Goal: Task Accomplishment & Management: Use online tool/utility

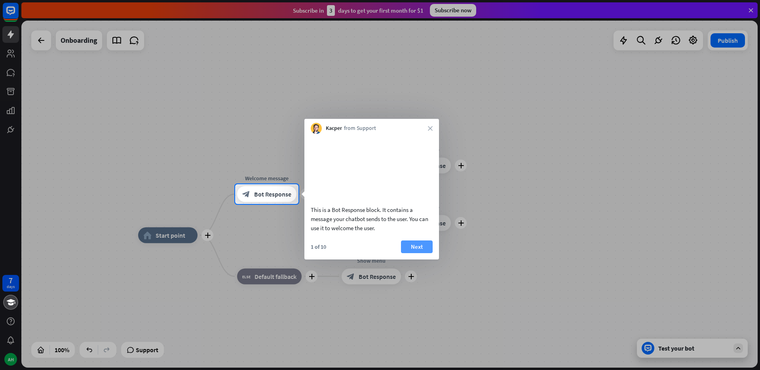
click at [415, 252] on button "Next" at bounding box center [417, 246] width 32 height 13
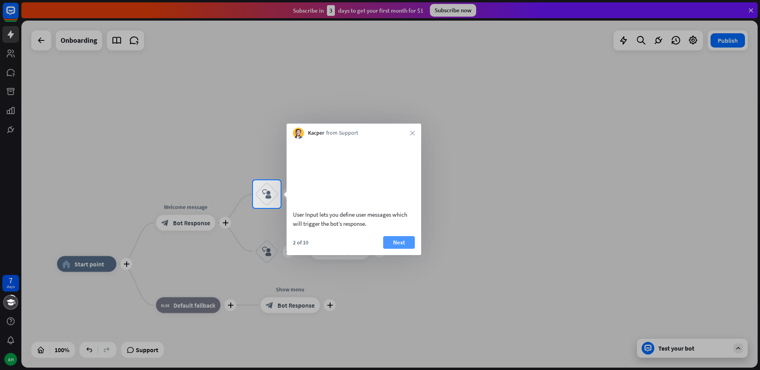
click at [400, 248] on button "Next" at bounding box center [399, 242] width 32 height 13
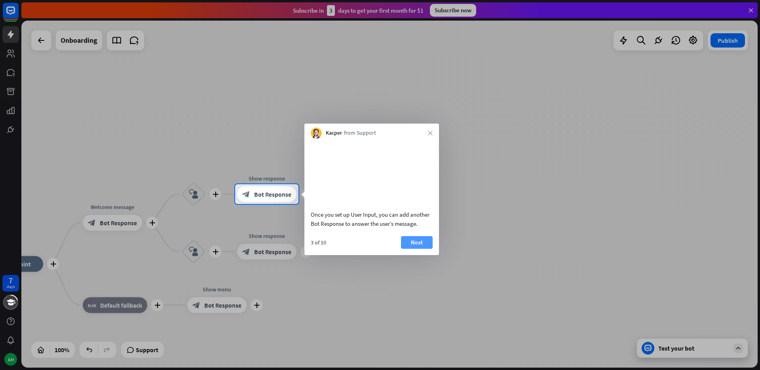
click at [410, 249] on button "Next" at bounding box center [417, 242] width 32 height 13
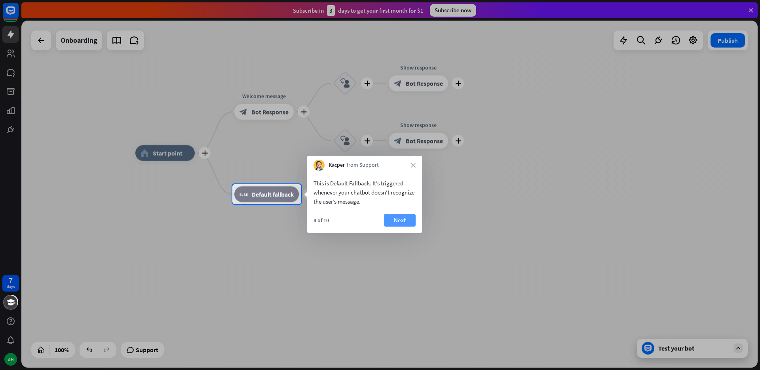
click at [400, 225] on button "Next" at bounding box center [400, 220] width 32 height 13
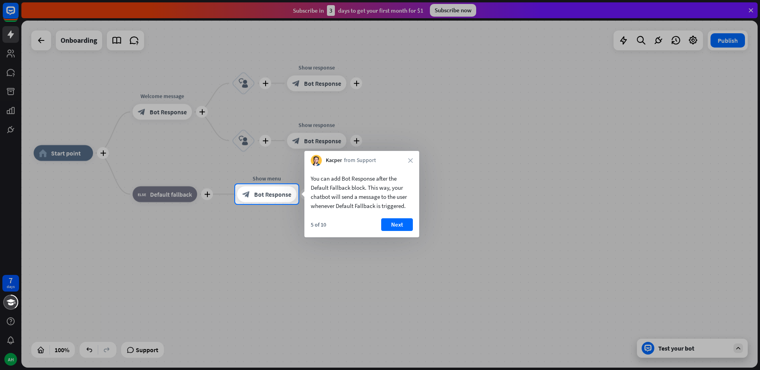
click at [403, 232] on div "5 of 10 Next" at bounding box center [361, 227] width 115 height 19
click at [395, 227] on button "Next" at bounding box center [397, 224] width 32 height 13
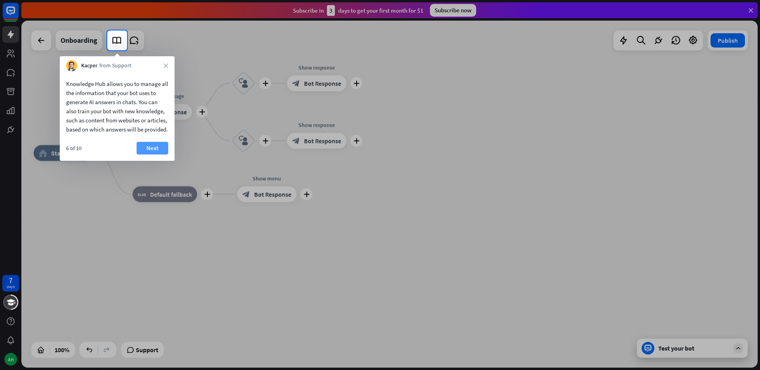
click at [152, 152] on button "Next" at bounding box center [153, 148] width 32 height 13
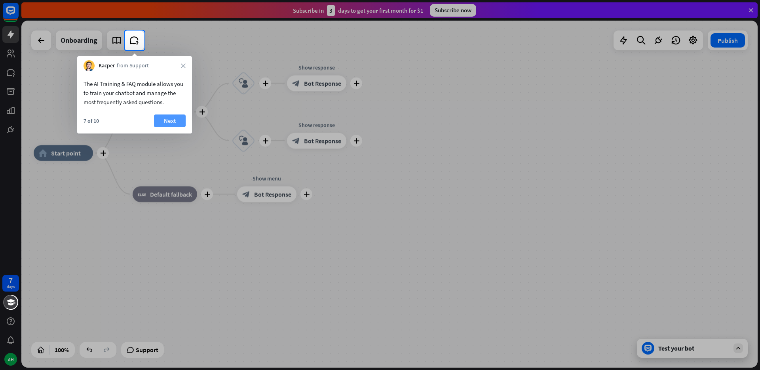
click at [169, 121] on button "Next" at bounding box center [170, 120] width 32 height 13
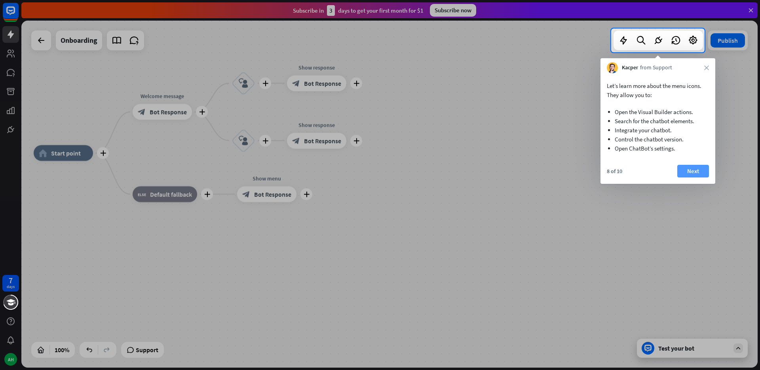
click at [692, 175] on button "Next" at bounding box center [693, 171] width 32 height 13
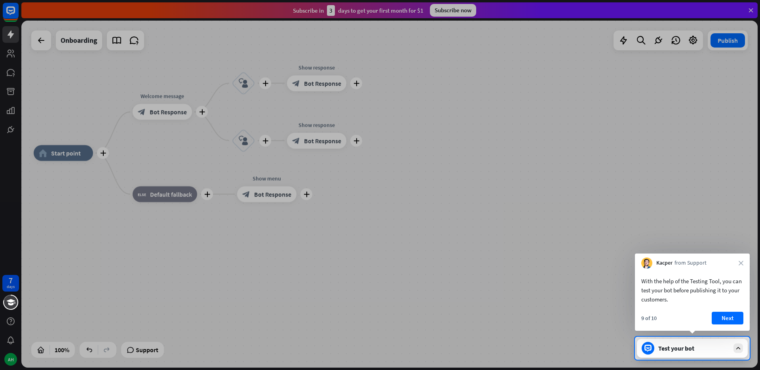
click at [725, 325] on div "9 of 10 Next" at bounding box center [692, 320] width 115 height 19
click at [722, 320] on button "Next" at bounding box center [728, 317] width 32 height 13
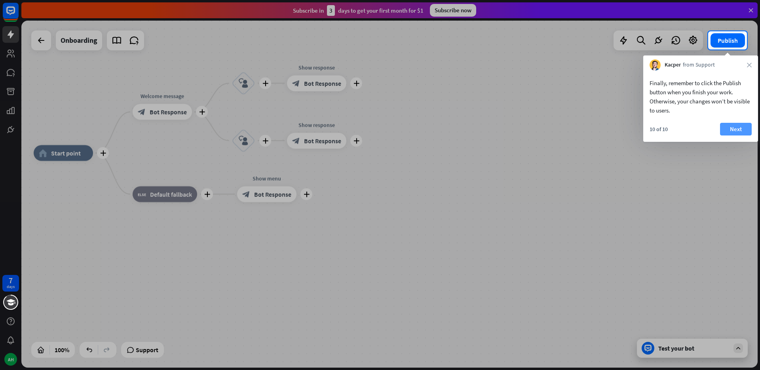
click at [746, 128] on button "Next" at bounding box center [736, 129] width 32 height 13
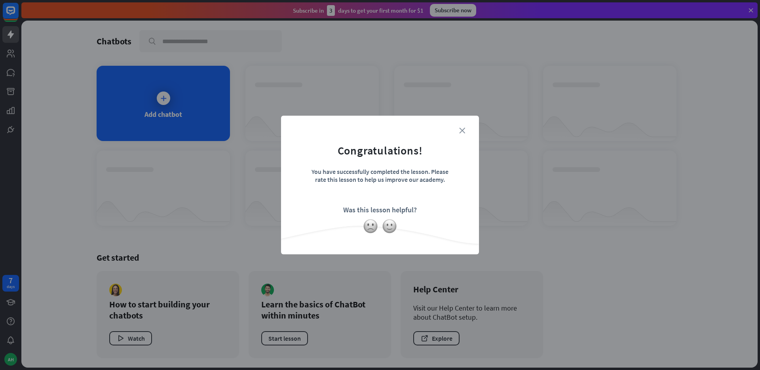
click at [463, 131] on icon "close" at bounding box center [462, 130] width 6 height 6
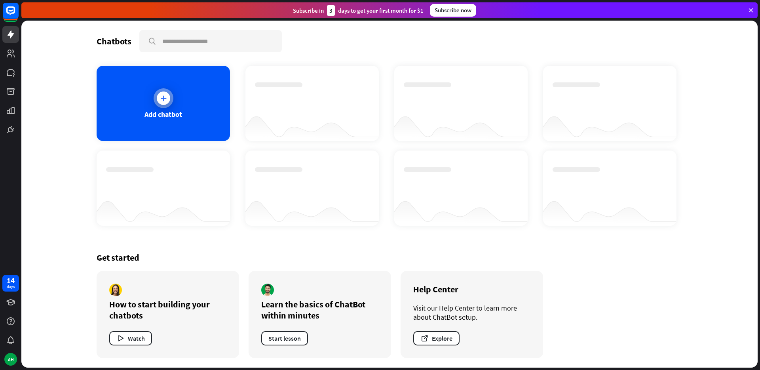
click at [189, 120] on div "Add chatbot" at bounding box center [163, 103] width 133 height 75
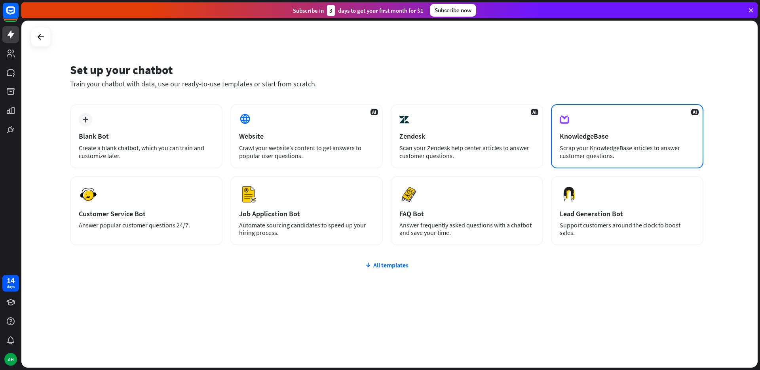
drag, startPoint x: 620, startPoint y: 157, endPoint x: 559, endPoint y: 137, distance: 63.8
click at [559, 137] on div "AI KnowledgeBase Scrap your KnowledgeBase articles to answer customer questions." at bounding box center [627, 136] width 152 height 64
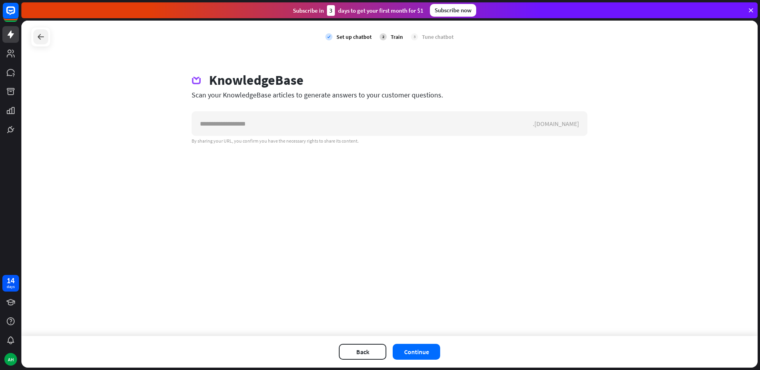
click at [47, 40] on div at bounding box center [40, 36] width 15 height 15
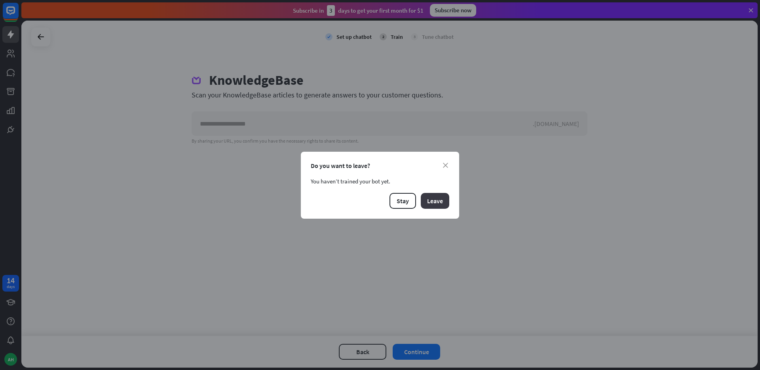
click at [424, 197] on button "Leave" at bounding box center [435, 201] width 28 height 16
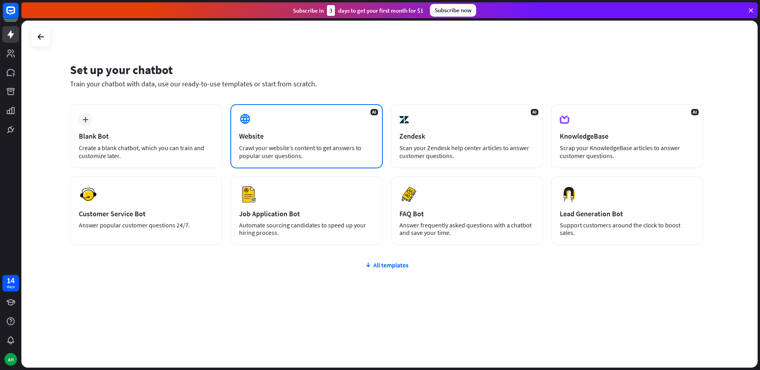
click at [281, 150] on div "Crawl your website’s content to get answers to popular user questions." at bounding box center [306, 152] width 135 height 16
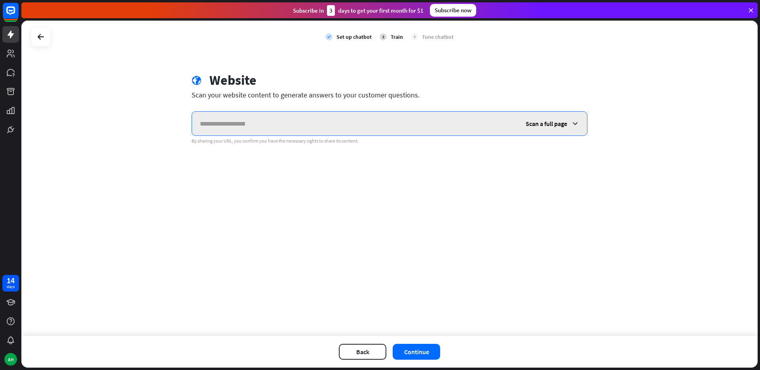
click at [289, 130] on input "text" at bounding box center [355, 124] width 326 height 24
paste input "**********"
type input "**********"
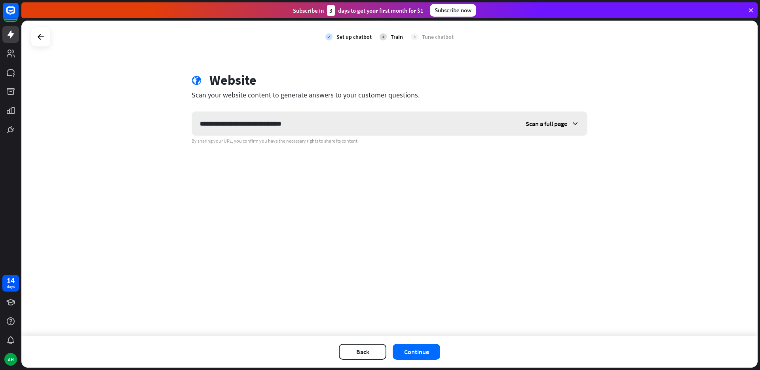
click at [555, 129] on div "Scan a full page" at bounding box center [552, 124] width 69 height 24
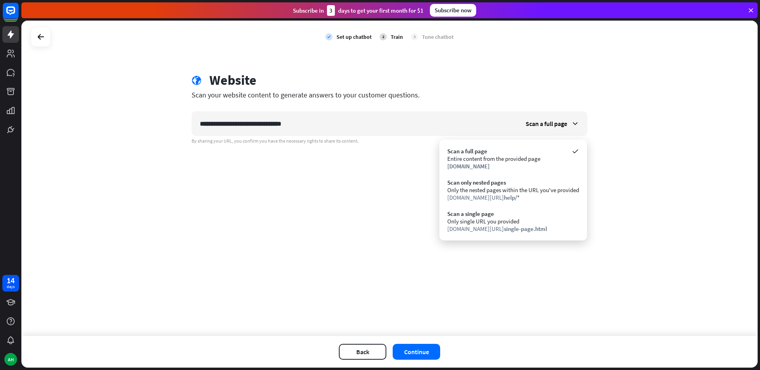
click at [402, 216] on div "**********" at bounding box center [389, 178] width 736 height 315
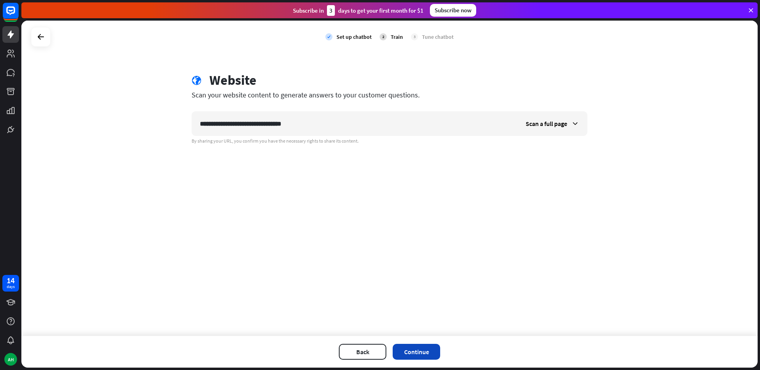
click at [417, 351] on button "Continue" at bounding box center [416, 352] width 47 height 16
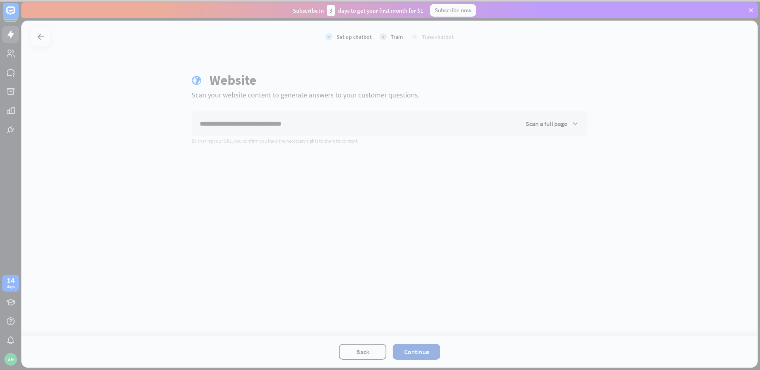
click at [417, 351] on div at bounding box center [380, 185] width 760 height 370
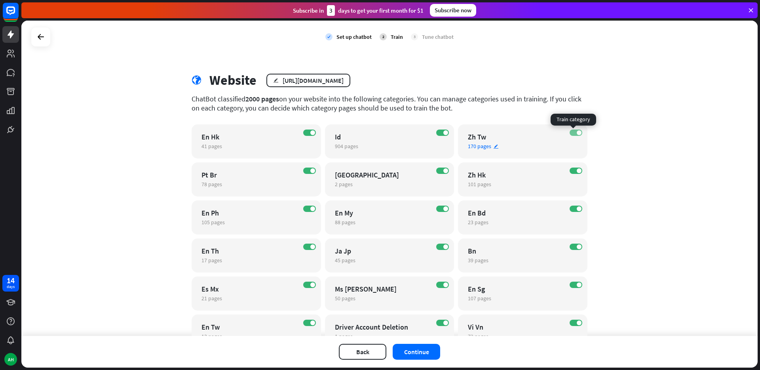
click at [569, 132] on label "ON" at bounding box center [575, 132] width 13 height 6
click at [572, 132] on label "OFF" at bounding box center [575, 132] width 13 height 6
click at [598, 135] on div "check Set up chatbot 2 Train 3 Tune chatbot globe Website edit [URL][DOMAIN_NAM…" at bounding box center [389, 178] width 736 height 315
drag, startPoint x: 452, startPoint y: 110, endPoint x: 188, endPoint y: 103, distance: 263.7
click at [192, 103] on div "ChatBot classified 2000 pages on your website into the following categories. Yo…" at bounding box center [390, 103] width 396 height 18
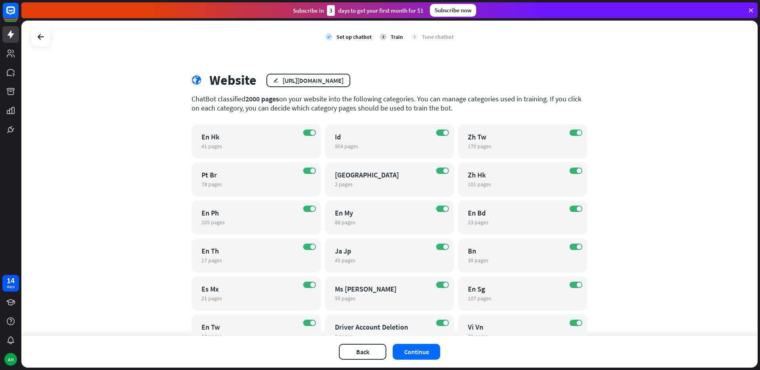
click at [453, 110] on div "ChatBot classified 2000 pages on your website into the following categories. Yo…" at bounding box center [390, 103] width 396 height 18
drag, startPoint x: 453, startPoint y: 110, endPoint x: 186, endPoint y: 98, distance: 267.4
click at [186, 98] on div "globe Website edit [URL][DOMAIN_NAME] ChatBot classified 2000 pages on your web…" at bounding box center [389, 324] width 415 height 504
click at [594, 113] on div "globe Website edit [URL][DOMAIN_NAME] ChatBot classified 2000 pages on your web…" at bounding box center [389, 324] width 415 height 504
click at [486, 147] on span "170 pages" at bounding box center [479, 145] width 23 height 7
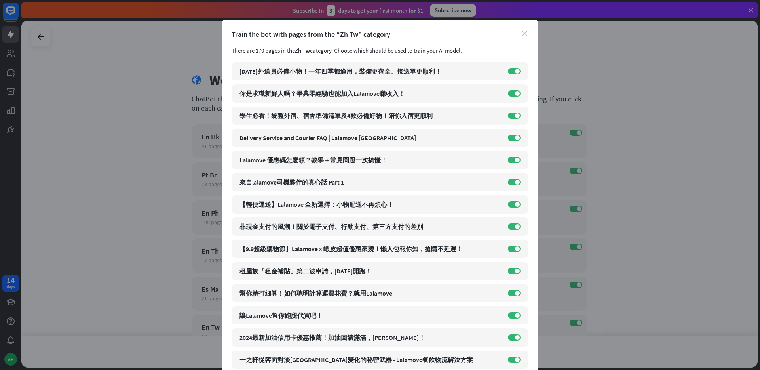
click at [523, 34] on icon "close" at bounding box center [524, 33] width 5 height 5
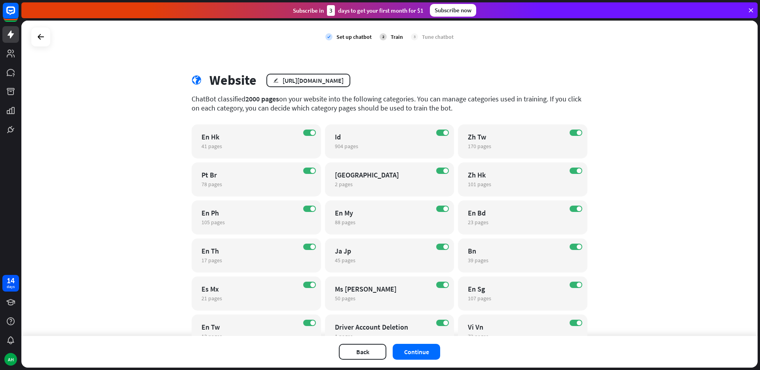
click at [638, 218] on div "check Set up chatbot 2 Train 3 Tune chatbot globe Website edit [URL][DOMAIN_NAM…" at bounding box center [389, 178] width 736 height 315
click at [489, 148] on div "170 pages edit" at bounding box center [516, 145] width 96 height 7
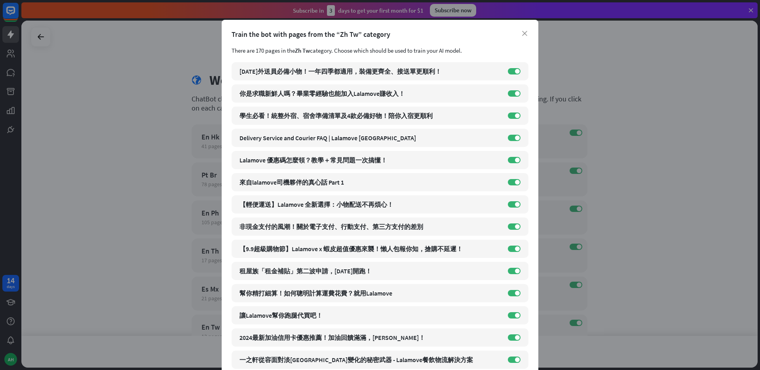
click at [522, 30] on div "Train the bot with pages from the “Zh Tw” category" at bounding box center [380, 34] width 297 height 9
click at [523, 37] on div "Train the bot with pages from the “Zh Tw” category" at bounding box center [380, 34] width 297 height 9
click at [522, 34] on icon "close" at bounding box center [524, 33] width 5 height 5
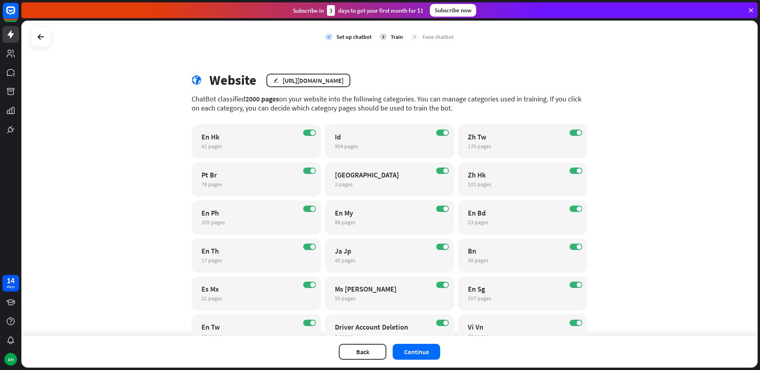
click at [611, 156] on div "check Set up chatbot 2 Train 3 Tune chatbot globe Website edit [URL][DOMAIN_NAM…" at bounding box center [389, 178] width 736 height 315
click at [349, 148] on span "904 pages" at bounding box center [346, 145] width 23 height 7
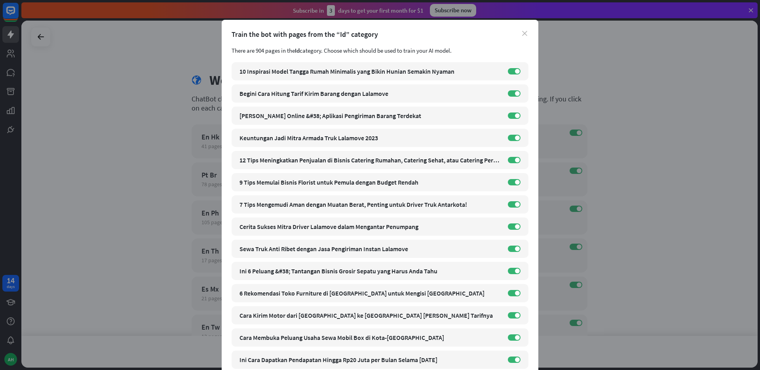
click at [522, 34] on icon "close" at bounding box center [524, 33] width 5 height 5
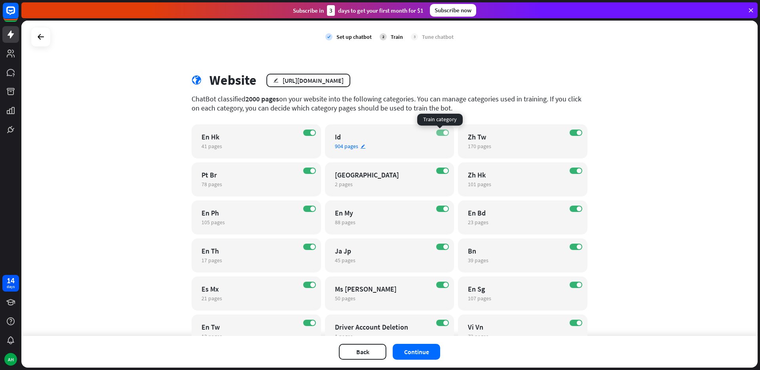
click at [444, 134] on span at bounding box center [445, 132] width 5 height 5
click at [439, 134] on label "OFF" at bounding box center [442, 132] width 13 height 6
click at [439, 134] on label "ON" at bounding box center [442, 132] width 13 height 6
click at [439, 131] on label "OFF" at bounding box center [442, 132] width 13 height 6
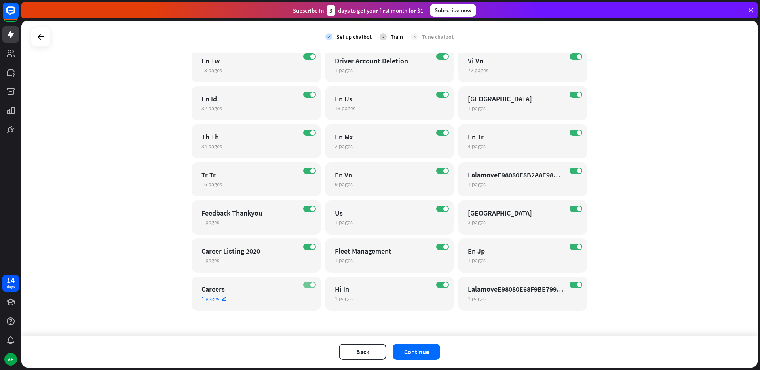
click at [311, 285] on span at bounding box center [312, 284] width 5 height 5
click at [311, 244] on label "ON" at bounding box center [309, 246] width 13 height 6
click at [308, 205] on div "ON Feedback Thankyou 1 pages edit" at bounding box center [256, 217] width 129 height 34
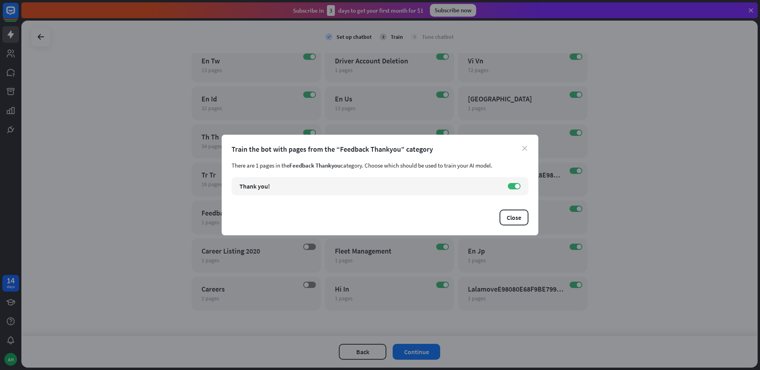
click at [524, 149] on icon "close" at bounding box center [524, 148] width 5 height 5
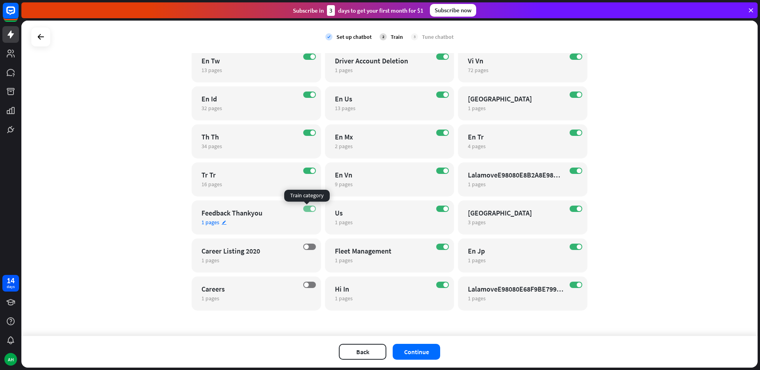
click at [303, 207] on label "ON" at bounding box center [309, 208] width 13 height 6
click at [216, 224] on span "1 pages" at bounding box center [210, 221] width 18 height 7
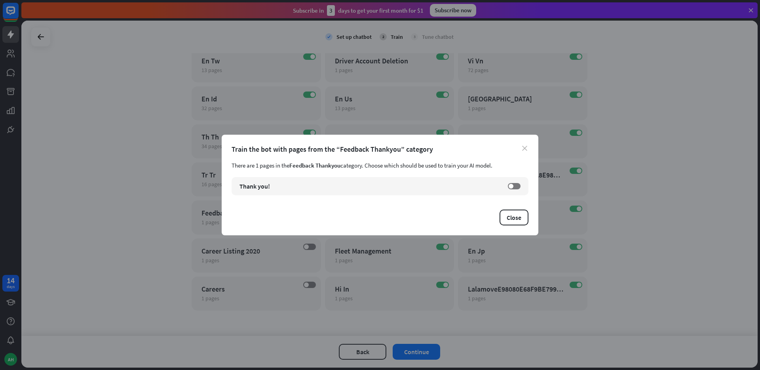
click at [526, 148] on icon "close" at bounding box center [524, 148] width 5 height 5
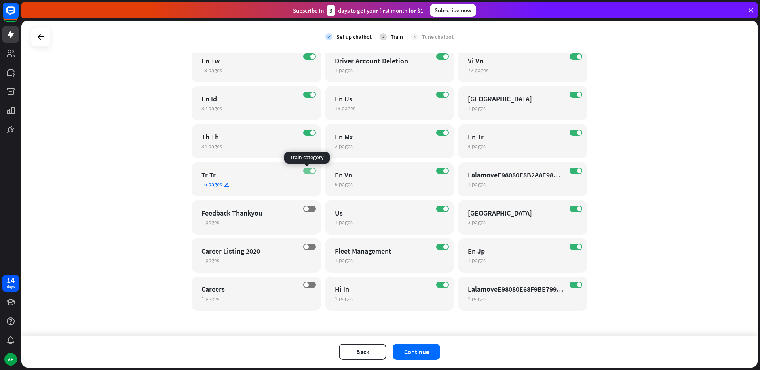
click at [310, 172] on span at bounding box center [312, 170] width 5 height 5
click at [443, 286] on span at bounding box center [445, 284] width 5 height 5
click at [443, 245] on span at bounding box center [445, 246] width 5 height 5
click at [438, 205] on label "ON" at bounding box center [442, 208] width 13 height 6
click at [443, 172] on span at bounding box center [445, 170] width 5 height 5
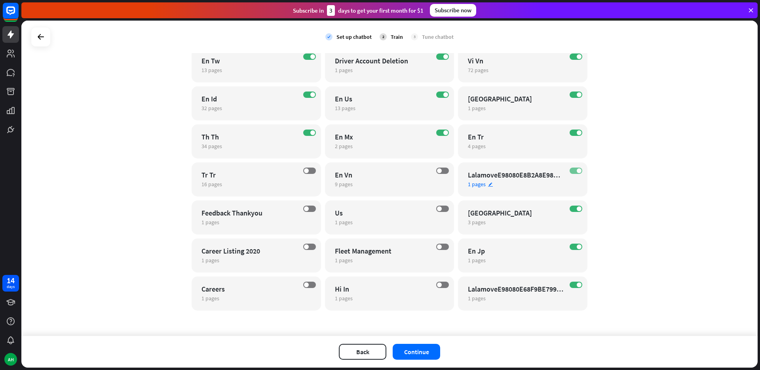
click at [577, 171] on span at bounding box center [579, 170] width 5 height 5
click at [577, 209] on span at bounding box center [579, 208] width 5 height 5
click at [577, 246] on span at bounding box center [579, 246] width 5 height 5
click at [575, 287] on label "ON" at bounding box center [575, 284] width 13 height 6
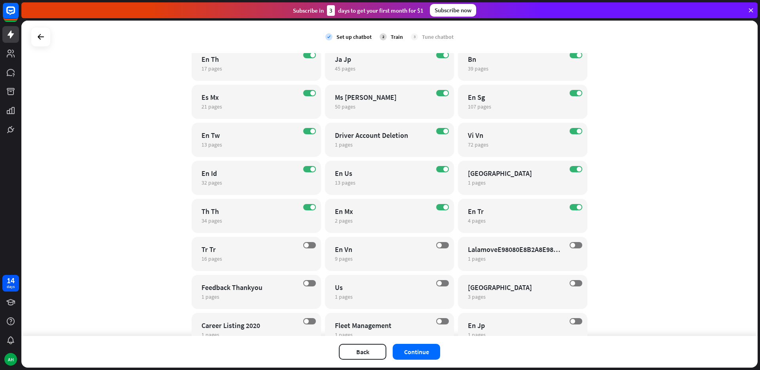
scroll to position [105, 0]
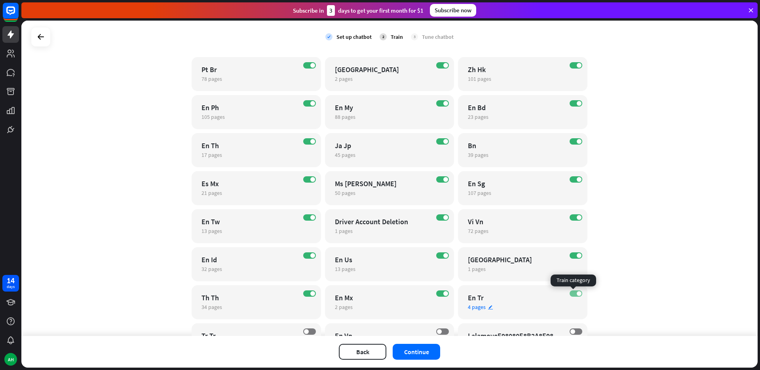
click at [577, 296] on label "ON" at bounding box center [575, 293] width 13 height 6
click at [443, 294] on span at bounding box center [445, 293] width 5 height 5
click at [303, 296] on label "ON" at bounding box center [309, 293] width 13 height 6
click at [305, 255] on label "ON" at bounding box center [309, 255] width 13 height 6
click at [443, 254] on span at bounding box center [445, 255] width 5 height 5
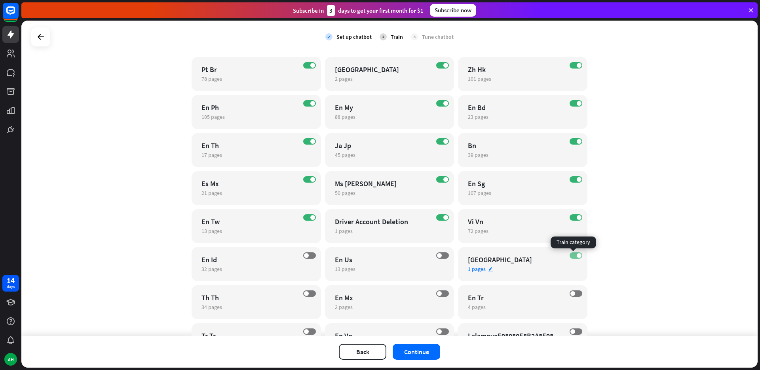
click at [577, 254] on span at bounding box center [579, 255] width 5 height 5
click at [569, 216] on label "ON" at bounding box center [575, 217] width 13 height 6
click at [437, 216] on label "ON" at bounding box center [442, 217] width 13 height 6
click at [310, 216] on span at bounding box center [312, 217] width 5 height 5
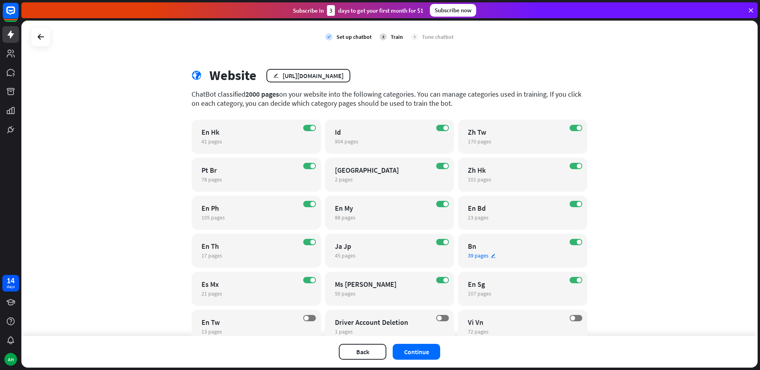
scroll to position [0, 0]
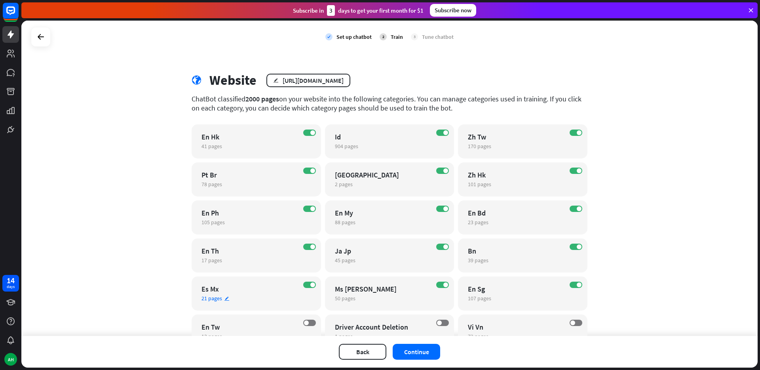
click at [313, 285] on div "ON" at bounding box center [309, 284] width 13 height 6
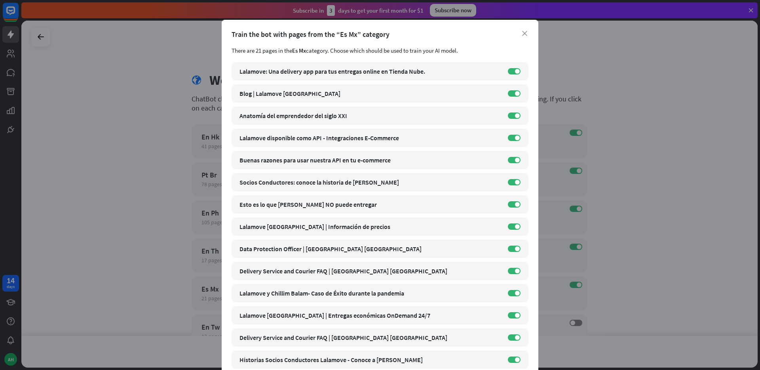
click at [628, 263] on div "close Train the bot with pages from the “Es Mx” category There are 21 pages in …" at bounding box center [380, 185] width 760 height 370
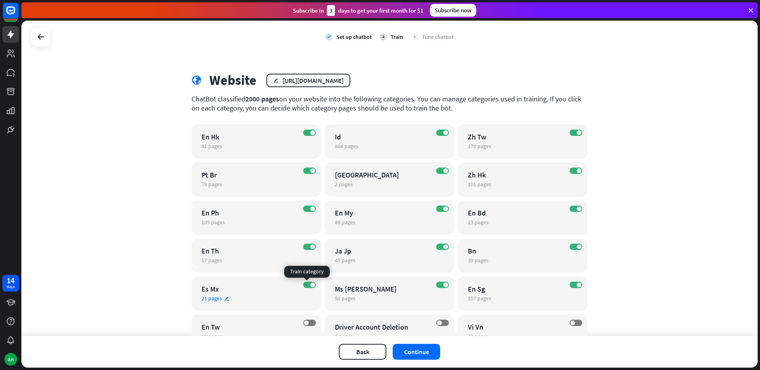
drag, startPoint x: 308, startPoint y: 285, endPoint x: 307, endPoint y: 279, distance: 6.8
click at [310, 285] on span at bounding box center [312, 284] width 5 height 5
click at [306, 247] on label "ON" at bounding box center [309, 246] width 13 height 6
click at [306, 209] on label "ON" at bounding box center [309, 208] width 13 height 6
click at [310, 172] on span at bounding box center [312, 170] width 5 height 5
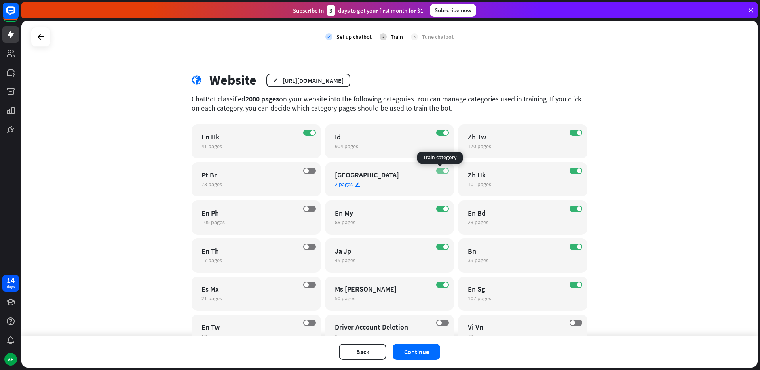
click at [443, 171] on span at bounding box center [445, 170] width 5 height 5
click at [436, 207] on label "ON" at bounding box center [442, 208] width 13 height 6
click at [436, 248] on label "ON" at bounding box center [442, 246] width 13 height 6
click at [437, 286] on label "ON" at bounding box center [442, 284] width 13 height 6
click at [443, 249] on label "OFF" at bounding box center [442, 246] width 13 height 6
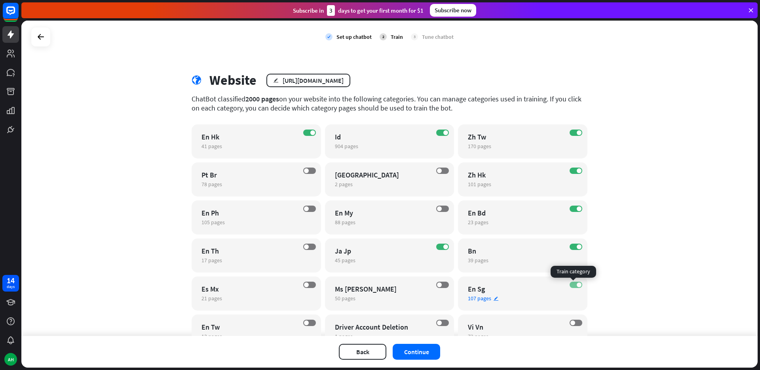
click at [578, 283] on label "ON" at bounding box center [575, 284] width 13 height 6
click at [577, 247] on span at bounding box center [579, 246] width 5 height 5
click at [571, 205] on label "ON" at bounding box center [575, 208] width 13 height 6
click at [571, 170] on label "ON" at bounding box center [575, 170] width 13 height 6
click at [342, 143] on span "904 pages" at bounding box center [346, 145] width 23 height 7
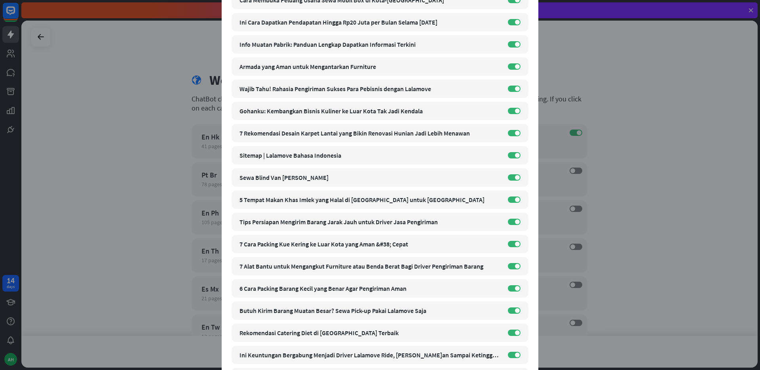
scroll to position [636, 0]
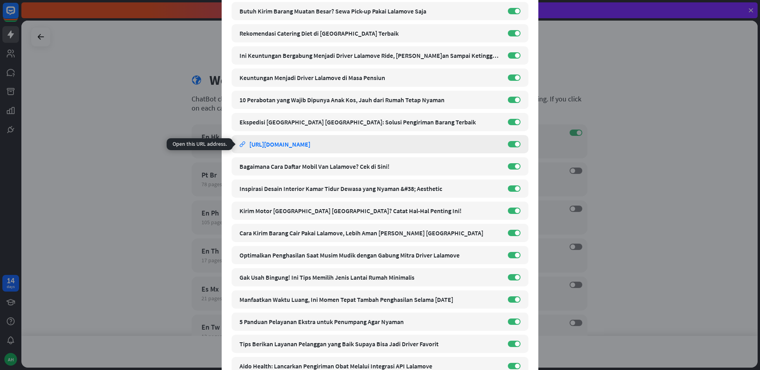
click at [310, 144] on div "[URL][DOMAIN_NAME]" at bounding box center [279, 144] width 61 height 8
click at [589, 160] on div "close Train the bot with pages from the “Id” category There are 904 pages in th…" at bounding box center [380, 185] width 760 height 370
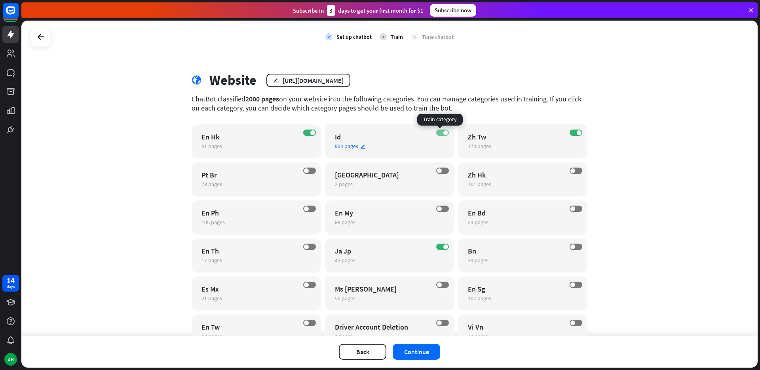
click at [443, 132] on span at bounding box center [445, 132] width 5 height 5
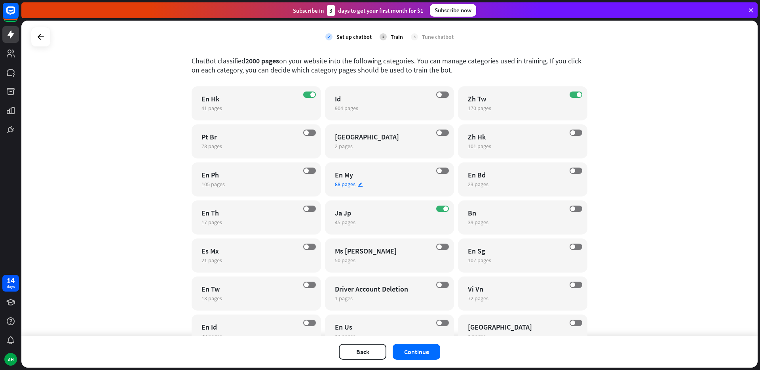
scroll to position [0, 0]
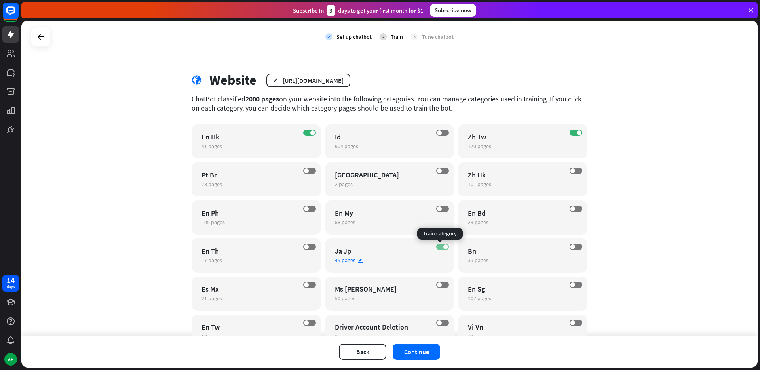
click at [440, 247] on label "ON" at bounding box center [442, 246] width 13 height 6
click at [424, 353] on button "Continue" at bounding box center [416, 352] width 47 height 16
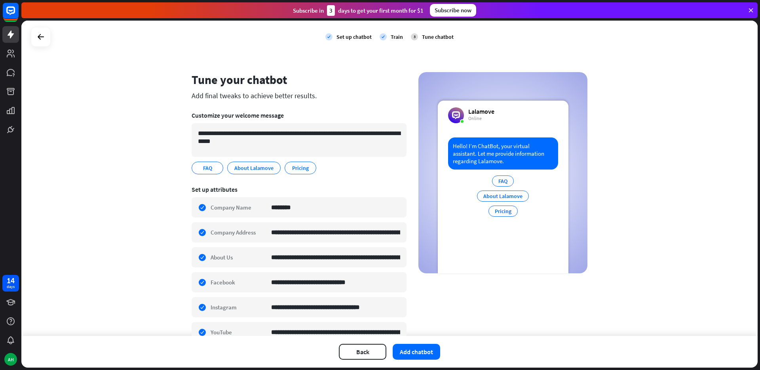
click at [641, 162] on div "**********" at bounding box center [389, 178] width 736 height 315
click at [215, 168] on icon "edit" at bounding box center [216, 168] width 6 height 6
click at [213, 168] on icon "edit" at bounding box center [216, 168] width 6 height 6
click at [207, 167] on input "***" at bounding box center [206, 167] width 14 height 7
type input "****"
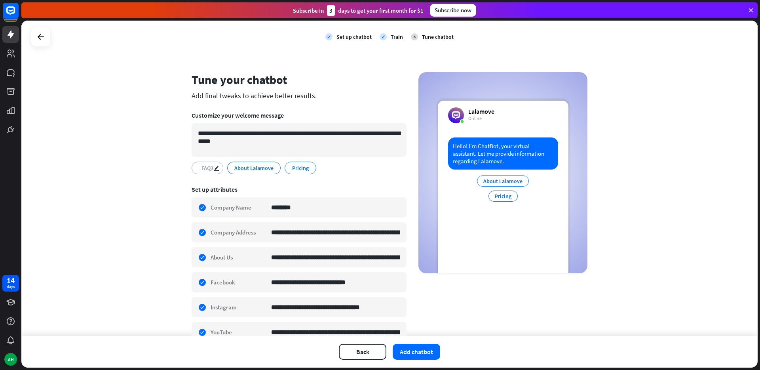
click at [281, 181] on section "**********" at bounding box center [299, 341] width 215 height 322
click at [362, 181] on section "**********" at bounding box center [299, 341] width 215 height 322
click at [213, 169] on icon "edit" at bounding box center [216, 168] width 6 height 6
click at [208, 169] on input "****" at bounding box center [206, 167] width 17 height 7
click at [167, 174] on div "**********" at bounding box center [389, 178] width 736 height 315
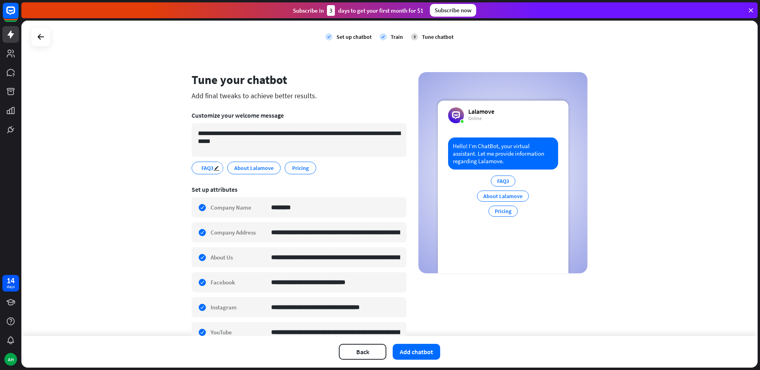
click at [201, 169] on span "FAQ3" at bounding box center [207, 167] width 13 height 9
click at [192, 170] on div "FAQ3 edit" at bounding box center [208, 167] width 32 height 13
click at [351, 178] on section "**********" at bounding box center [299, 143] width 215 height 74
click at [213, 113] on div "Customize your welcome message" at bounding box center [299, 115] width 215 height 8
click at [155, 114] on div "**********" at bounding box center [389, 178] width 736 height 315
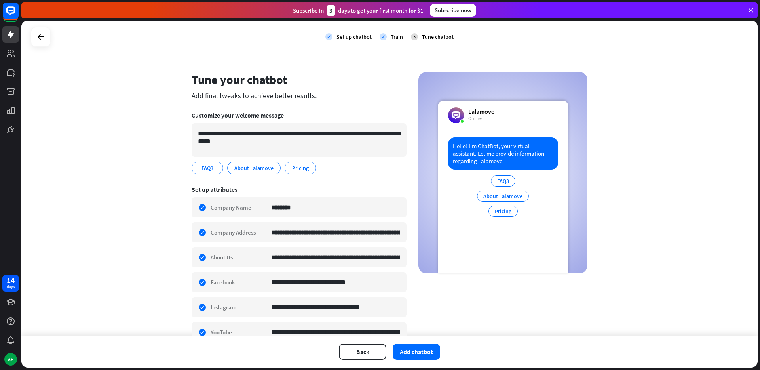
scroll to position [192, 0]
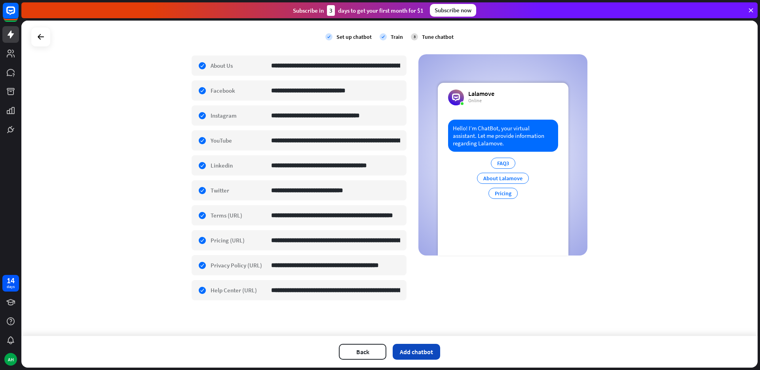
click at [424, 355] on button "Add chatbot" at bounding box center [416, 352] width 47 height 16
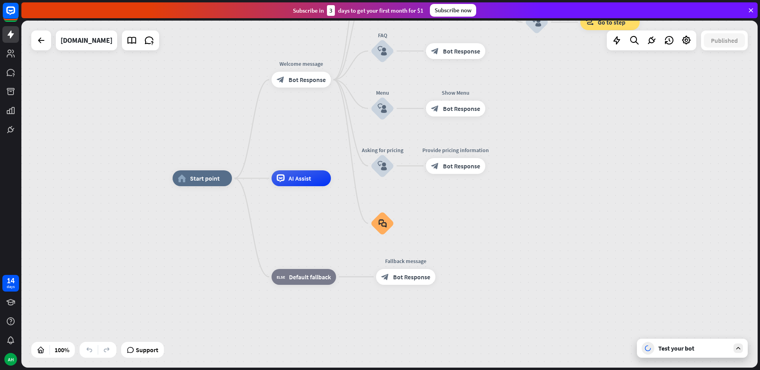
drag, startPoint x: 601, startPoint y: 127, endPoint x: 605, endPoint y: 111, distance: 16.3
click at [605, 111] on div "home_2 Start point Welcome message block_bot_response Bot Response About us blo…" at bounding box center [389, 194] width 736 height 347
click at [146, 42] on icon at bounding box center [149, 40] width 10 height 10
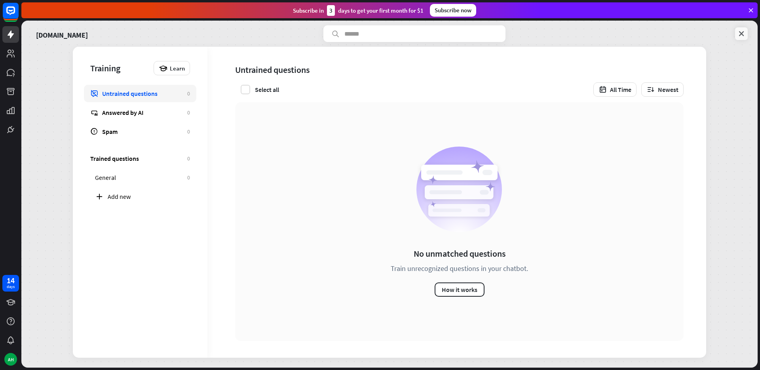
click at [744, 35] on icon at bounding box center [741, 34] width 8 height 8
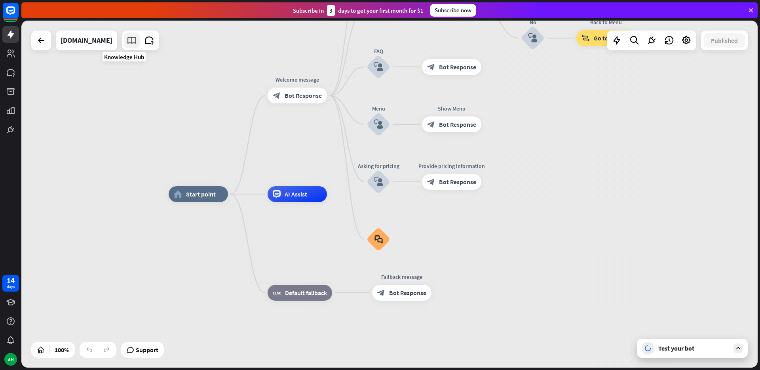
click at [127, 44] on icon at bounding box center [132, 40] width 10 height 10
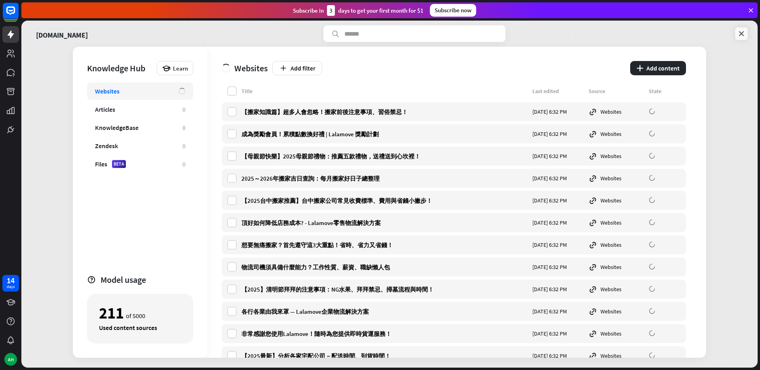
click at [746, 34] on link at bounding box center [741, 33] width 13 height 13
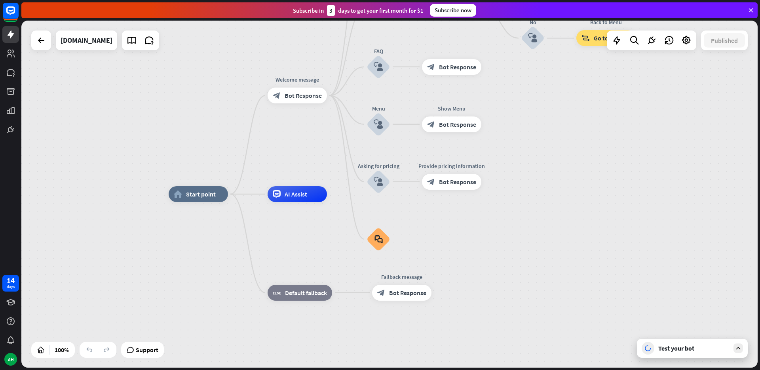
click at [750, 13] on icon at bounding box center [750, 10] width 7 height 7
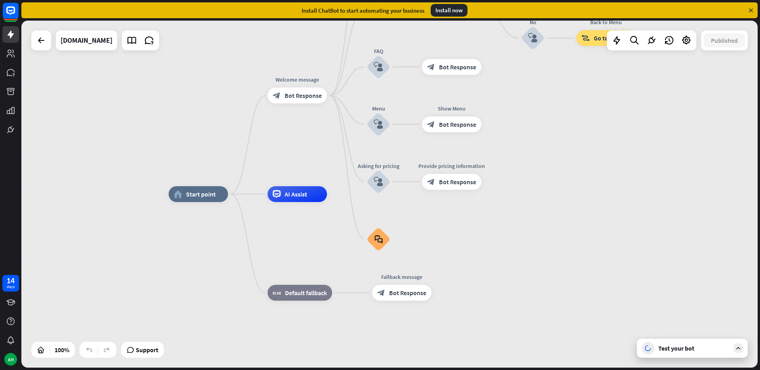
click at [753, 10] on icon at bounding box center [750, 10] width 7 height 7
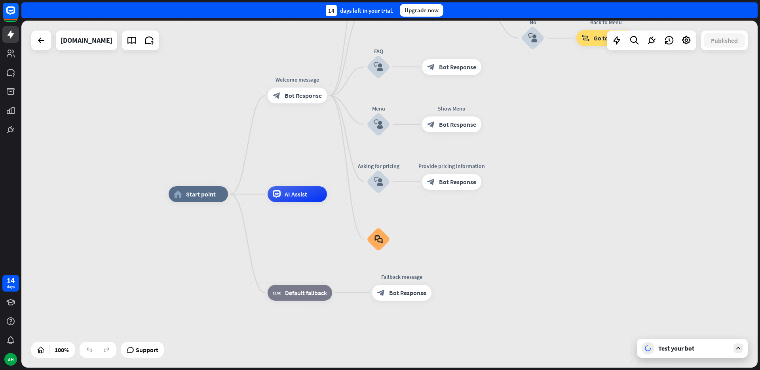
click at [753, 10] on div "14 days left in your trial. Upgrade now" at bounding box center [389, 10] width 736 height 16
click at [613, 80] on div "home_2 Start point Welcome message block_bot_response Bot Response About us blo…" at bounding box center [389, 194] width 736 height 347
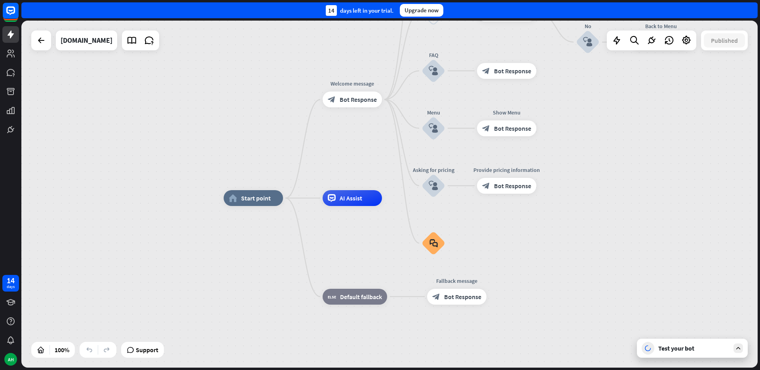
drag, startPoint x: 585, startPoint y: 120, endPoint x: 631, endPoint y: 122, distance: 46.7
click at [640, 122] on div "home_2 Start point Welcome message block_bot_response Bot Response About us blo…" at bounding box center [389, 194] width 736 height 347
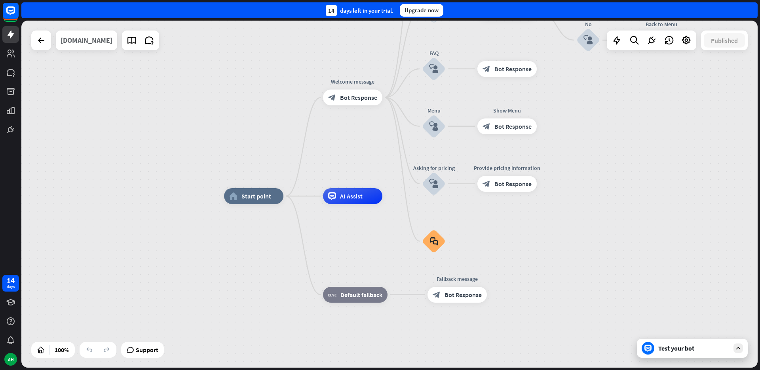
click at [77, 42] on div "[DOMAIN_NAME]" at bounding box center [87, 40] width 52 height 20
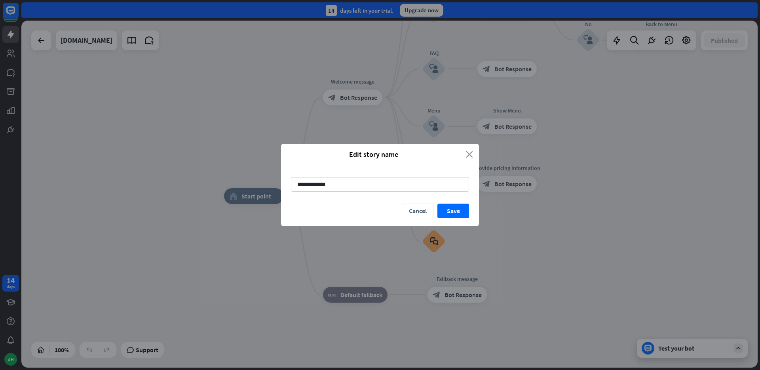
click at [467, 153] on icon "close" at bounding box center [469, 154] width 7 height 9
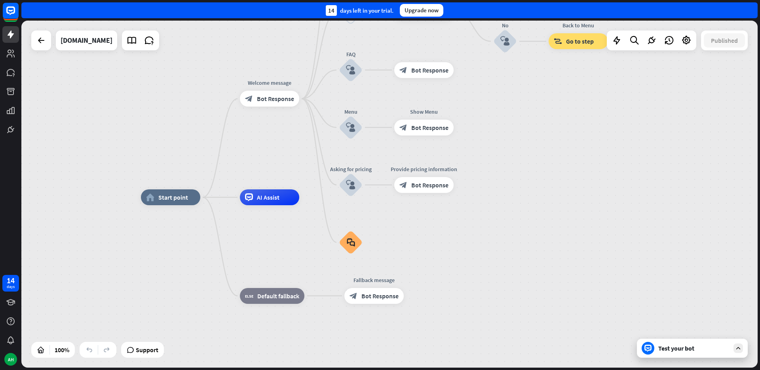
drag, startPoint x: 602, startPoint y: 132, endPoint x: 519, endPoint y: 131, distance: 82.7
click at [519, 131] on div "home_2 Start point Welcome message block_bot_response Bot Response About us blo…" at bounding box center [389, 194] width 736 height 347
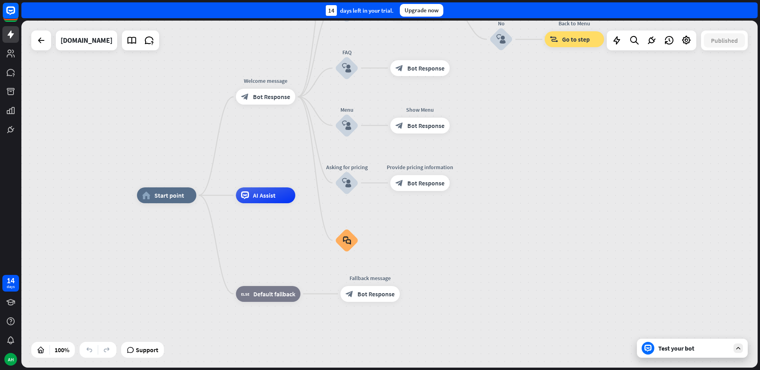
drag, startPoint x: 564, startPoint y: 196, endPoint x: 526, endPoint y: 182, distance: 40.9
click at [526, 182] on div "home_2 Start point Welcome message block_bot_response Bot Response About us blo…" at bounding box center [389, 194] width 736 height 347
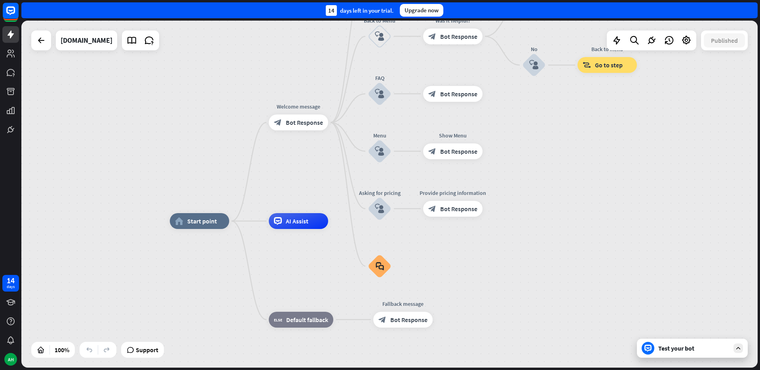
drag, startPoint x: 461, startPoint y: 214, endPoint x: 529, endPoint y: 252, distance: 77.3
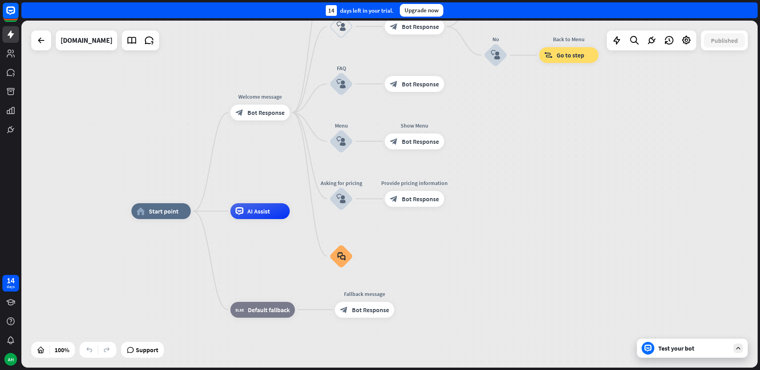
drag, startPoint x: 580, startPoint y: 178, endPoint x: 574, endPoint y: 232, distance: 54.2
click at [542, 168] on div "home_2 Start point Welcome message block_bot_response Bot Response About us blo…" at bounding box center [389, 194] width 736 height 347
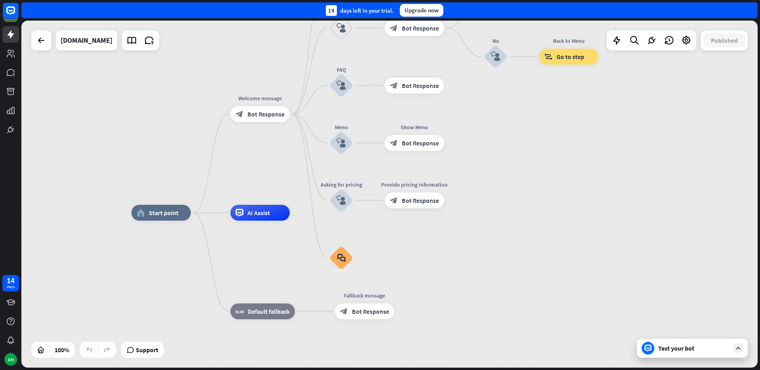
click at [684, 345] on div "Test your bot" at bounding box center [693, 348] width 71 height 8
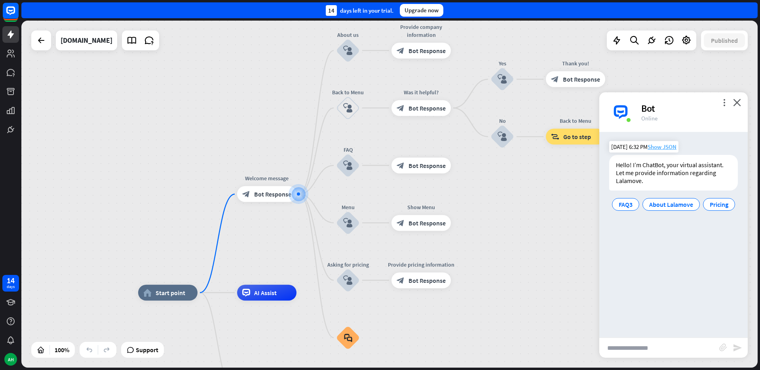
click at [661, 146] on span "Show JSON" at bounding box center [661, 147] width 29 height 8
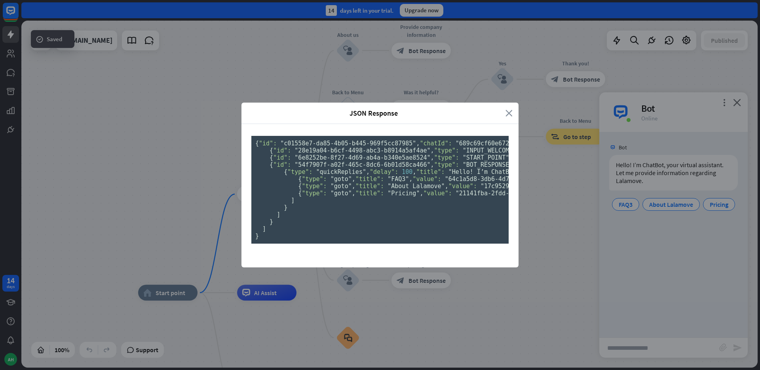
click at [505, 108] on icon "close" at bounding box center [508, 112] width 7 height 9
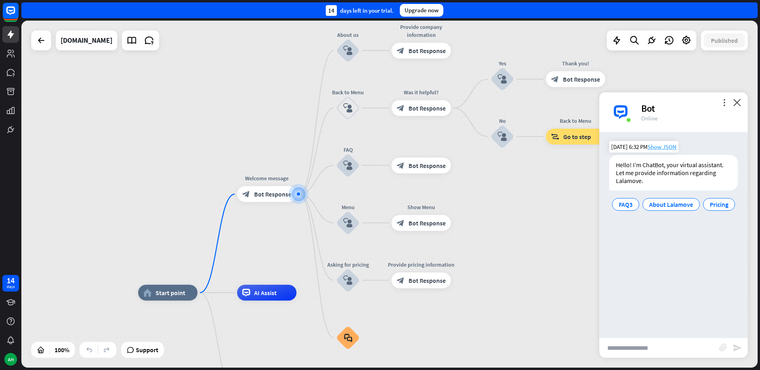
click at [657, 148] on span "Show JSON" at bounding box center [661, 147] width 29 height 8
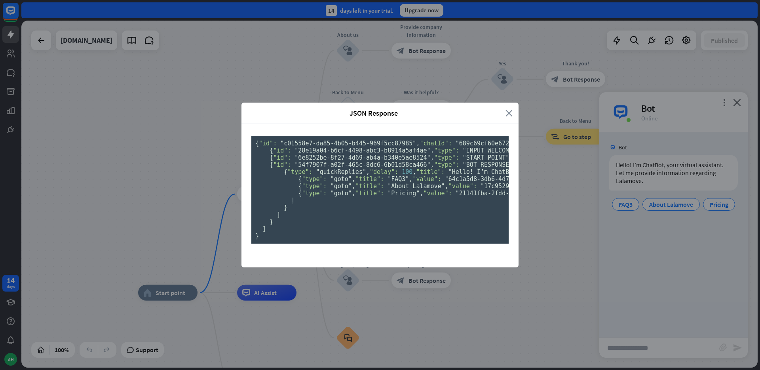
click at [505, 108] on icon "close" at bounding box center [508, 112] width 7 height 9
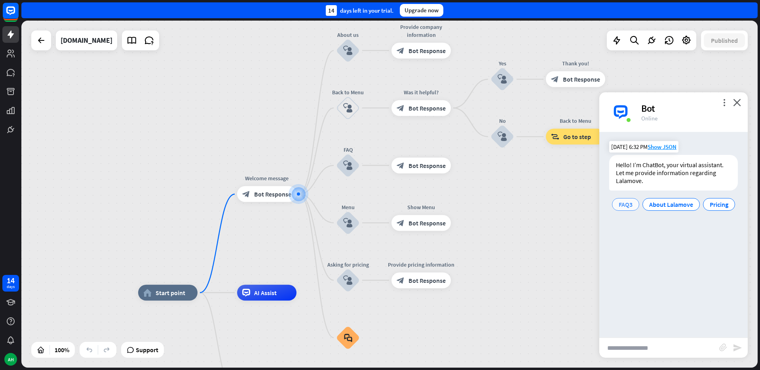
click at [627, 201] on span "FAQ3" at bounding box center [626, 204] width 14 height 8
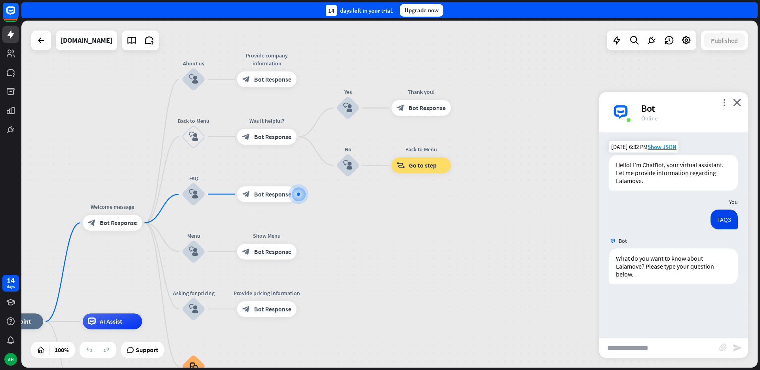
click at [638, 353] on input "text" at bounding box center [659, 348] width 120 height 20
click at [279, 201] on div "block_bot_response Bot Response" at bounding box center [266, 194] width 59 height 16
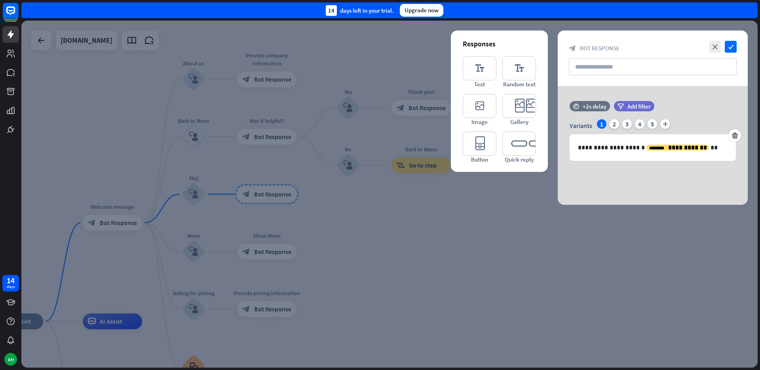
click at [459, 234] on div at bounding box center [389, 194] width 736 height 347
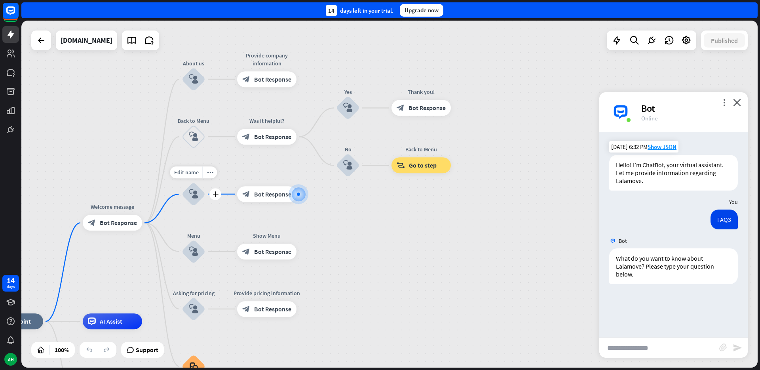
click at [192, 196] on icon "block_user_input" at bounding box center [193, 193] width 9 height 9
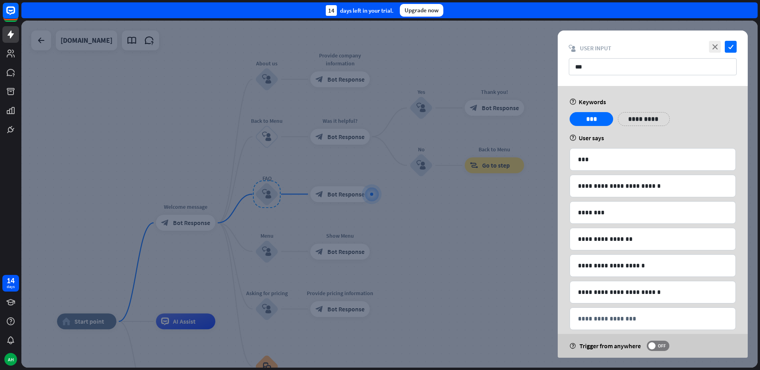
click at [493, 227] on div at bounding box center [389, 194] width 736 height 347
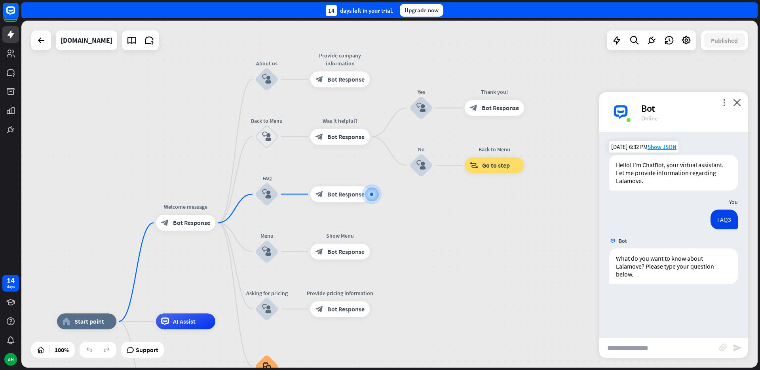
click at [656, 350] on input "text" at bounding box center [659, 348] width 120 height 20
type input "***"
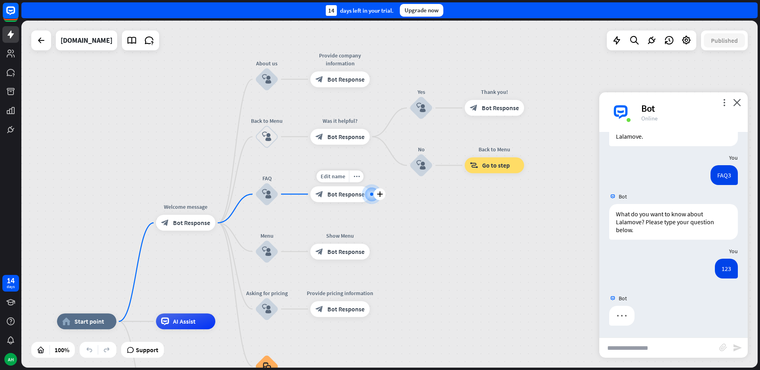
click at [348, 196] on span "Bot Response" at bounding box center [345, 194] width 37 height 8
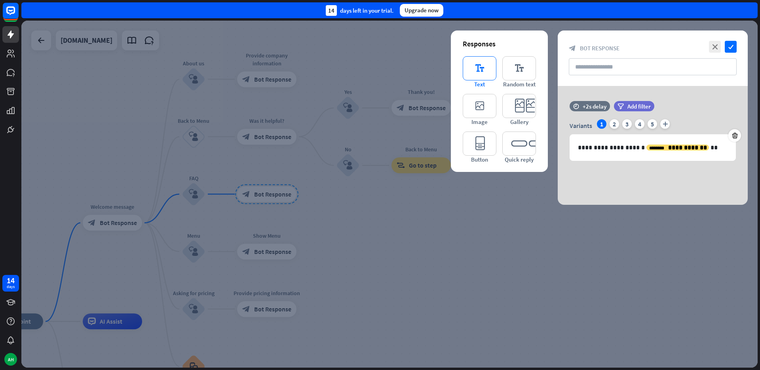
click at [475, 73] on icon "editor_text" at bounding box center [480, 68] width 34 height 24
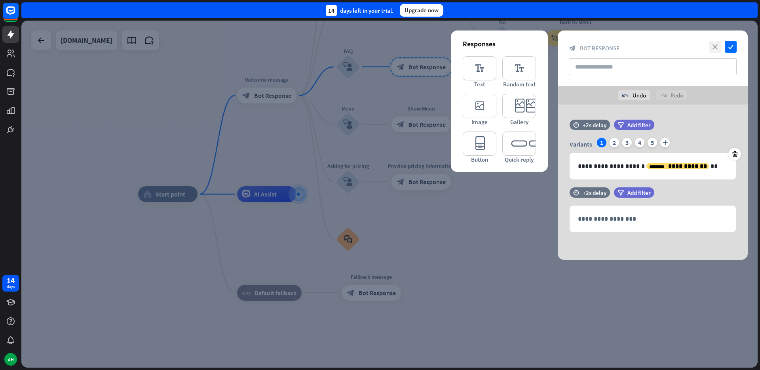
click at [717, 51] on icon "close" at bounding box center [715, 47] width 12 height 12
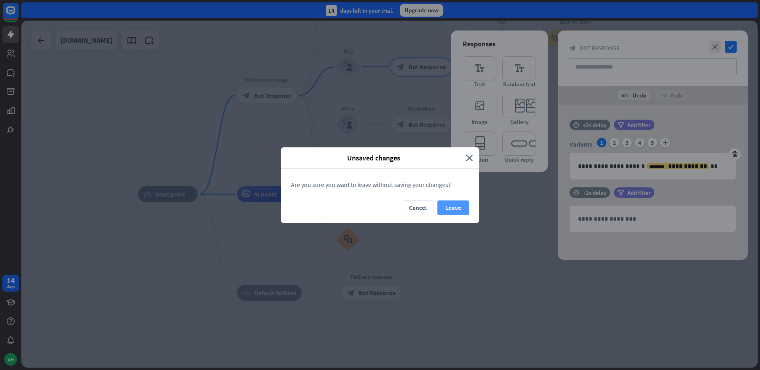
click at [449, 204] on button "Leave" at bounding box center [453, 207] width 32 height 15
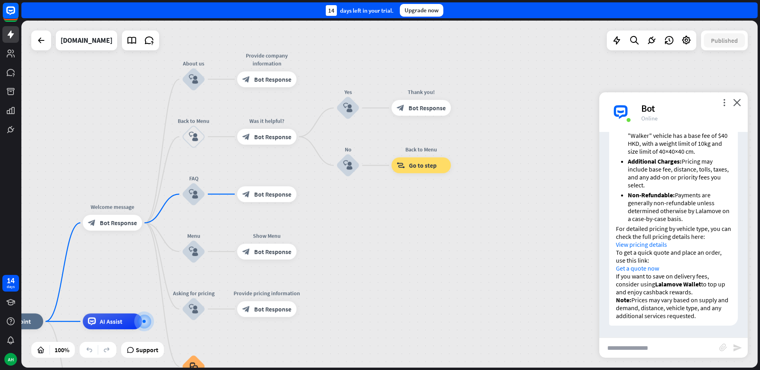
scroll to position [296, 0]
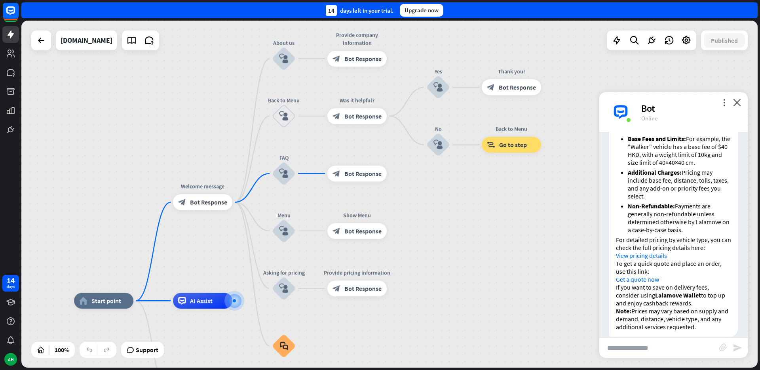
drag, startPoint x: 361, startPoint y: 270, endPoint x: 452, endPoint y: 250, distance: 92.5
click at [452, 250] on div "home_2 Start point Welcome message block_bot_response Bot Response About us blo…" at bounding box center [389, 194] width 736 height 347
click at [369, 177] on span "Bot Response" at bounding box center [362, 173] width 37 height 8
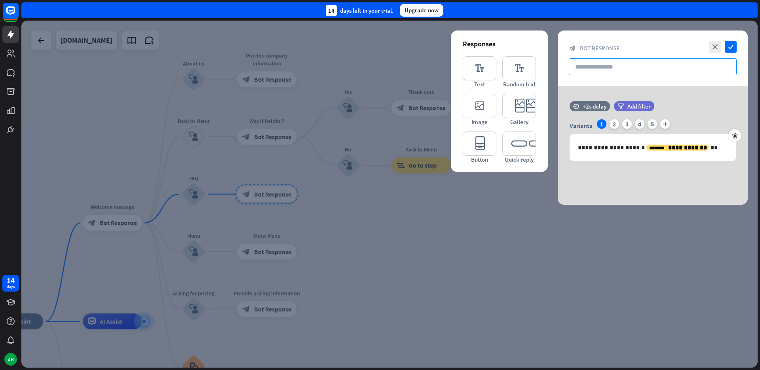
click at [601, 70] on input "text" at bounding box center [653, 66] width 168 height 17
click at [617, 124] on div "2" at bounding box center [613, 123] width 9 height 9
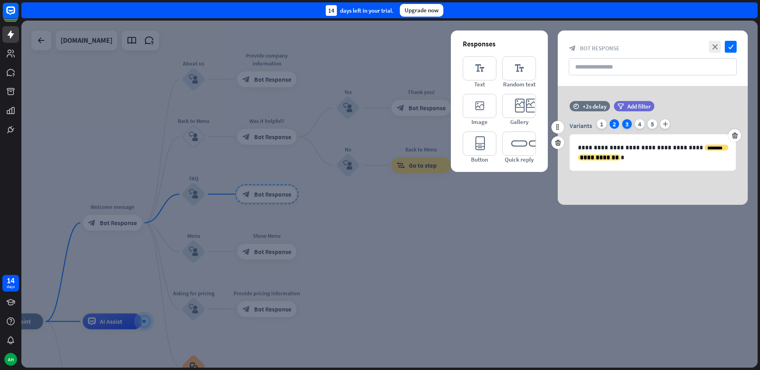
click at [630, 124] on div "3" at bounding box center [626, 123] width 9 height 9
click at [601, 125] on div "1" at bounding box center [601, 123] width 9 height 9
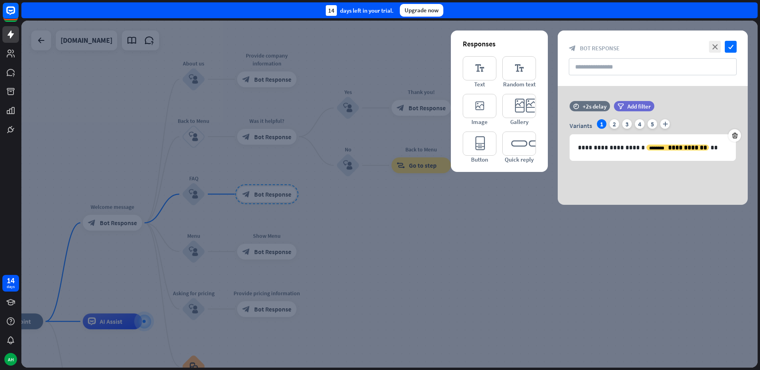
click at [517, 237] on div at bounding box center [389, 194] width 736 height 347
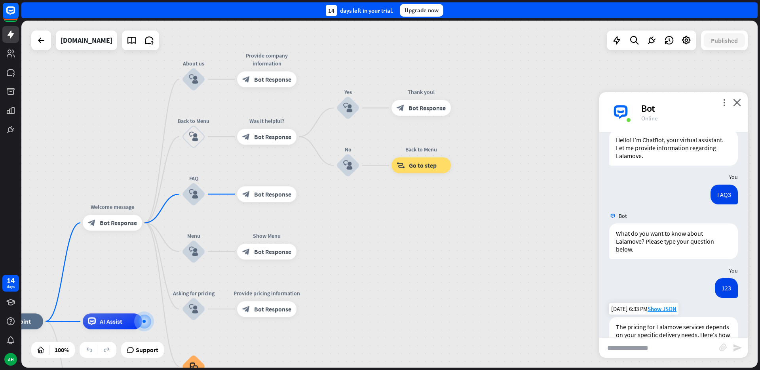
scroll to position [24, 0]
click at [305, 196] on icon "plus" at bounding box center [307, 194] width 6 height 6
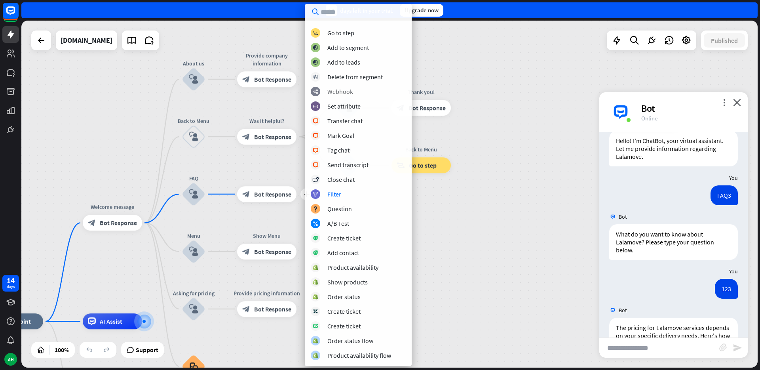
scroll to position [0, 0]
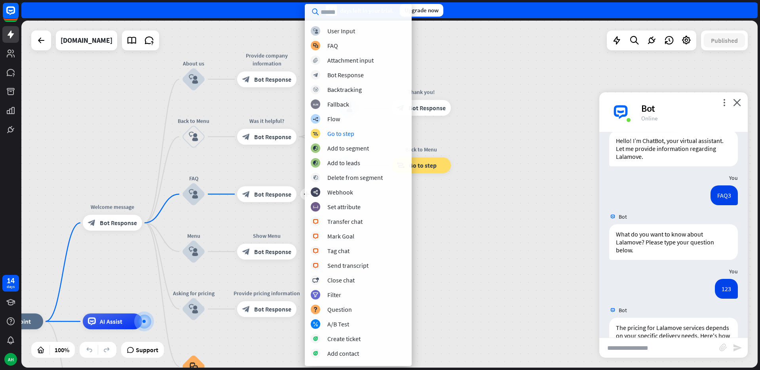
click at [460, 218] on div "home_2 Start point Welcome message block_bot_response Bot Response About us blo…" at bounding box center [389, 194] width 736 height 347
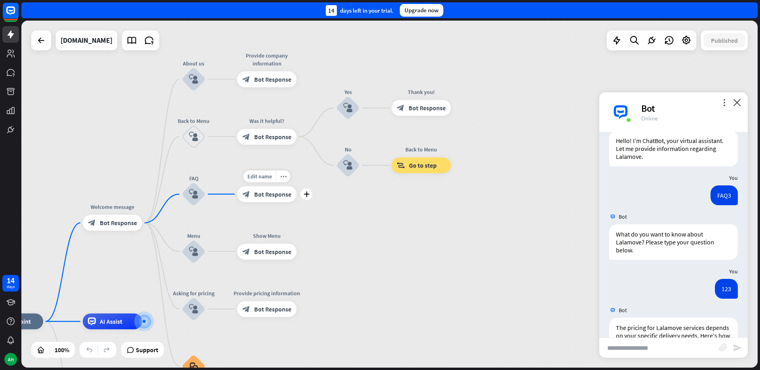
click at [292, 197] on div "block_bot_response Bot Response" at bounding box center [266, 194] width 59 height 16
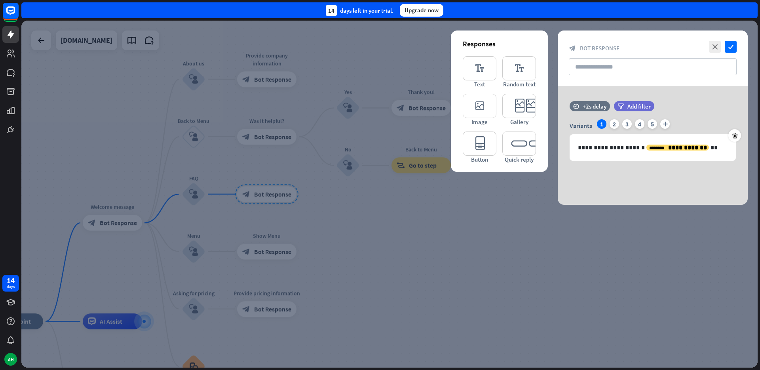
click at [348, 205] on div at bounding box center [389, 194] width 736 height 347
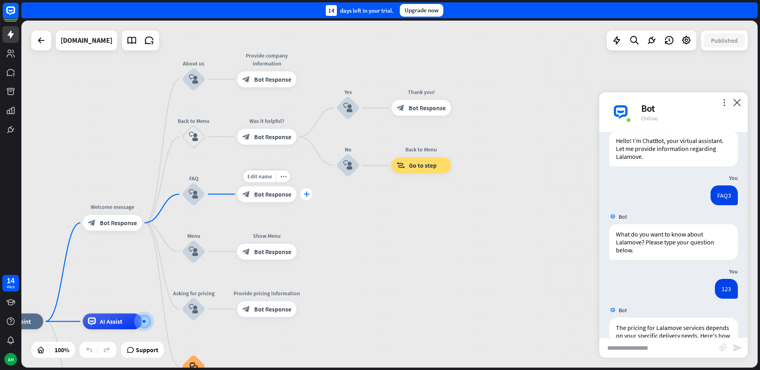
click at [307, 196] on icon "plus" at bounding box center [307, 194] width 6 height 6
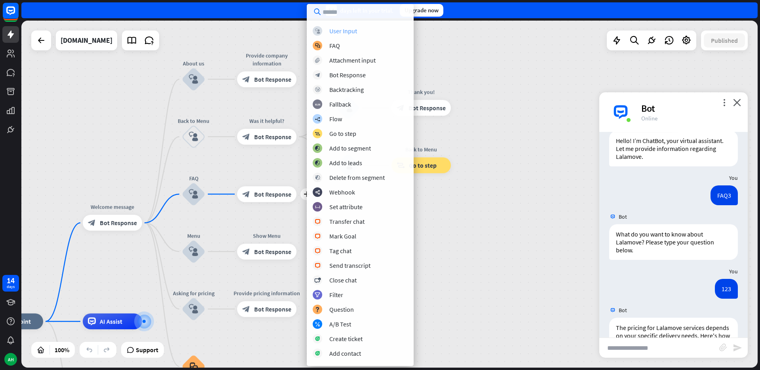
click at [363, 32] on div "block_user_input User Input" at bounding box center [360, 30] width 95 height 9
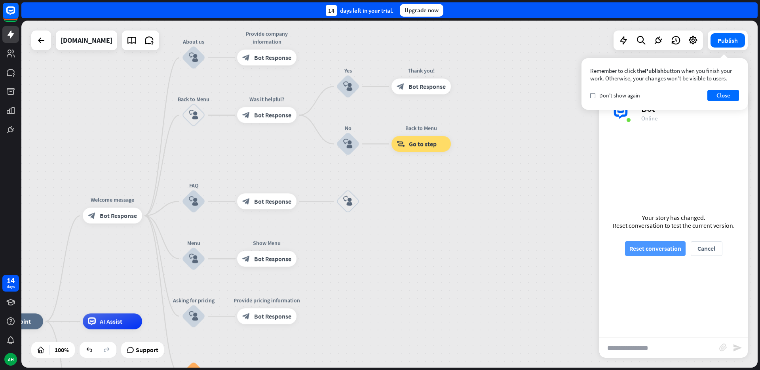
click at [648, 245] on button "Reset conversation" at bounding box center [655, 248] width 61 height 15
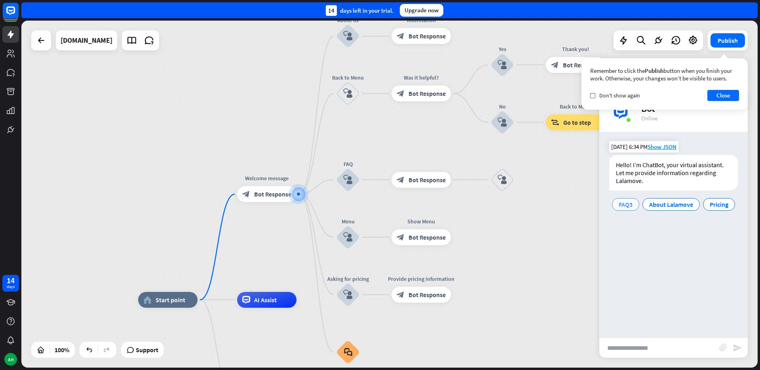
click at [626, 205] on span "FAQ3" at bounding box center [626, 204] width 14 height 8
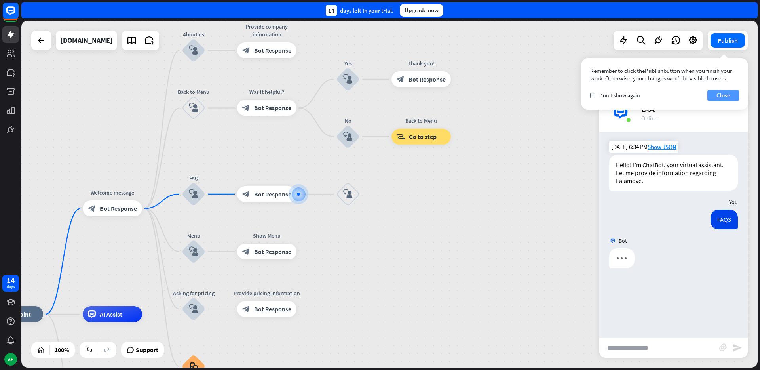
click at [720, 95] on button "Close" at bounding box center [723, 95] width 32 height 11
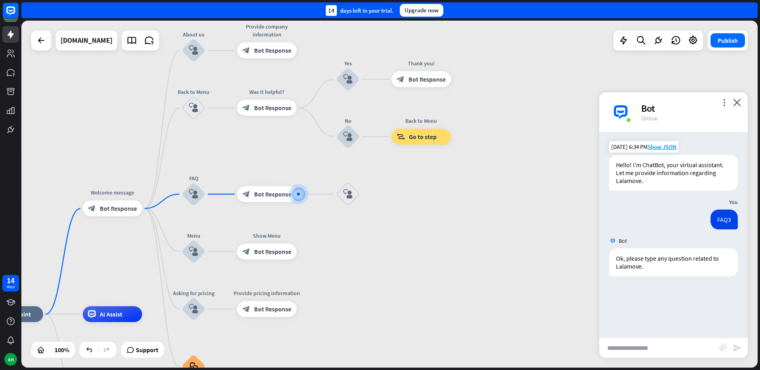
click at [636, 348] on input "text" at bounding box center [659, 348] width 120 height 20
type input "****"
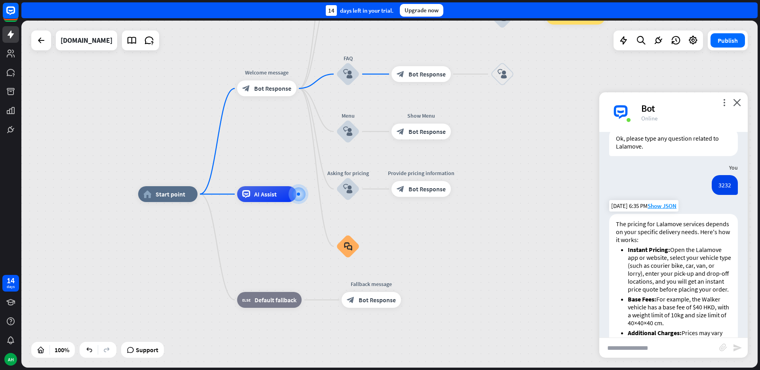
scroll to position [283, 0]
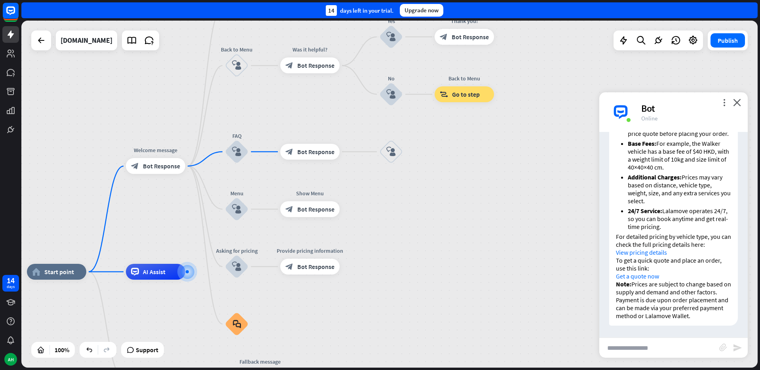
drag, startPoint x: 534, startPoint y: 172, endPoint x: 423, endPoint y: 250, distance: 136.1
click at [423, 250] on div "home_2 Start point Welcome message block_bot_response Bot Response About us blo…" at bounding box center [389, 194] width 736 height 347
click at [389, 155] on icon "block_user_input" at bounding box center [390, 151] width 9 height 9
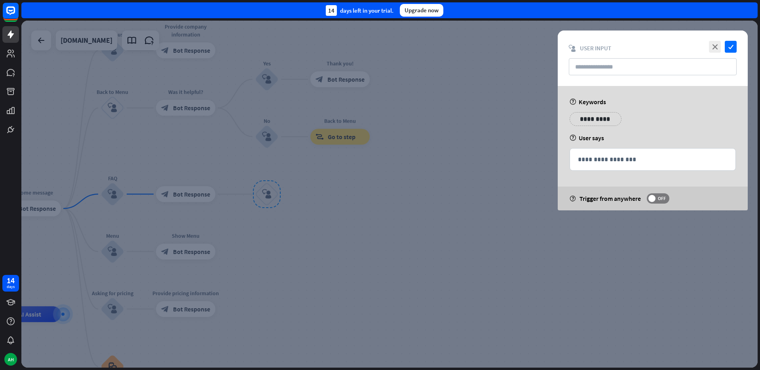
click at [594, 122] on p "**********" at bounding box center [595, 119] width 40 height 10
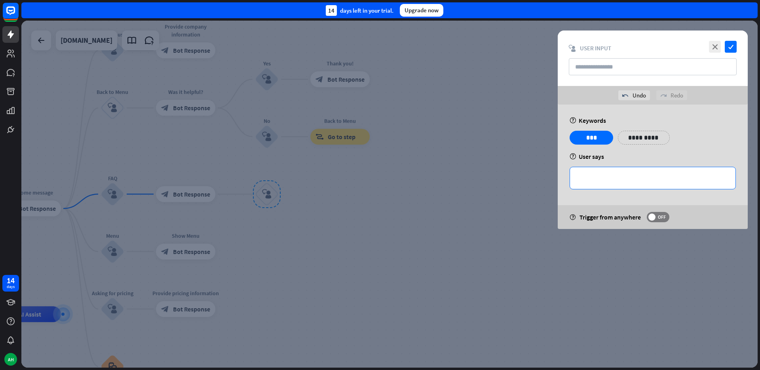
click at [616, 176] on p "**********" at bounding box center [653, 178] width 150 height 10
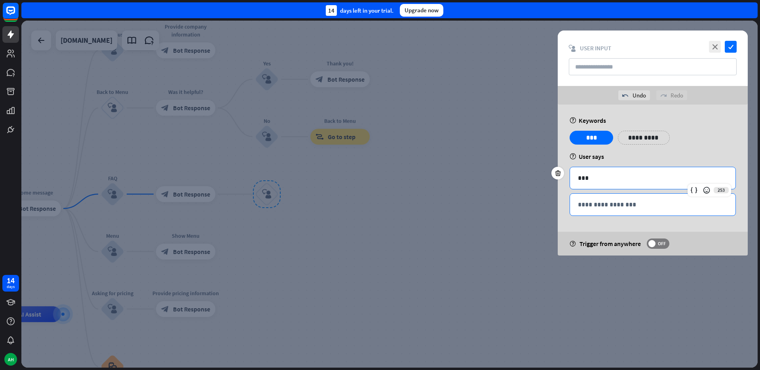
click at [599, 197] on div "**********" at bounding box center [652, 205] width 165 height 22
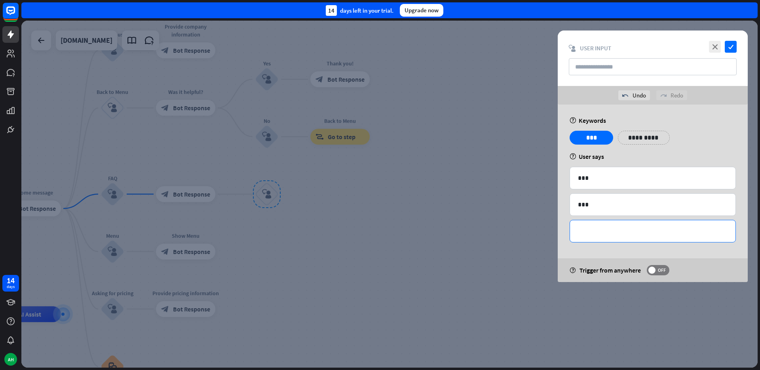
click at [598, 225] on div "**********" at bounding box center [652, 231] width 165 height 22
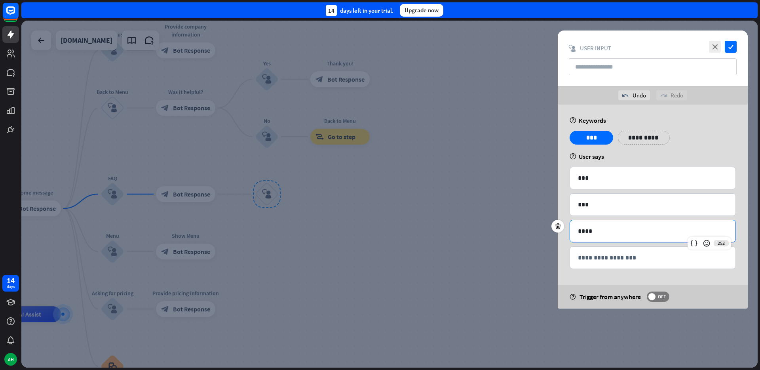
click at [597, 275] on div "**********" at bounding box center [653, 206] width 190 height 204
click at [639, 61] on input "text" at bounding box center [653, 66] width 168 height 17
click at [729, 51] on icon "check" at bounding box center [731, 47] width 12 height 12
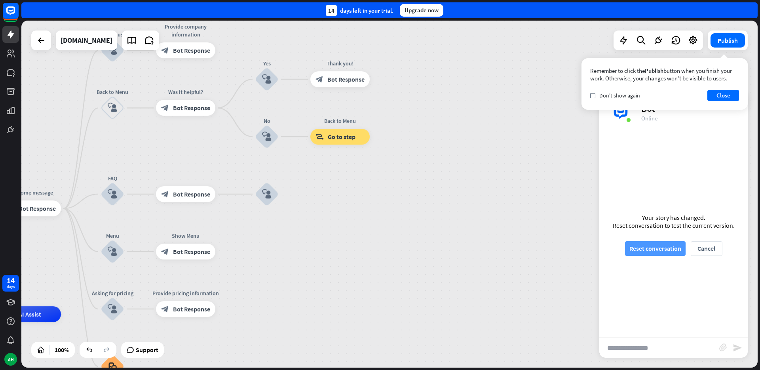
click at [657, 244] on button "Reset conversation" at bounding box center [655, 248] width 61 height 15
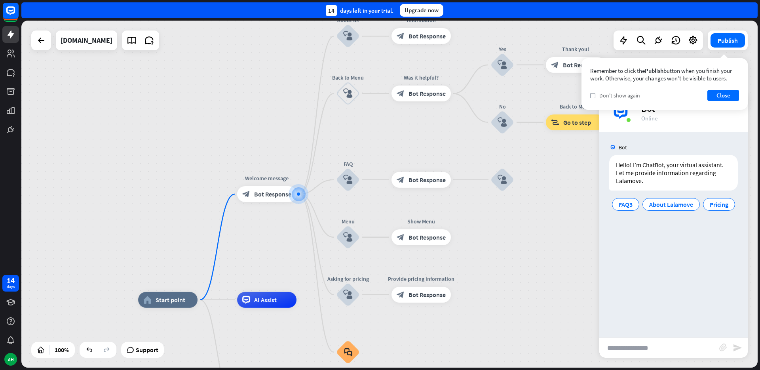
click at [631, 97] on span "Don't show again" at bounding box center [619, 95] width 41 height 7
click at [723, 97] on button "Close" at bounding box center [723, 95] width 32 height 11
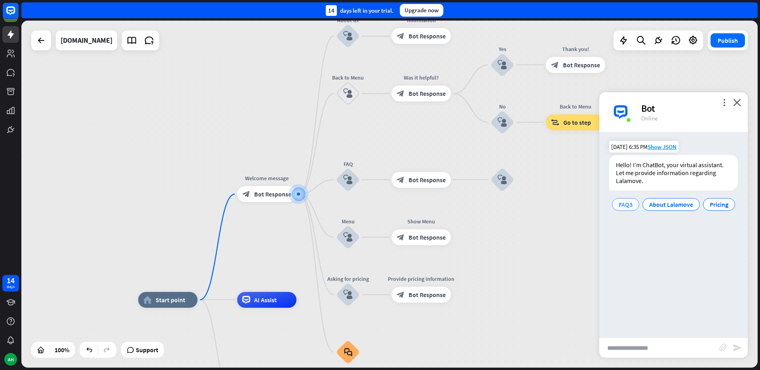
click at [630, 205] on span "FAQ3" at bounding box center [626, 204] width 14 height 8
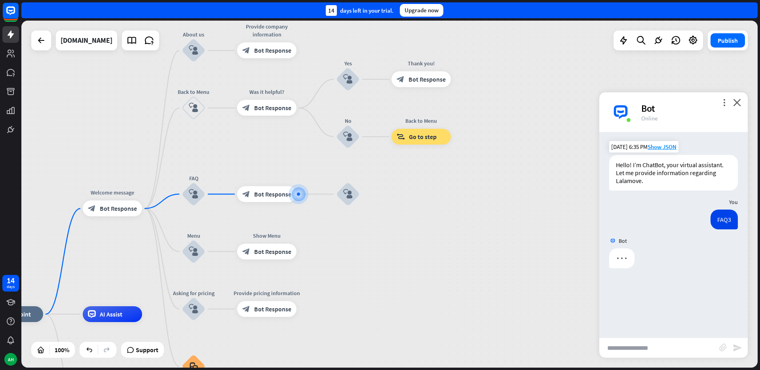
click at [634, 349] on input "text" at bounding box center [659, 348] width 120 height 20
click at [368, 194] on icon "plus" at bounding box center [370, 194] width 6 height 6
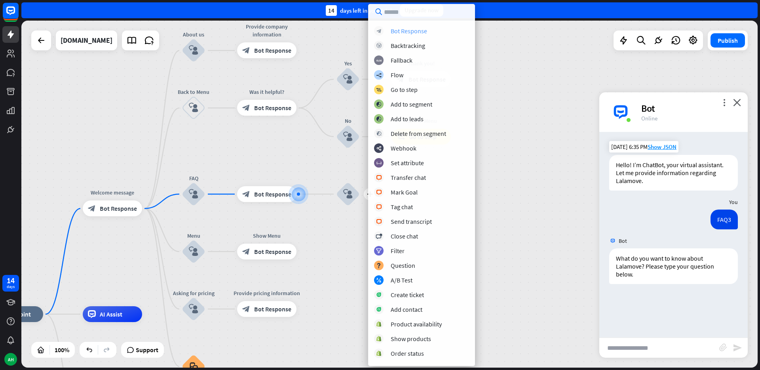
click at [414, 33] on div "Bot Response" at bounding box center [409, 31] width 36 height 8
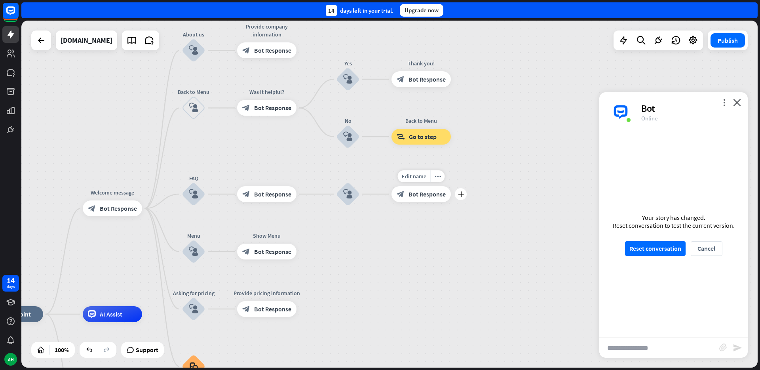
click at [440, 194] on span "Bot Response" at bounding box center [426, 194] width 37 height 8
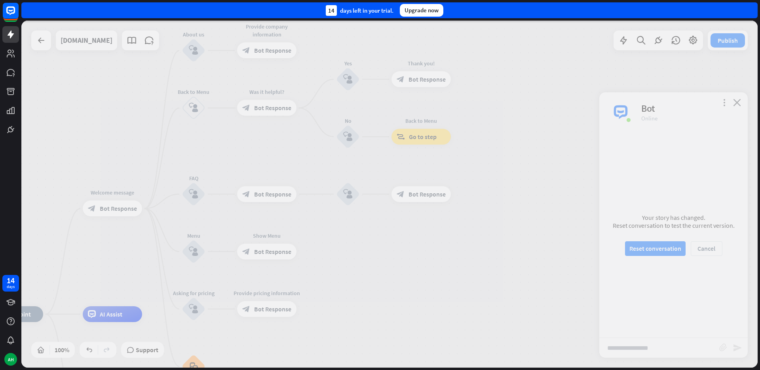
click at [440, 194] on div at bounding box center [389, 194] width 736 height 347
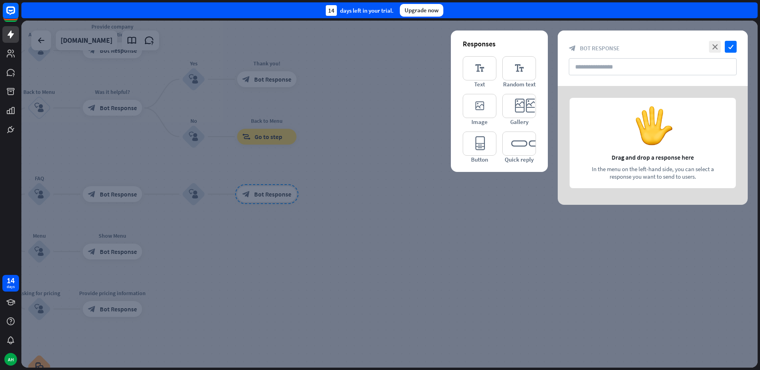
click at [632, 151] on div at bounding box center [653, 145] width 190 height 119
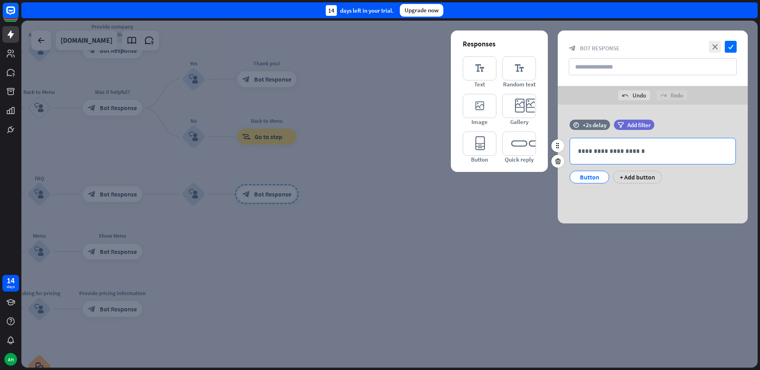
click at [618, 151] on p "**********" at bounding box center [653, 151] width 150 height 10
click at [630, 174] on div "+ Add button" at bounding box center [637, 177] width 49 height 13
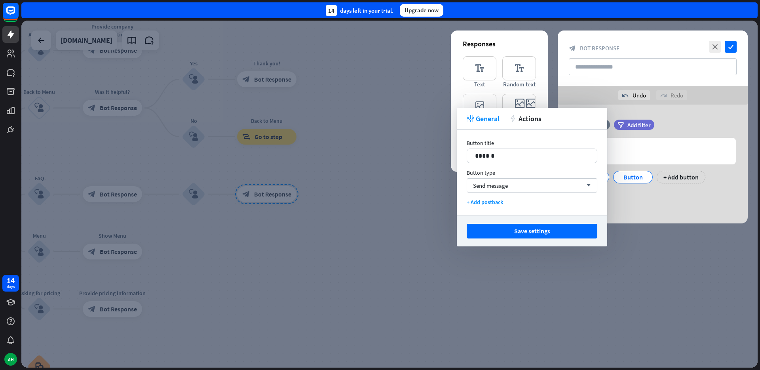
click at [624, 195] on div "time +2s delay filter Add filter 637 *** Button Button + Add button" at bounding box center [653, 163] width 190 height 119
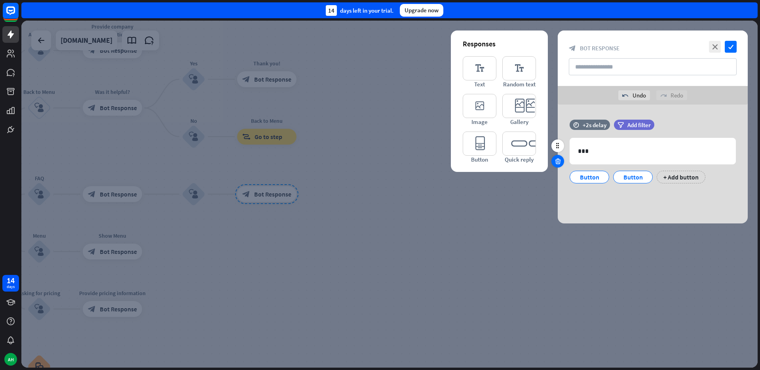
click at [562, 161] on div at bounding box center [557, 161] width 13 height 13
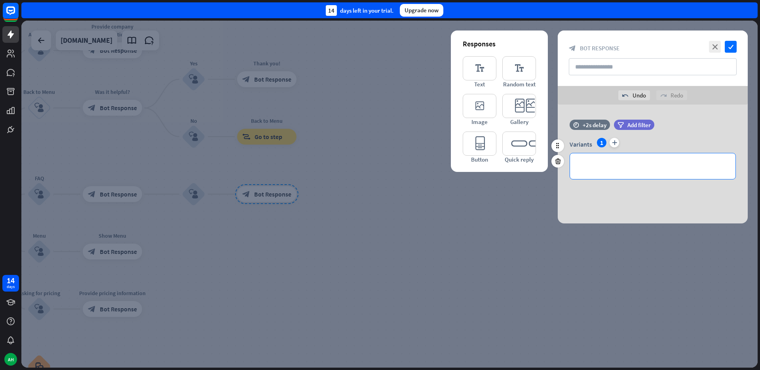
click at [621, 168] on p "**********" at bounding box center [653, 166] width 150 height 10
click at [612, 143] on icon "plus" at bounding box center [613, 142] width 9 height 9
click at [611, 166] on p "**********" at bounding box center [653, 166] width 150 height 10
click at [602, 143] on div "1" at bounding box center [601, 142] width 9 height 9
click at [600, 165] on p "*****" at bounding box center [653, 166] width 150 height 10
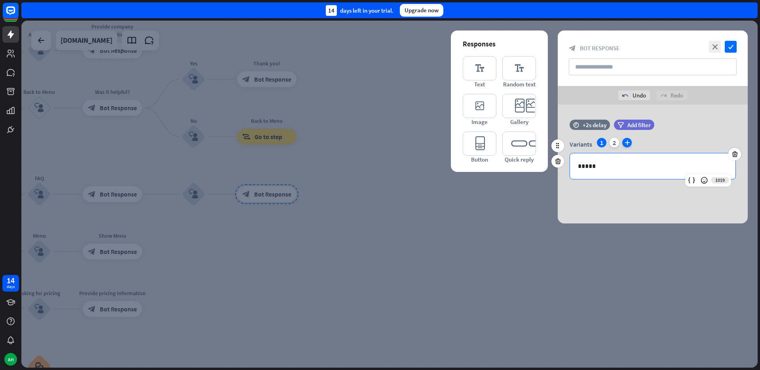
click at [630, 140] on icon "plus" at bounding box center [626, 142] width 9 height 9
click at [623, 167] on p "**********" at bounding box center [653, 166] width 150 height 10
click at [638, 142] on icon "plus" at bounding box center [639, 142] width 9 height 9
click at [628, 160] on div "**********" at bounding box center [652, 166] width 165 height 26
click at [645, 204] on div "time +2s delay filter Add filter Variants 1 2 3 4 plus 1019 *****" at bounding box center [653, 163] width 190 height 119
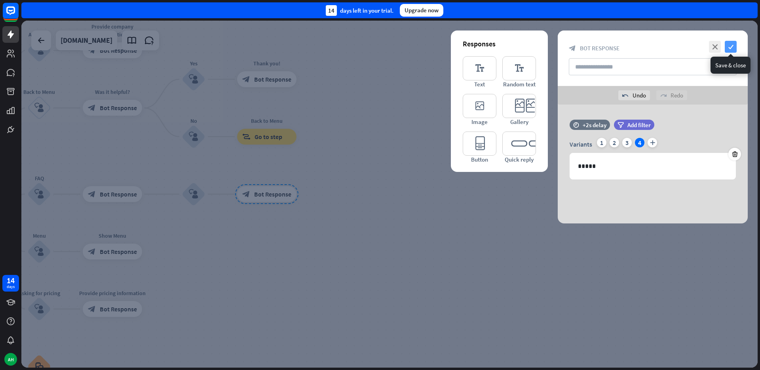
click at [732, 49] on icon "check" at bounding box center [731, 47] width 12 height 12
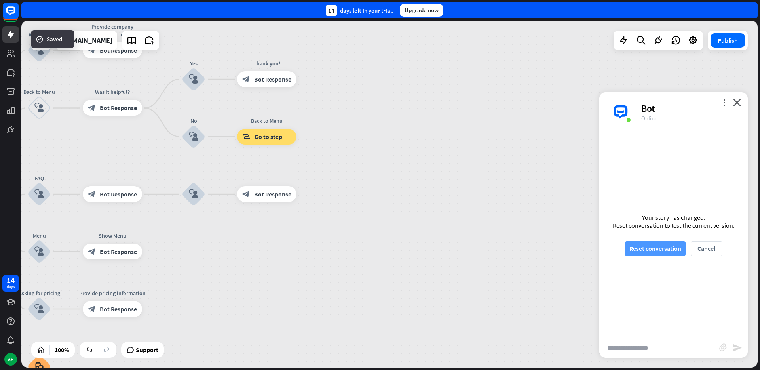
click at [660, 249] on button "Reset conversation" at bounding box center [655, 248] width 61 height 15
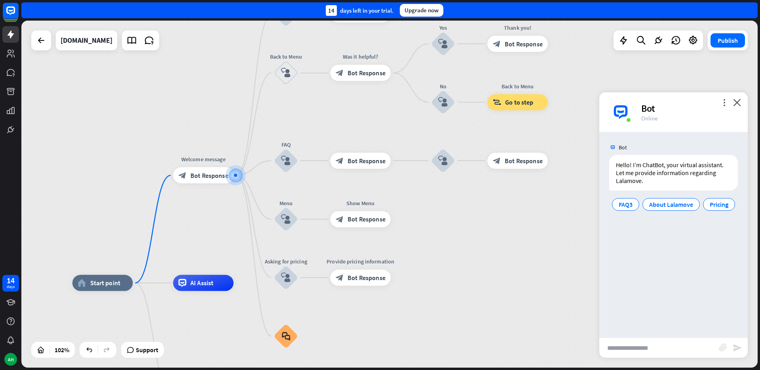
drag, startPoint x: 289, startPoint y: 261, endPoint x: 543, endPoint y: 228, distance: 256.5
click at [543, 228] on div "home_2 Start point Welcome message block_bot_response Bot Response About us blo…" at bounding box center [389, 194] width 736 height 347
click at [624, 206] on span "FAQ3" at bounding box center [626, 204] width 14 height 8
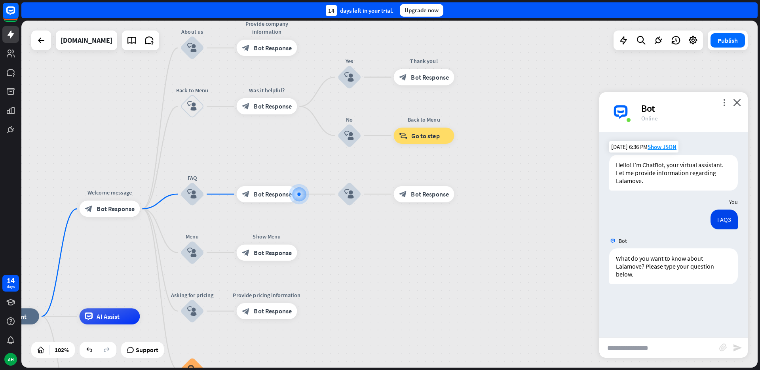
click at [627, 343] on input "text" at bounding box center [659, 348] width 120 height 20
type input "***"
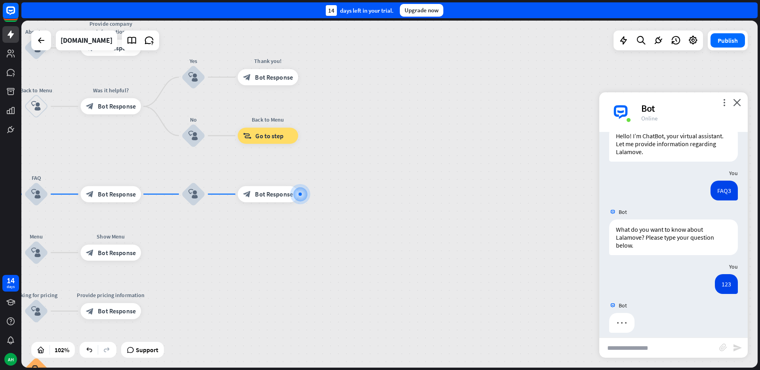
scroll to position [36, 0]
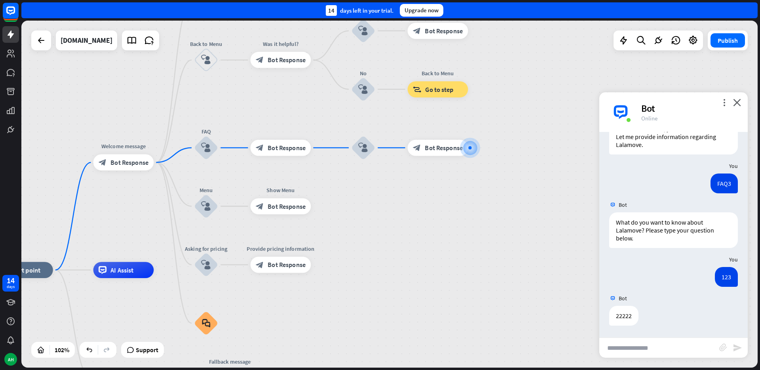
drag, startPoint x: 324, startPoint y: 308, endPoint x: 495, endPoint y: 262, distance: 177.1
click at [495, 262] on div "home_2 Start point Welcome message block_bot_response Bot Response About us blo…" at bounding box center [389, 194] width 736 height 347
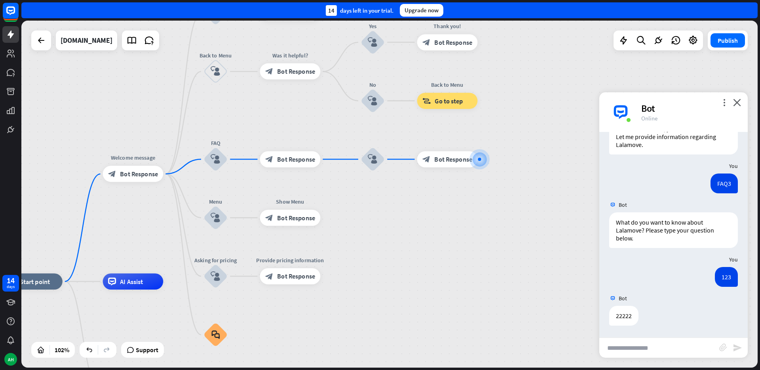
drag, startPoint x: 409, startPoint y: 232, endPoint x: 418, endPoint y: 243, distance: 14.9
click at [418, 243] on div "home_2 Start point Welcome message block_bot_response Bot Response About us blo…" at bounding box center [389, 194] width 736 height 347
click at [335, 219] on div "plus" at bounding box center [331, 217] width 12 height 12
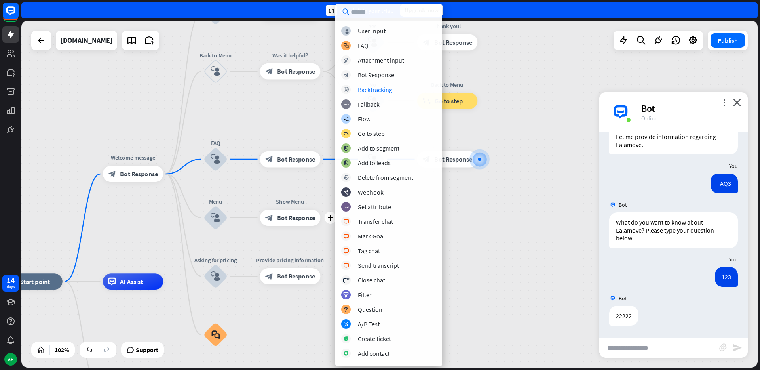
click at [466, 208] on div "home_2 Start point Welcome message block_bot_response Bot Response About us blo…" at bounding box center [389, 194] width 736 height 347
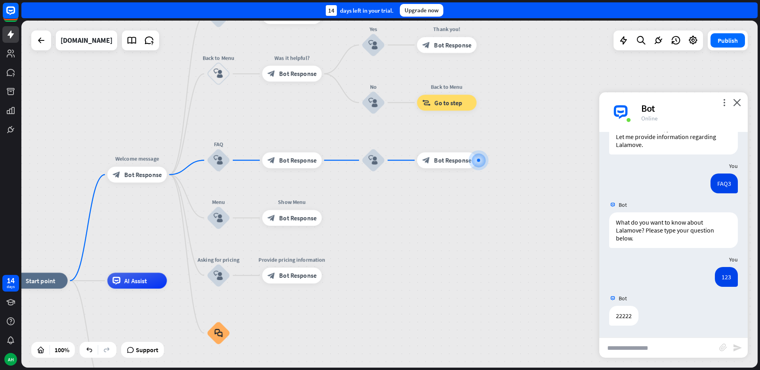
click at [364, 249] on div "home_2 Start point Welcome message block_bot_response Bot Response About us blo…" at bounding box center [389, 194] width 736 height 347
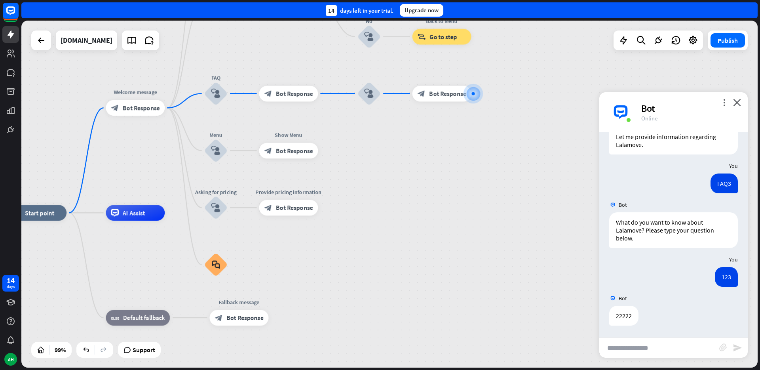
drag, startPoint x: 404, startPoint y: 279, endPoint x: 400, endPoint y: 211, distance: 67.4
click at [400, 211] on div "home_2 Start point Welcome message block_bot_response Bot Response About us blo…" at bounding box center [389, 194] width 736 height 347
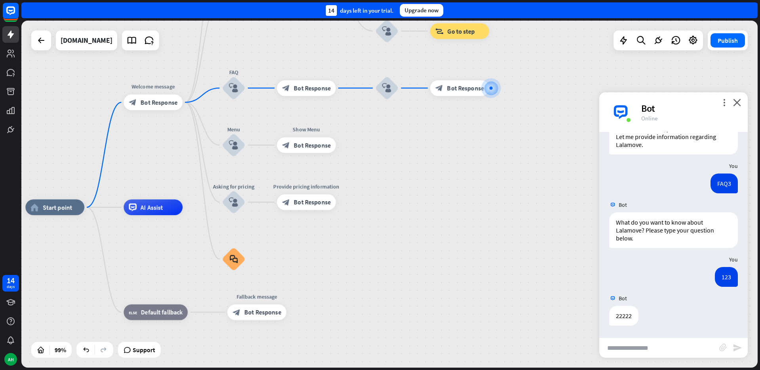
drag, startPoint x: 389, startPoint y: 246, endPoint x: 406, endPoint y: 240, distance: 18.7
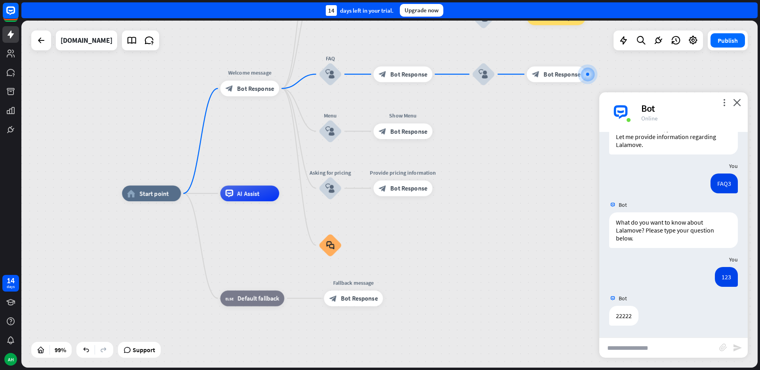
drag, startPoint x: 354, startPoint y: 278, endPoint x: 451, endPoint y: 264, distance: 97.6
click at [451, 264] on div "home_2 Start point Welcome message block_bot_response Bot Response About us blo…" at bounding box center [487, 365] width 731 height 344
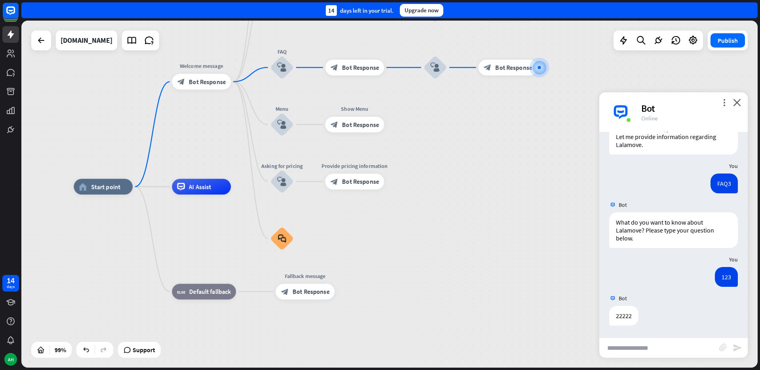
drag, startPoint x: 480, startPoint y: 230, endPoint x: 432, endPoint y: 223, distance: 48.7
click at [432, 223] on div "home_2 Start point Welcome message block_bot_response Bot Response About us blo…" at bounding box center [439, 358] width 731 height 344
click at [218, 188] on div "AI Assist" at bounding box center [201, 186] width 59 height 16
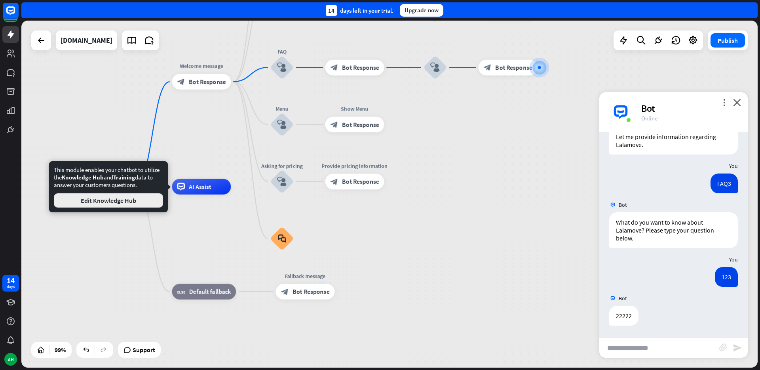
click at [139, 205] on button "Edit Knowledge Hub" at bounding box center [108, 200] width 109 height 14
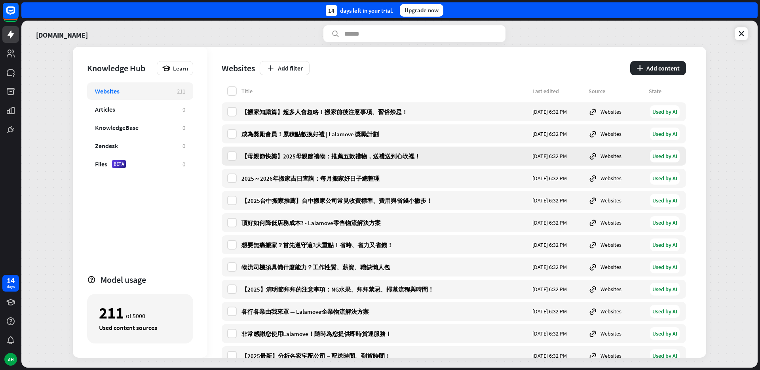
click at [377, 154] on div "【母親節快樂】2025母親節禮物：推薦五款禮物，送禮送到心坎裡！" at bounding box center [384, 156] width 286 height 8
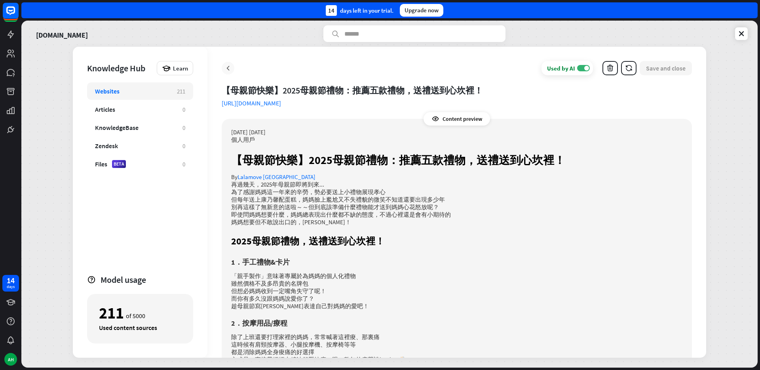
click at [230, 68] on icon at bounding box center [228, 68] width 8 height 8
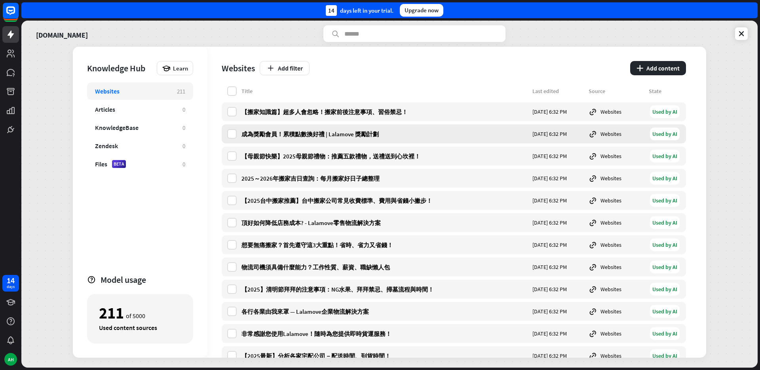
click at [269, 131] on div "成為獎勵會員！累積點數換好禮 | Lalamove 獎勵計劃" at bounding box center [384, 134] width 286 height 8
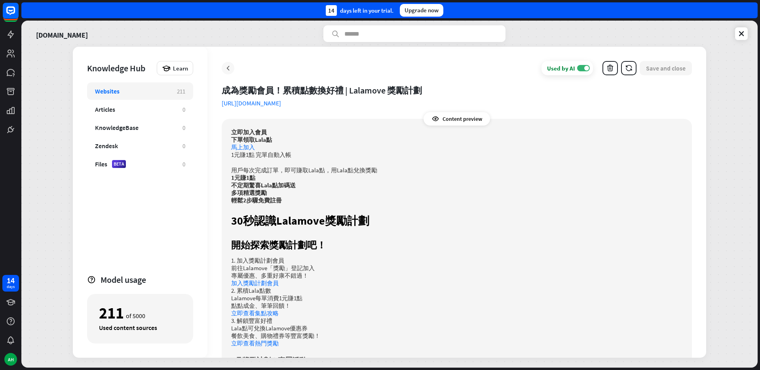
click at [230, 71] on icon at bounding box center [228, 68] width 8 height 8
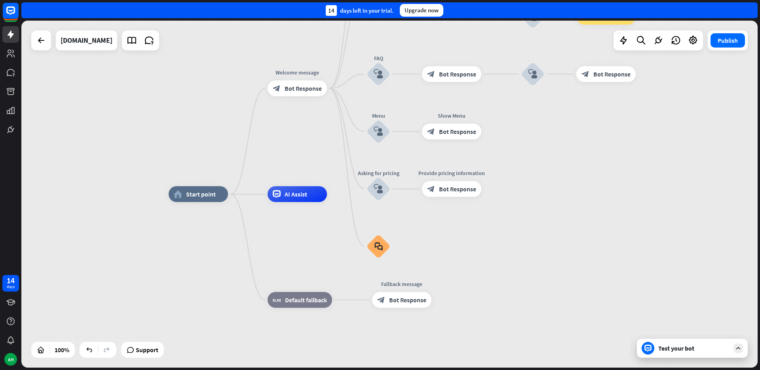
click at [566, 198] on div "home_2 Start point Welcome message block_bot_response Bot Response About us blo…" at bounding box center [537, 367] width 736 height 347
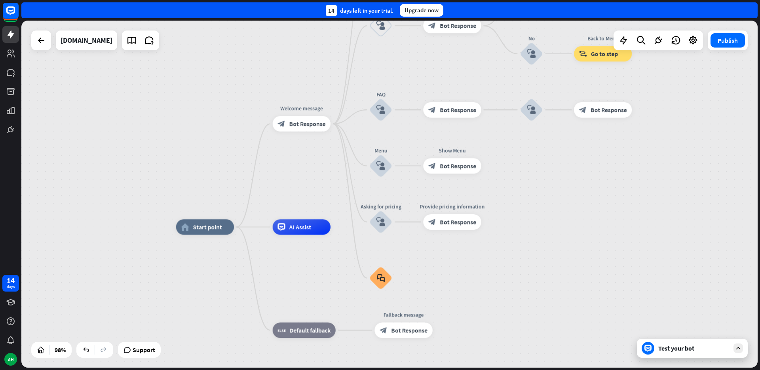
drag, startPoint x: 533, startPoint y: 184, endPoint x: 531, endPoint y: 217, distance: 32.5
click at [531, 217] on div "home_2 Start point Welcome message block_bot_response Bot Response About us blo…" at bounding box center [389, 194] width 736 height 347
click at [742, 352] on div "Test your bot" at bounding box center [692, 347] width 111 height 19
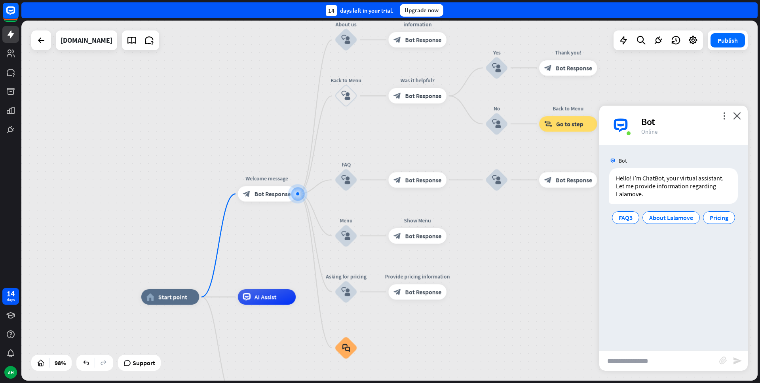
click at [624, 258] on div "Bot Hello! I’m ChatBot, your virtual assistant. Let me provide information rega…" at bounding box center [673, 247] width 148 height 205
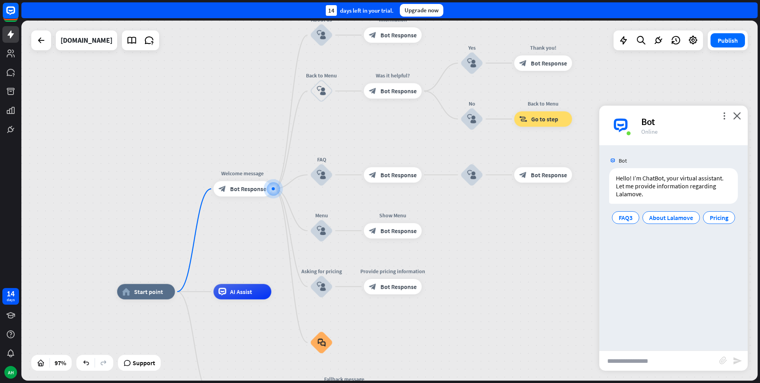
drag, startPoint x: 530, startPoint y: 235, endPoint x: 505, endPoint y: 230, distance: 25.5
click at [505, 230] on div "home_2 Start point Welcome message block_bot_response Bot Response About us blo…" at bounding box center [389, 201] width 736 height 360
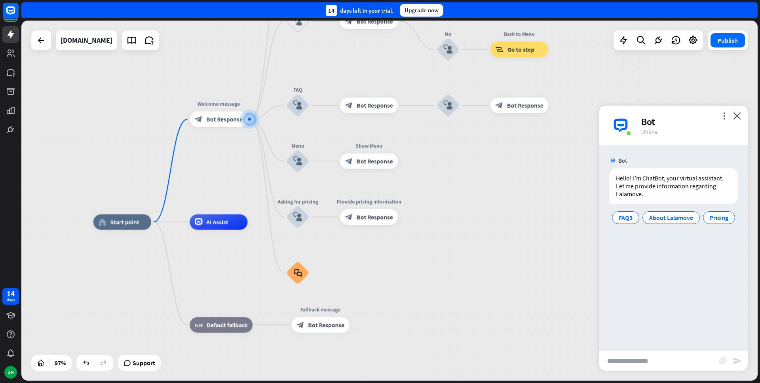
drag, startPoint x: 505, startPoint y: 230, endPoint x: 481, endPoint y: 160, distance: 73.6
click at [481, 160] on div "home_2 Start point Welcome message block_bot_response Bot Response About us blo…" at bounding box center [389, 201] width 736 height 360
click at [302, 273] on div "block_faq" at bounding box center [297, 272] width 23 height 23
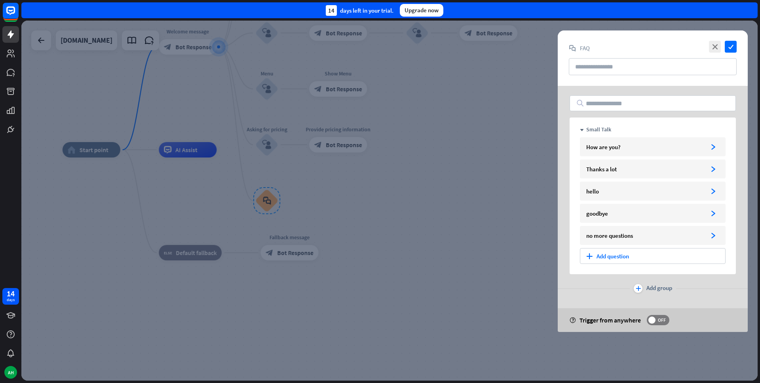
click at [453, 256] on div at bounding box center [389, 201] width 736 height 360
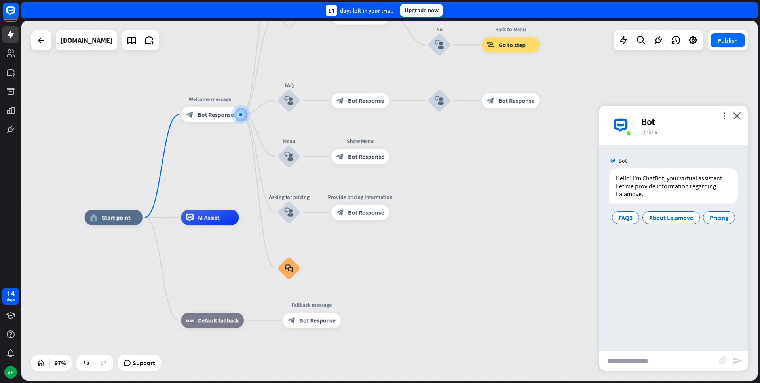
drag, startPoint x: 414, startPoint y: 216, endPoint x: 437, endPoint y: 283, distance: 71.2
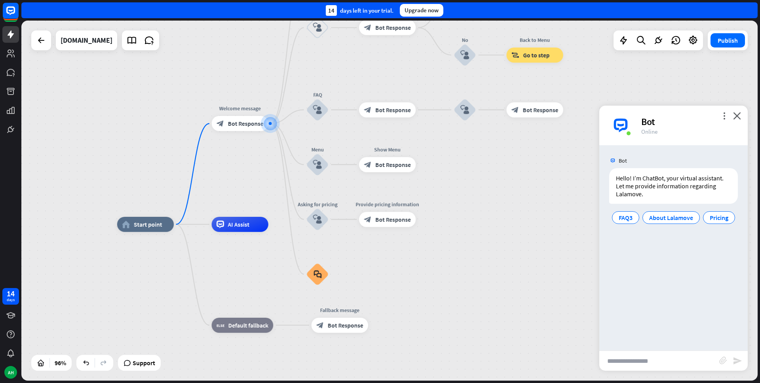
drag, startPoint x: 439, startPoint y: 203, endPoint x: 465, endPoint y: 210, distance: 26.5
click at [465, 210] on div "home_2 Start point Welcome message block_bot_response Bot Response About us blo…" at bounding box center [389, 201] width 736 height 360
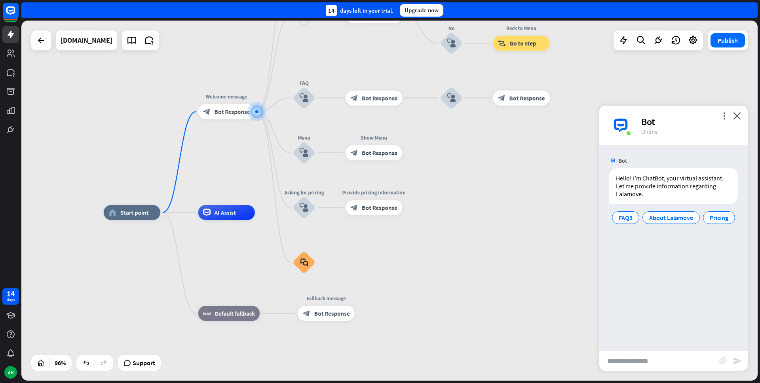
drag, startPoint x: 446, startPoint y: 268, endPoint x: 433, endPoint y: 256, distance: 17.9
click at [433, 256] on div "home_2 Start point Welcome message block_bot_response Bot Response About us blo…" at bounding box center [455, 385] width 703 height 344
click at [724, 117] on icon "more_vert" at bounding box center [724, 116] width 8 height 8
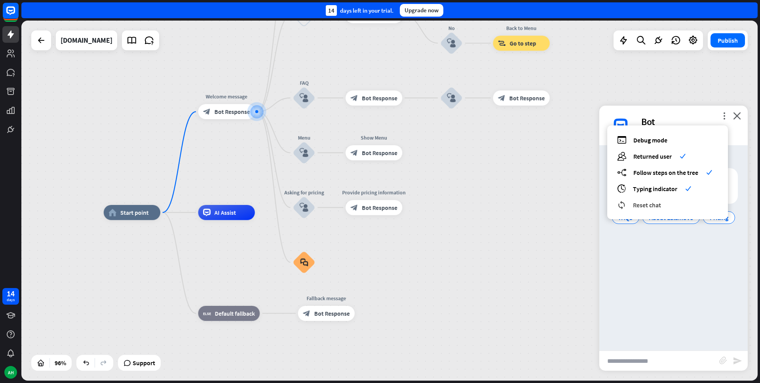
click at [653, 207] on span "Reset chat" at bounding box center [647, 205] width 28 height 8
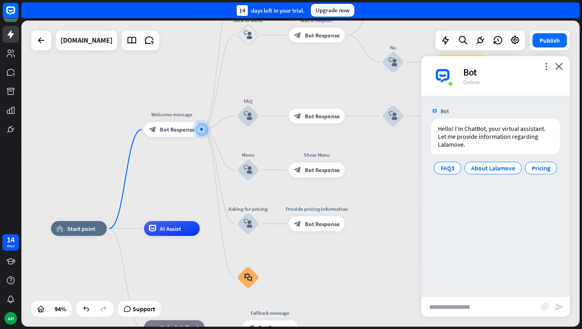
drag, startPoint x: 309, startPoint y: 159, endPoint x: 214, endPoint y: 89, distance: 118.3
click at [214, 89] on div "home_2 Start point Welcome message block_bot_response Bot Response About us blo…" at bounding box center [300, 174] width 558 height 306
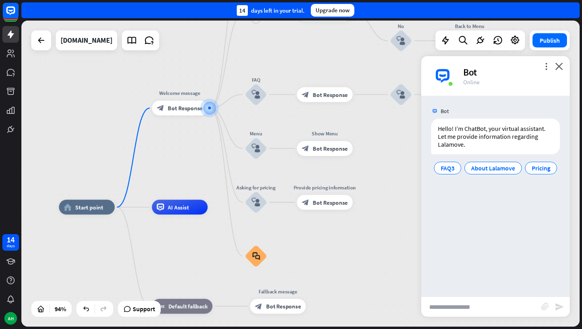
drag, startPoint x: 188, startPoint y: 177, endPoint x: 196, endPoint y: 155, distance: 22.8
click at [196, 155] on div "home_2 Start point Welcome message block_bot_response Bot Response About us blo…" at bounding box center [300, 174] width 558 height 306
click at [558, 67] on icon "close" at bounding box center [559, 67] width 8 height 8
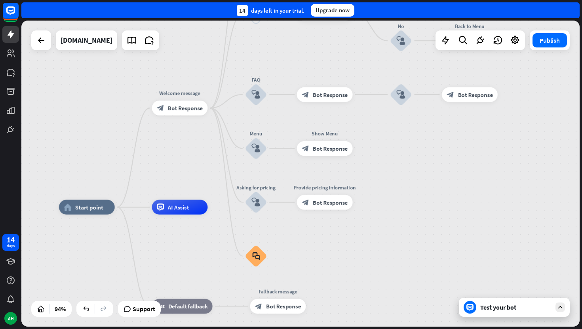
click at [442, 186] on div "home_2 Start point Welcome message block_bot_response Bot Response About us blo…" at bounding box center [300, 174] width 558 height 306
click at [359, 148] on icon "plus" at bounding box center [362, 148] width 6 height 5
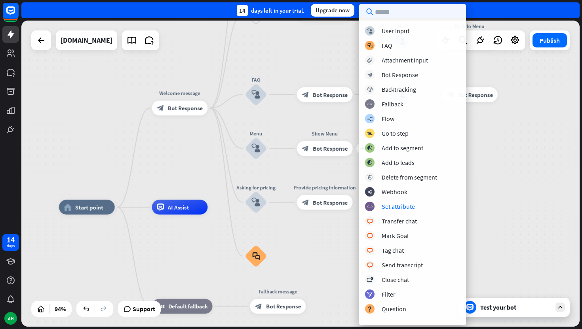
click at [487, 194] on div "home_2 Start point Welcome message block_bot_response Bot Response About us blo…" at bounding box center [300, 174] width 558 height 306
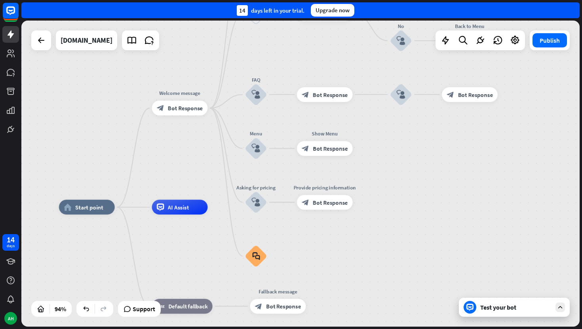
click at [488, 307] on div "Test your bot" at bounding box center [515, 308] width 71 height 8
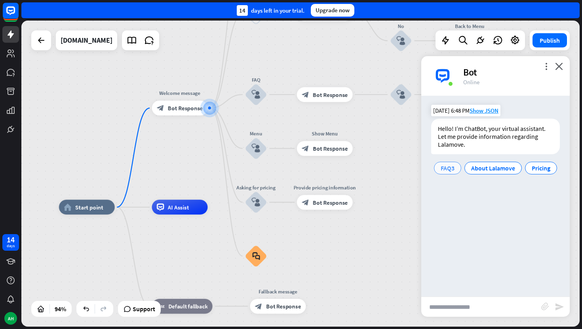
click at [452, 170] on span "FAQ3" at bounding box center [447, 168] width 14 height 8
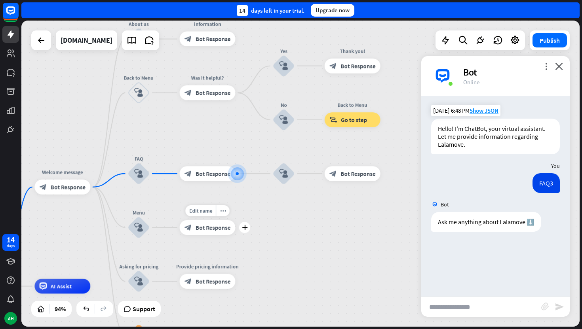
click at [220, 226] on span "Bot Response" at bounding box center [212, 228] width 35 height 8
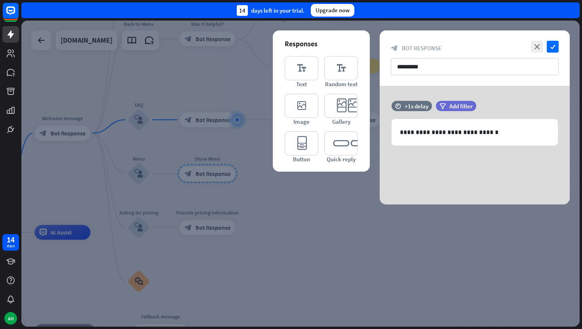
click at [315, 211] on div at bounding box center [300, 174] width 558 height 306
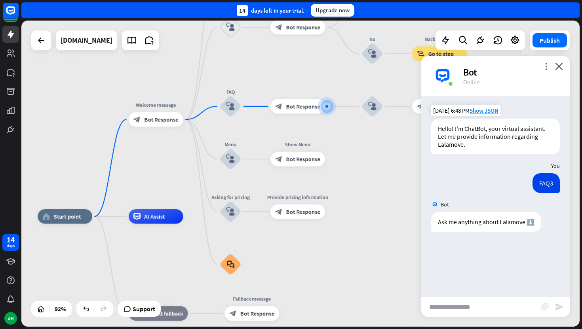
drag, startPoint x: 284, startPoint y: 218, endPoint x: 372, endPoint y: 202, distance: 89.2
click at [372, 202] on div "home_2 Start point Welcome message block_bot_response Bot Response About us blo…" at bounding box center [300, 174] width 558 height 306
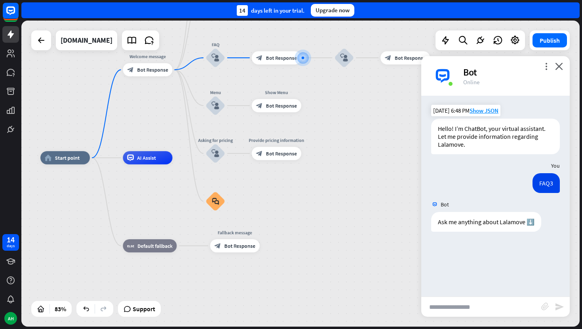
drag, startPoint x: 370, startPoint y: 237, endPoint x: 342, endPoint y: 179, distance: 63.9
click at [342, 179] on div "home_2 Start point Welcome message block_bot_response Bot Response About us blo…" at bounding box center [272, 286] width 465 height 256
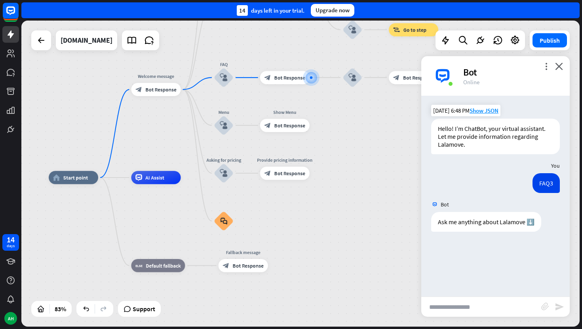
drag, startPoint x: 342, startPoint y: 179, endPoint x: 350, endPoint y: 199, distance: 21.5
click at [350, 199] on div "home_2 Start point Welcome message block_bot_response Bot Response About us blo…" at bounding box center [281, 306] width 465 height 256
click at [300, 113] on div "more_horiz" at bounding box center [298, 111] width 12 height 10
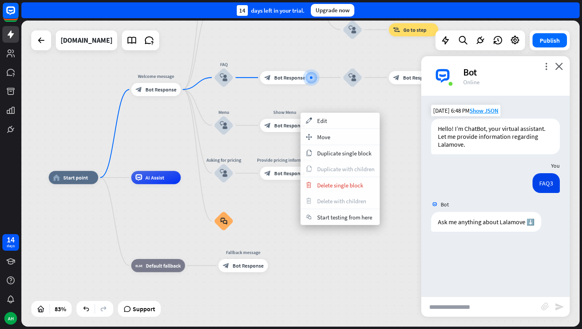
click at [321, 99] on div "home_2 Start point Welcome message block_bot_response Bot Response About us blo…" at bounding box center [300, 174] width 558 height 306
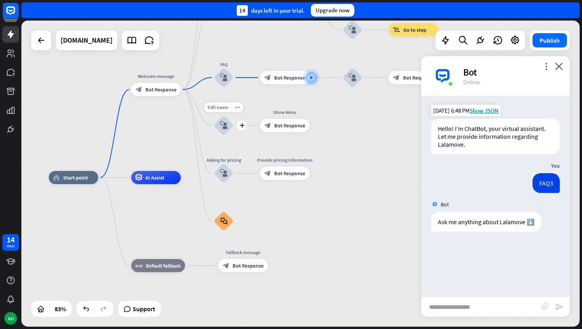
click at [233, 125] on div "block_user_input" at bounding box center [224, 126] width 20 height 20
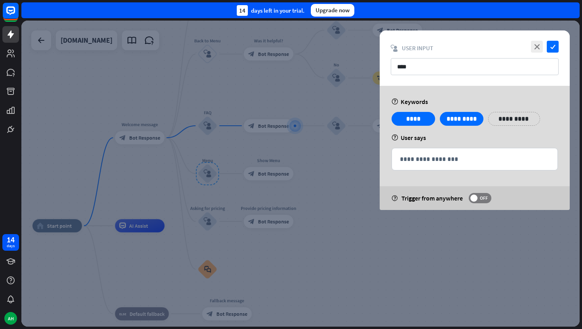
click at [318, 207] on div at bounding box center [300, 174] width 558 height 306
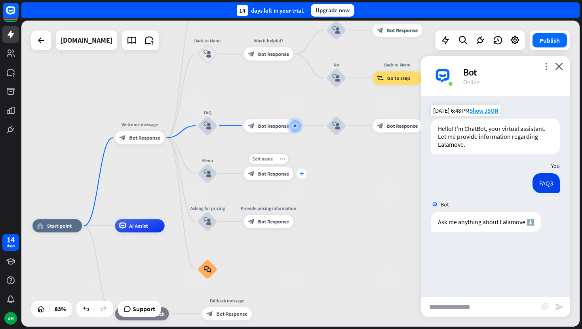
click at [304, 177] on div "plus" at bounding box center [301, 174] width 10 height 10
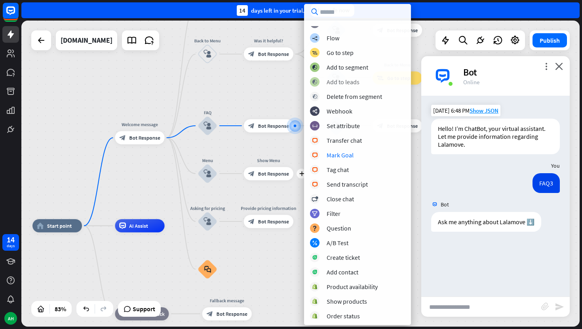
scroll to position [141, 0]
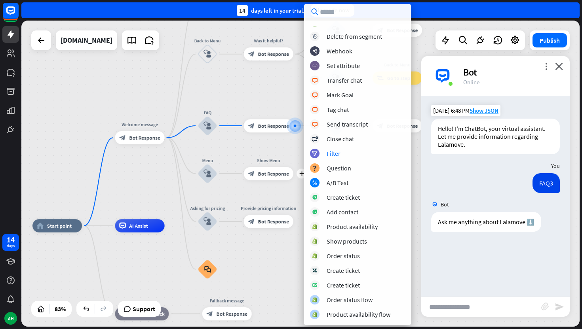
click at [283, 100] on div "home_2 Start point Welcome message block_bot_response Bot Response About us blo…" at bounding box center [300, 174] width 558 height 306
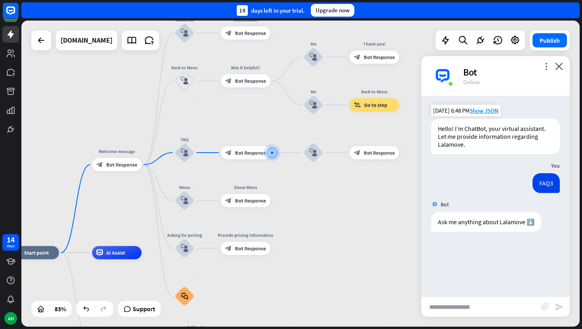
drag, startPoint x: 330, startPoint y: 194, endPoint x: 307, endPoint y: 220, distance: 35.4
click at [307, 220] on div "home_2 Start point Welcome message block_bot_response Bot Response About us blo…" at bounding box center [300, 174] width 558 height 306
click at [127, 41] on icon at bounding box center [132, 40] width 10 height 10
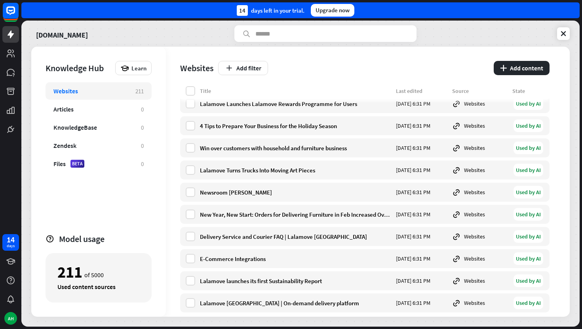
scroll to position [4476, 0]
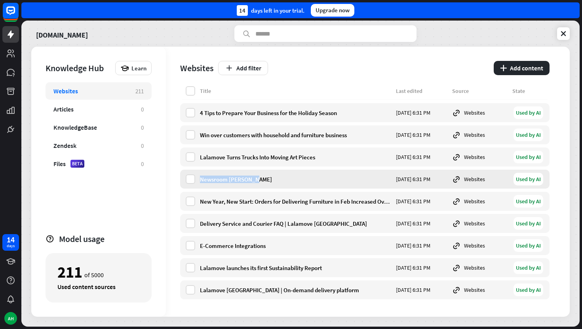
drag, startPoint x: 260, startPoint y: 179, endPoint x: 199, endPoint y: 180, distance: 60.2
click at [199, 180] on div "Newsroom [PERSON_NAME] [DATE] 6:31 PM Websites Used by AI" at bounding box center [364, 179] width 369 height 19
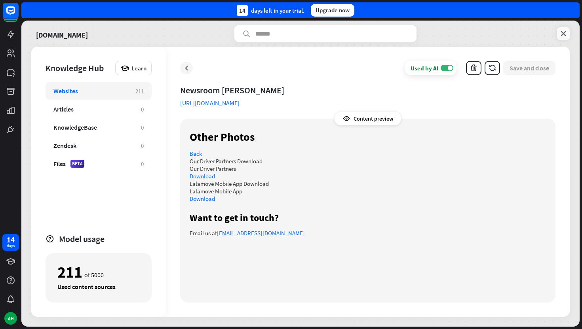
click at [566, 34] on icon at bounding box center [563, 34] width 8 height 8
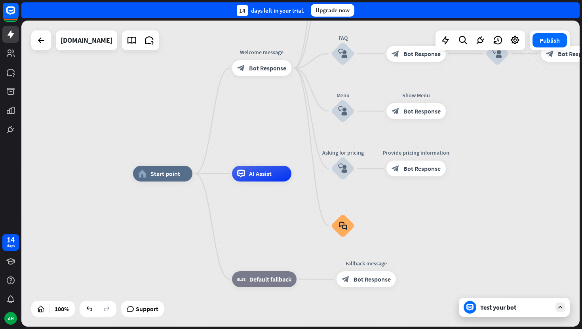
click at [558, 309] on icon at bounding box center [559, 307] width 7 height 7
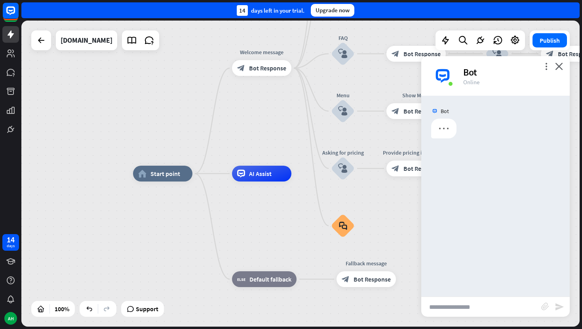
click at [495, 306] on input "text" at bounding box center [481, 307] width 120 height 20
paste input "**********"
type input "**********"
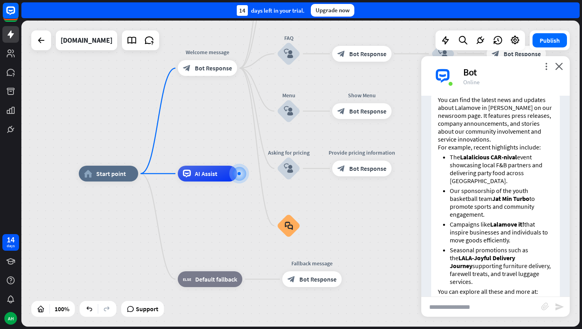
scroll to position [125, 0]
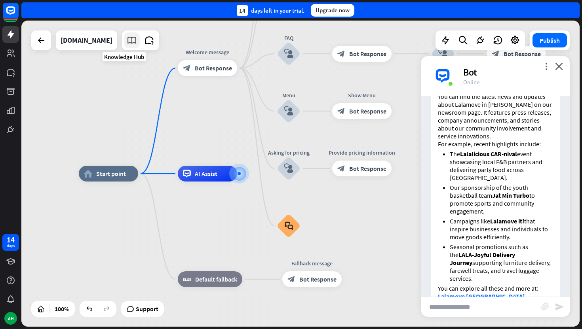
click at [127, 42] on icon at bounding box center [132, 40] width 10 height 10
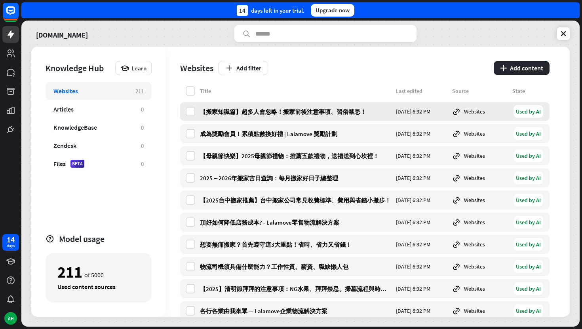
click at [302, 110] on div "【搬家知識篇】超多人會忽略！搬家前後注意事項、習俗禁忌！" at bounding box center [295, 112] width 191 height 8
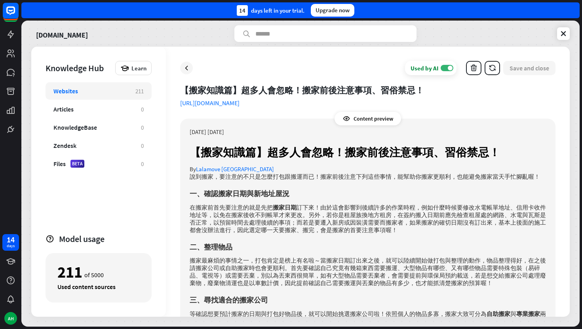
scroll to position [29, 0]
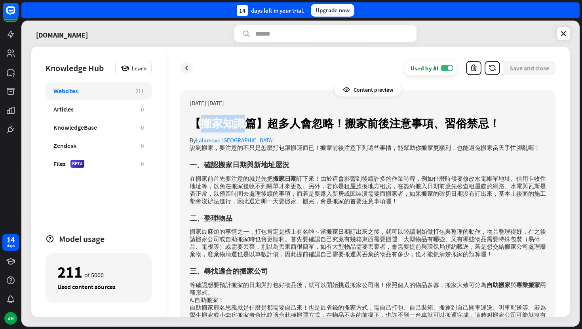
copy h1 "搬家知識"
drag, startPoint x: 244, startPoint y: 125, endPoint x: 205, endPoint y: 125, distance: 39.2
click at [205, 125] on h1 "【搬家知識篇】超多人會忽略！搬家前後注意事項、習俗禁忌！" at bounding box center [368, 124] width 356 height 18
click at [563, 34] on icon at bounding box center [563, 34] width 8 height 8
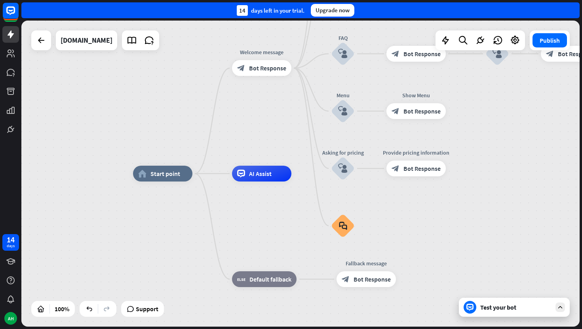
click at [560, 306] on icon at bounding box center [559, 307] width 7 height 7
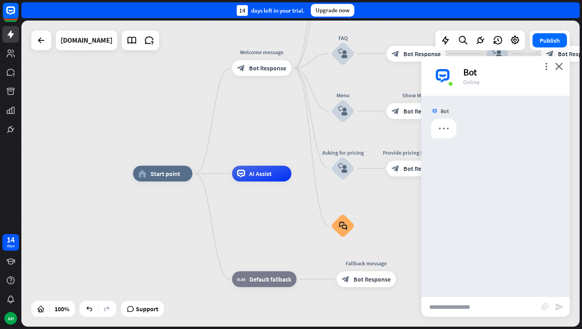
click at [484, 307] on input "text" at bounding box center [481, 307] width 120 height 20
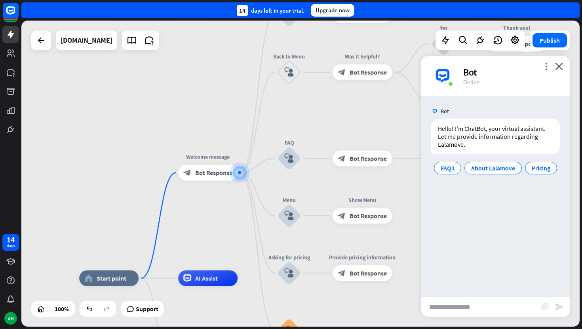
paste input "****"
type input "****"
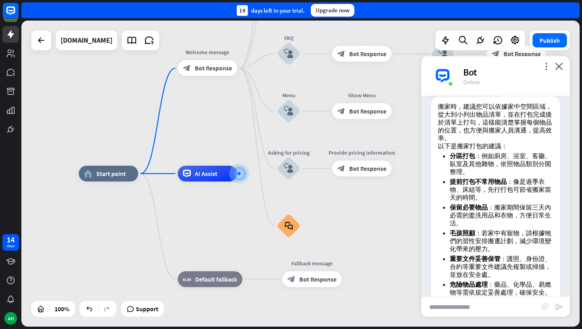
scroll to position [182, 0]
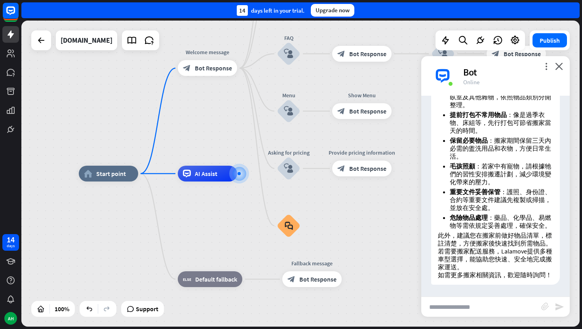
click at [464, 308] on input "text" at bounding box center [481, 307] width 120 height 20
type input "*"
type input "**********"
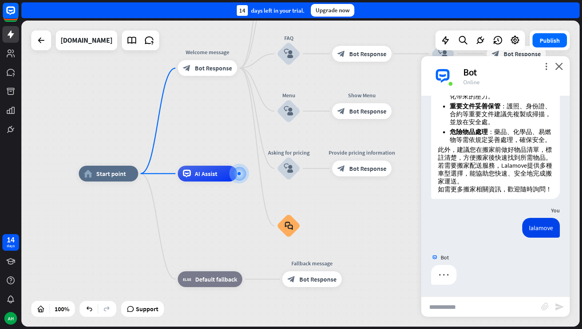
click at [479, 308] on input "**********" at bounding box center [481, 307] width 120 height 20
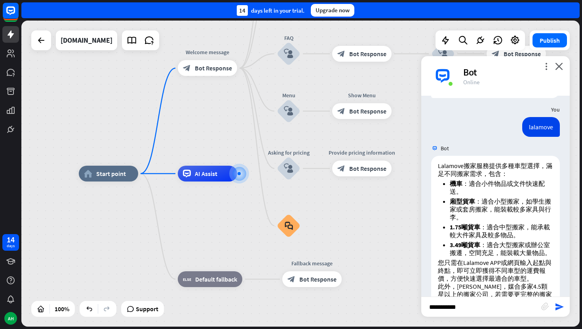
scroll to position [412, 0]
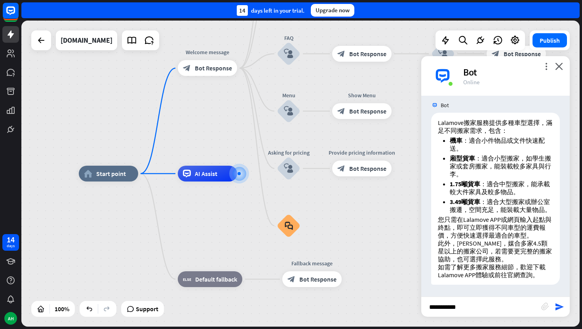
click at [482, 304] on input "**********" at bounding box center [481, 307] width 120 height 20
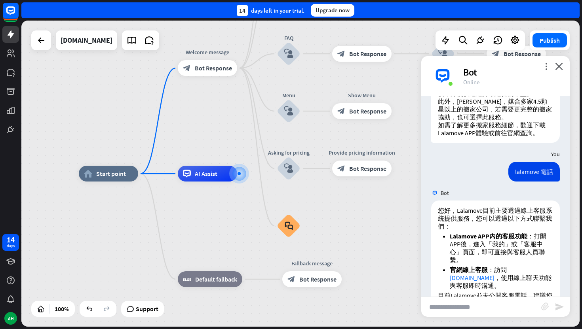
scroll to position [591, 0]
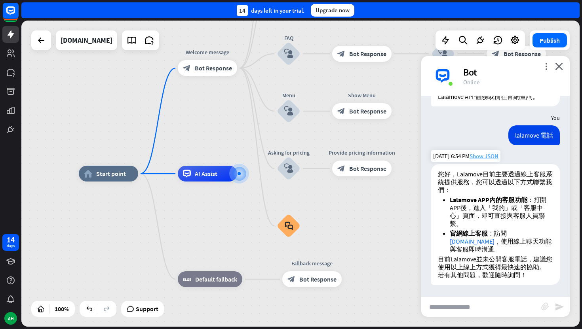
click at [486, 158] on span "Show JSON" at bounding box center [483, 156] width 29 height 8
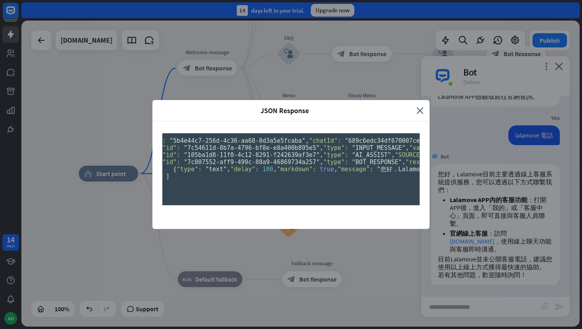
scroll to position [0, 0]
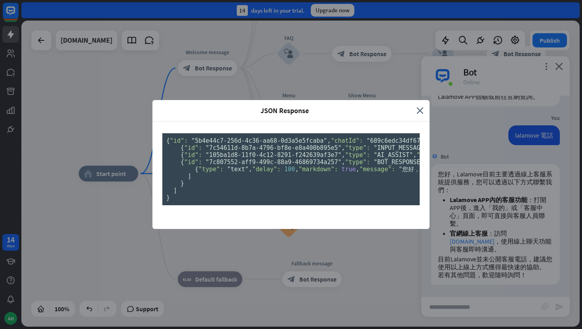
click at [456, 180] on div "JSON Response close { "id": "5b4e44c7-256d-4c36-aa68-0d3a5e5fcaba" , "chatId": …" at bounding box center [291, 164] width 582 height 329
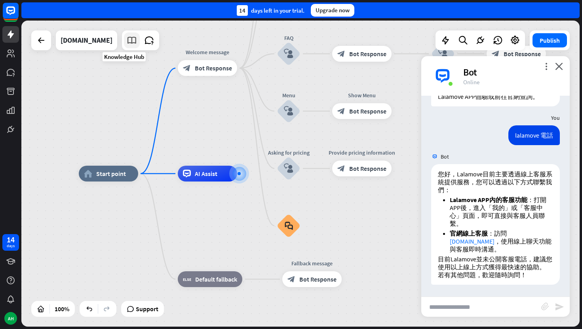
click at [127, 43] on icon at bounding box center [132, 40] width 10 height 10
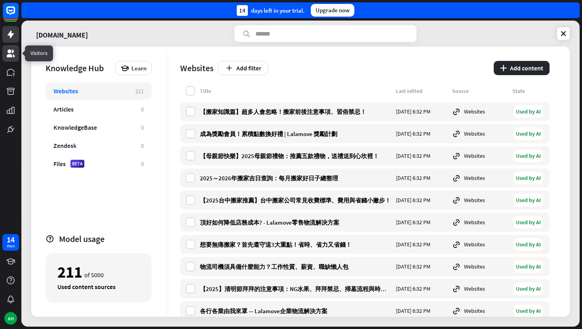
click at [10, 53] on icon at bounding box center [11, 53] width 8 height 8
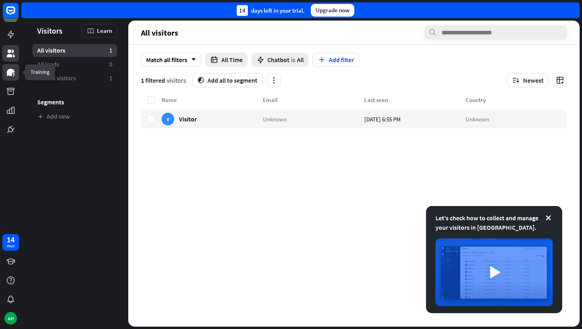
click at [9, 76] on icon at bounding box center [10, 72] width 9 height 9
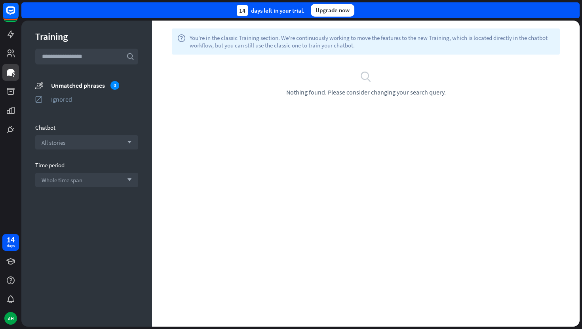
drag, startPoint x: 446, startPoint y: 92, endPoint x: 277, endPoint y: 89, distance: 169.0
click at [277, 89] on div "search Nothing found. Please consider changing your search query." at bounding box center [366, 83] width 404 height 26
click at [87, 63] on input "text" at bounding box center [86, 57] width 103 height 16
click at [78, 85] on div "Unmatched phrases 0" at bounding box center [94, 85] width 87 height 9
click at [10, 36] on icon at bounding box center [11, 34] width 6 height 8
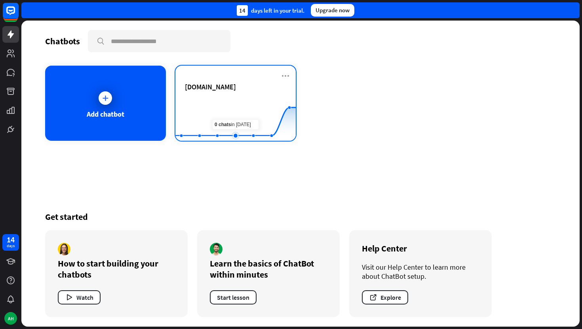
click at [239, 106] on rect at bounding box center [235, 121] width 120 height 49
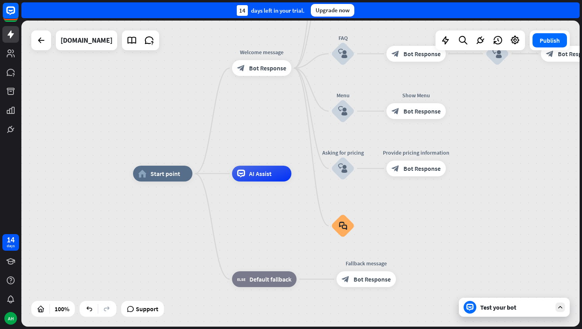
click at [555, 309] on div at bounding box center [559, 307] width 9 height 9
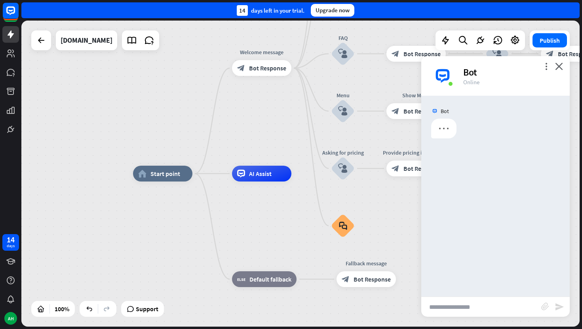
click at [507, 301] on input "text" at bounding box center [481, 307] width 120 height 20
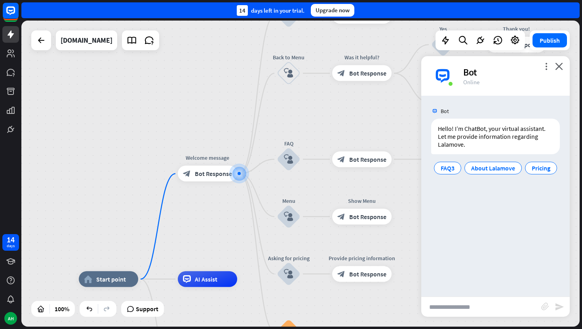
type input "*"
type input "*********"
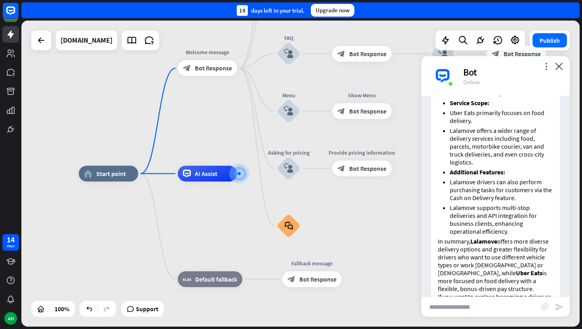
scroll to position [382, 0]
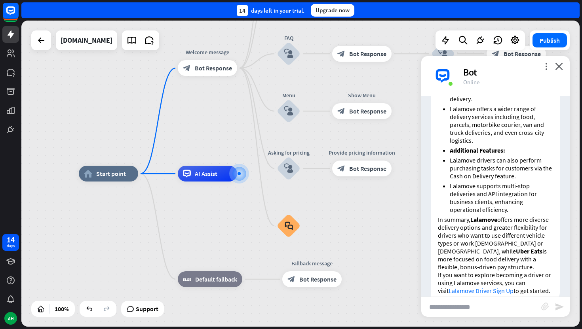
click at [487, 311] on input "text" at bounding box center [481, 307] width 120 height 20
type input "*"
type input "******"
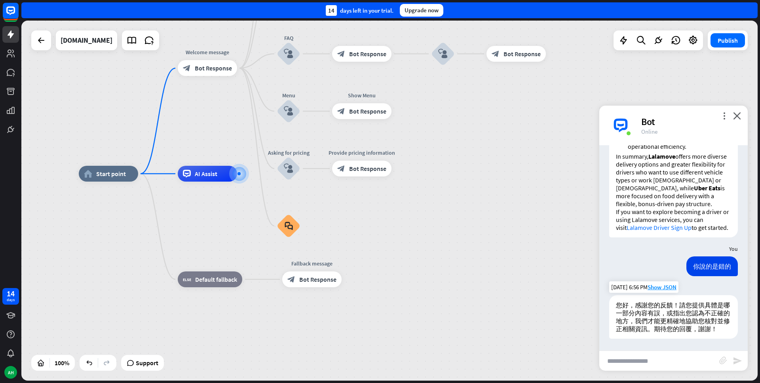
scroll to position [465, 0]
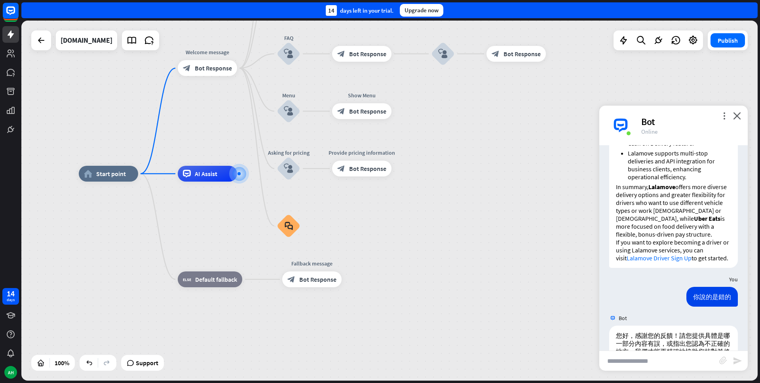
drag, startPoint x: 720, startPoint y: 274, endPoint x: 611, endPoint y: 205, distance: 129.7
click at [611, 205] on div "Here is a comparison between Uber Eats and Lalamove delivery services: Order Mo…" at bounding box center [673, 32] width 129 height 471
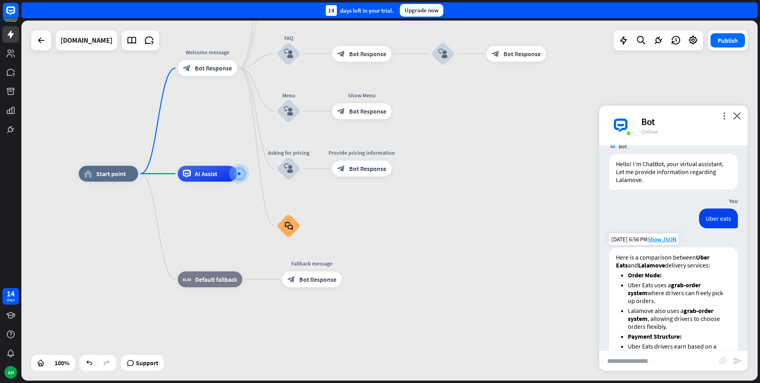
scroll to position [14, 0]
drag, startPoint x: 702, startPoint y: 267, endPoint x: 617, endPoint y: 258, distance: 85.9
click at [617, 258] on p "Here is a comparison between Uber Eats and Lalamove delivery services:" at bounding box center [673, 262] width 115 height 16
click at [698, 256] on strong "Uber Eats" at bounding box center [662, 262] width 93 height 16
copy p "Uber Eats and Lalamove"
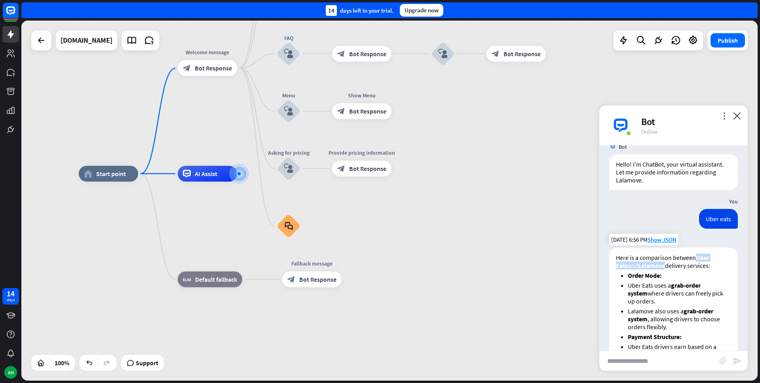
drag, startPoint x: 698, startPoint y: 256, endPoint x: 655, endPoint y: 266, distance: 43.8
click at [655, 266] on p "Here is a comparison between Uber Eats and Lalamove delivery services:" at bounding box center [673, 262] width 115 height 16
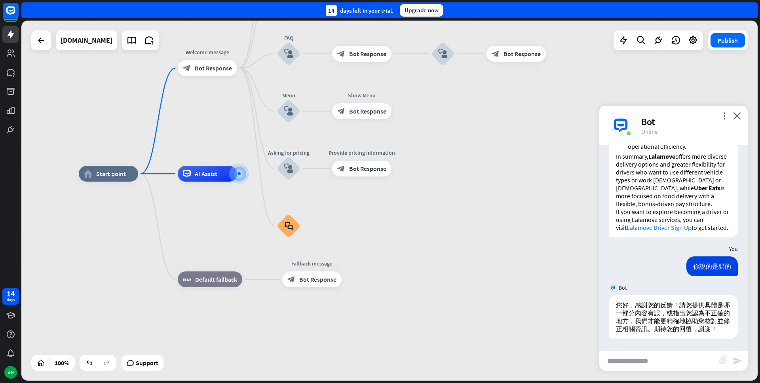
click at [636, 358] on input "text" at bounding box center [659, 361] width 120 height 20
paste input "**********"
type input "**********"
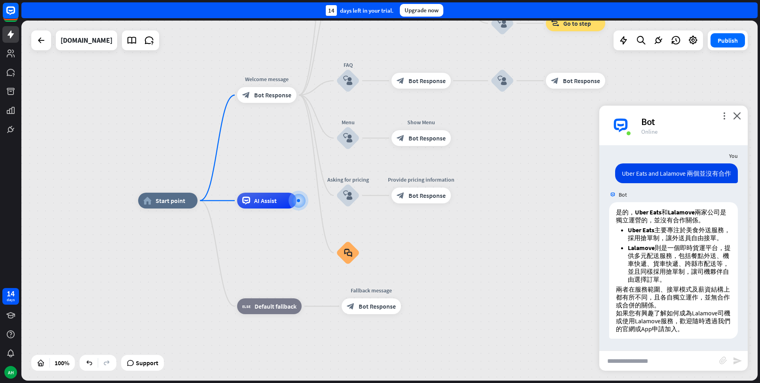
scroll to position [1289, 0]
click at [732, 296] on div "是的， Uber Eats 和 Lalamove 兩家公司是獨立運營的，並沒有合作關係。 Uber Eats 主要專注於美食外送服務，採用搶單制，讓外送員自由…" at bounding box center [673, 272] width 148 height 140
click at [735, 284] on div "是的， Uber Eats 和 Lalamove 兩家公司是獨立運營的，並沒有合作關係。 Uber Eats 主要專注於美食外送服務，採用搶單制，讓外送員自由…" at bounding box center [673, 272] width 148 height 140
click at [11, 74] on icon at bounding box center [11, 72] width 8 height 7
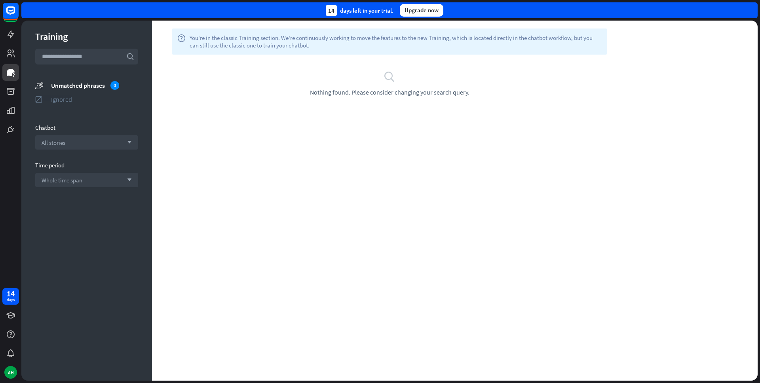
click at [73, 101] on div "Ignored" at bounding box center [94, 99] width 87 height 8
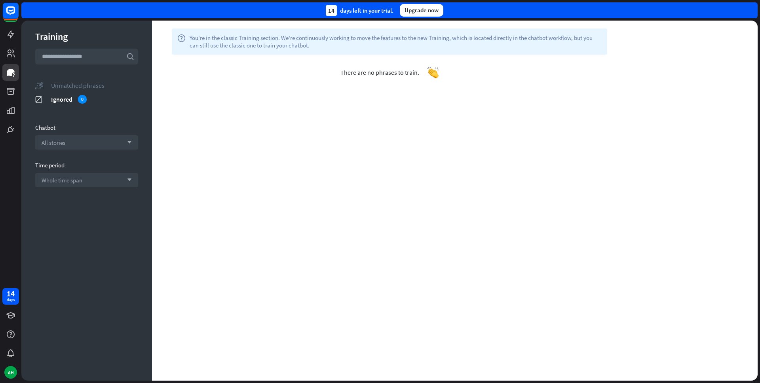
click at [72, 87] on div "Unmatched phrases" at bounding box center [94, 86] width 87 height 8
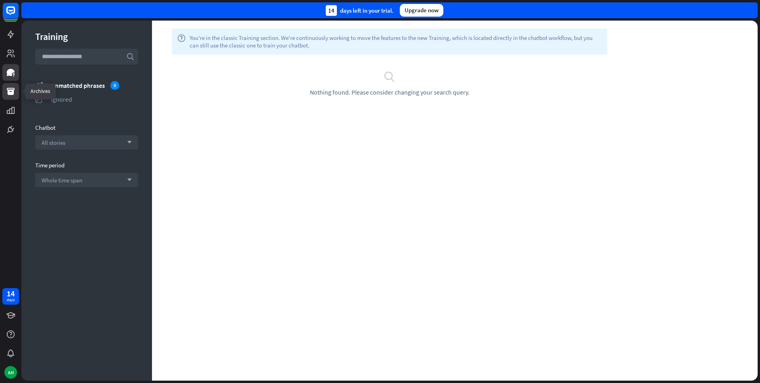
click at [9, 87] on icon at bounding box center [10, 91] width 9 height 9
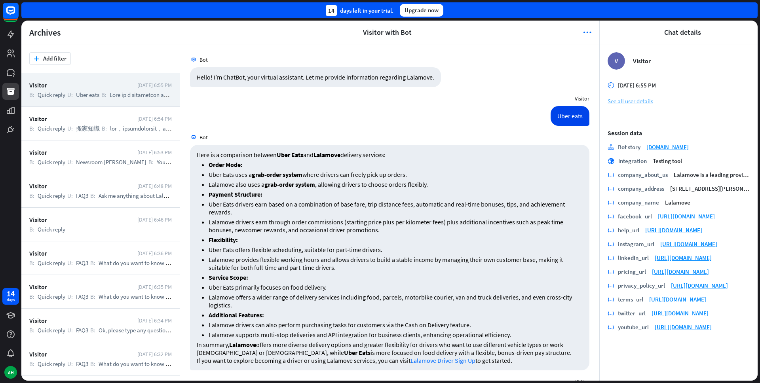
click at [632, 104] on link "See all user details" at bounding box center [678, 101] width 142 height 8
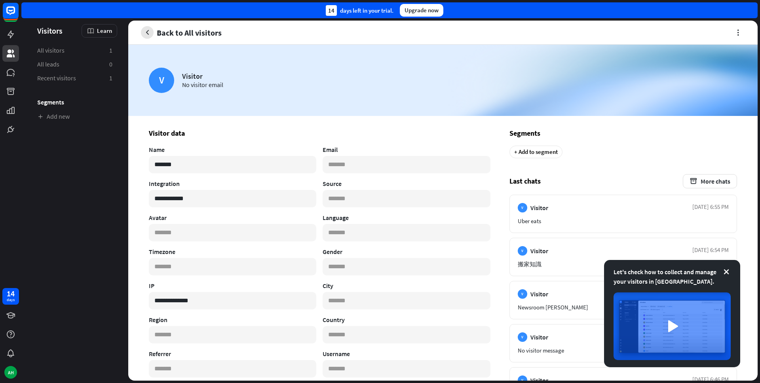
click at [150, 35] on icon "button" at bounding box center [147, 32] width 8 height 8
click at [13, 90] on icon at bounding box center [11, 91] width 8 height 7
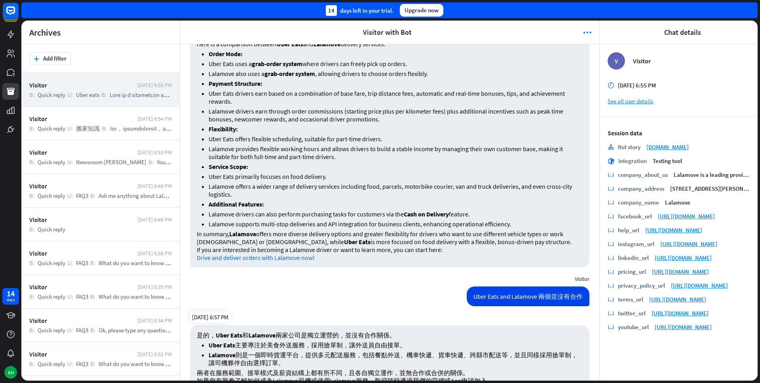
scroll to position [501, 0]
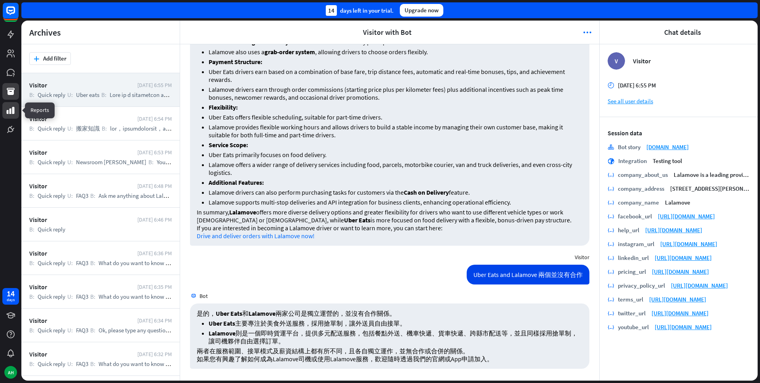
click at [11, 112] on icon at bounding box center [10, 110] width 9 height 9
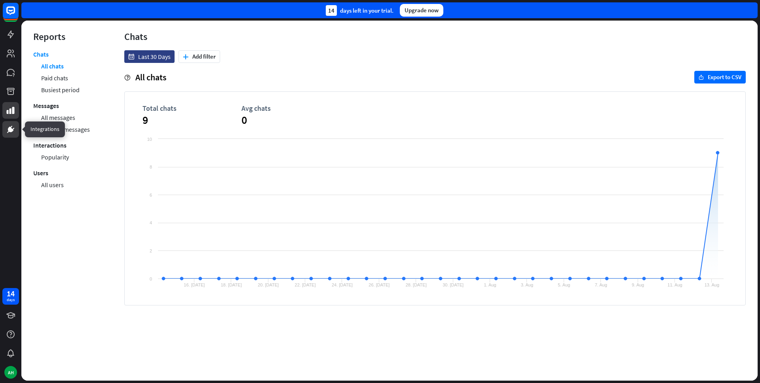
click at [11, 129] on icon at bounding box center [11, 130] width 6 height 6
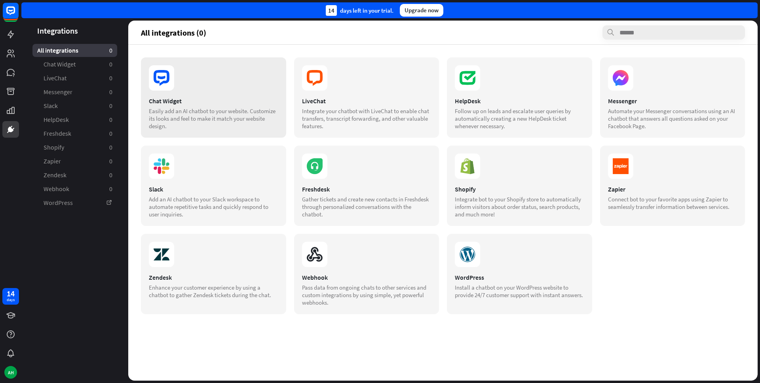
click at [161, 93] on div "Chat Widget Easily add an AI chatbot to your website. Customize its looks and f…" at bounding box center [213, 97] width 145 height 80
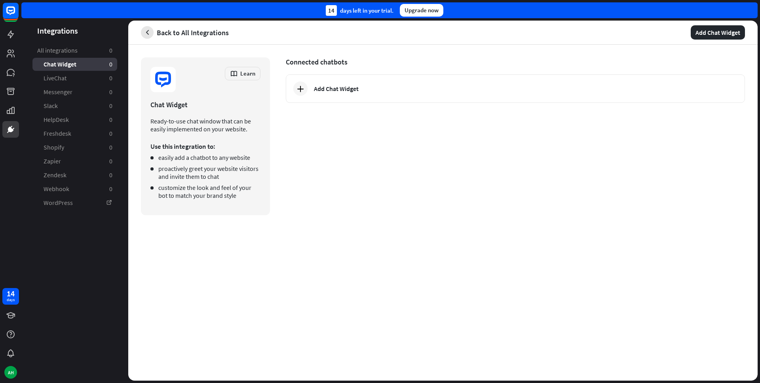
click at [141, 30] on button "button" at bounding box center [147, 32] width 13 height 13
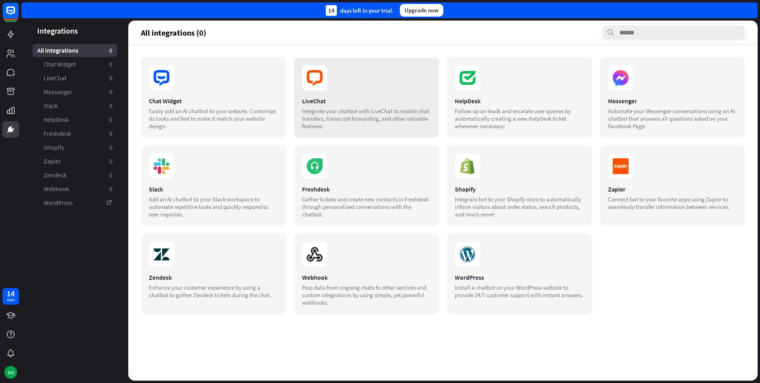
click at [322, 96] on div "LiveChat Integrate your chatbot with LiveChat to enable chat transfers, transcr…" at bounding box center [366, 97] width 145 height 80
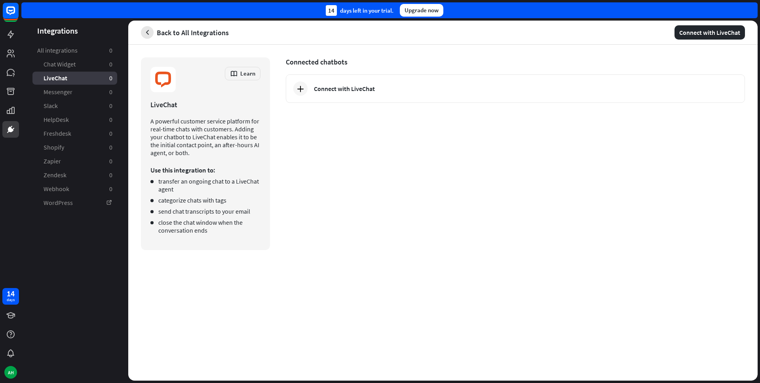
click at [147, 30] on icon "button" at bounding box center [147, 32] width 8 height 8
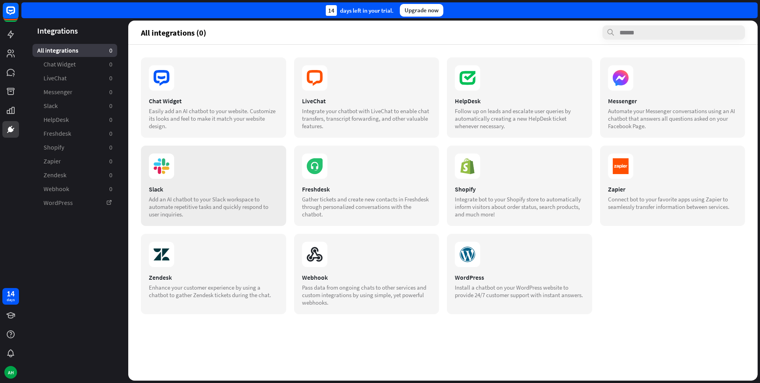
click at [210, 190] on div "Slack" at bounding box center [213, 189] width 129 height 8
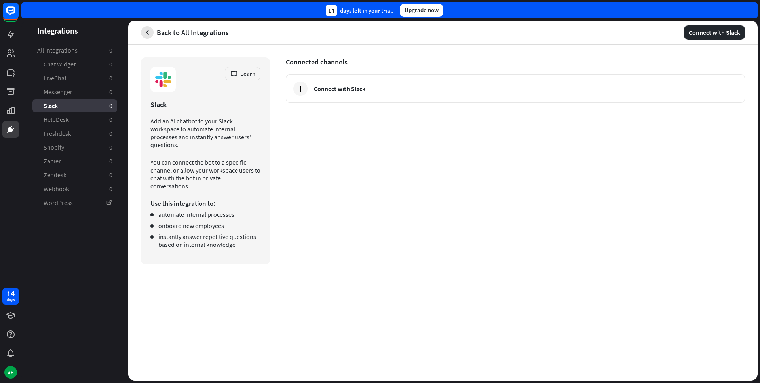
click at [145, 35] on icon "button" at bounding box center [147, 32] width 8 height 8
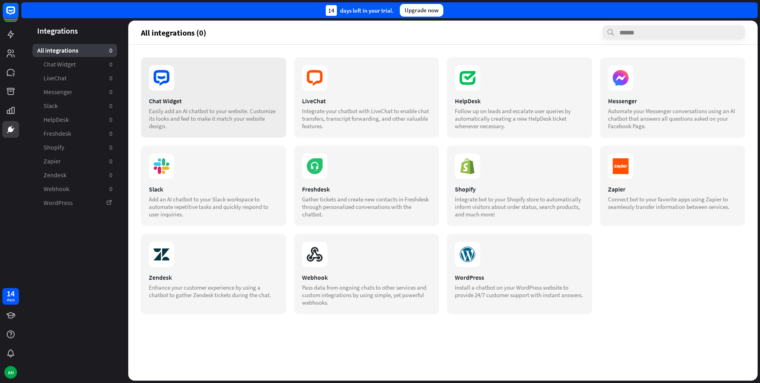
click at [245, 102] on div "Chat Widget" at bounding box center [213, 101] width 129 height 8
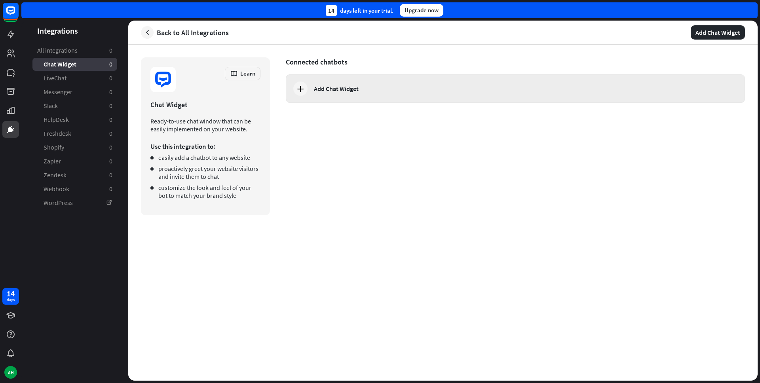
click at [307, 93] on div "Add Chat Widget" at bounding box center [515, 88] width 459 height 28
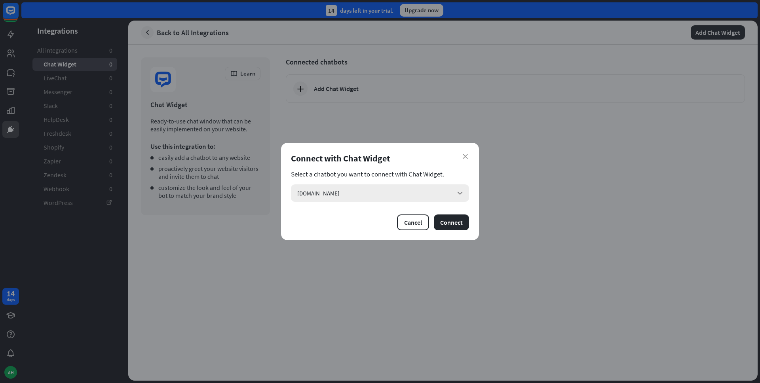
click at [456, 198] on div "[DOMAIN_NAME] arrow_down" at bounding box center [380, 192] width 178 height 17
click at [456, 198] on div "search" at bounding box center [380, 192] width 178 height 17
click at [463, 154] on icon "close" at bounding box center [465, 156] width 5 height 5
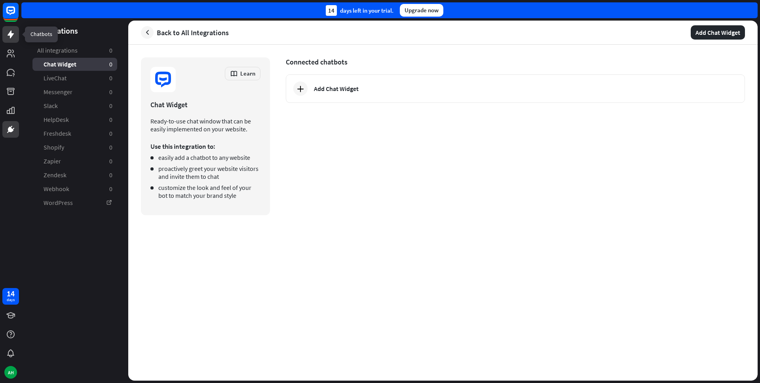
click at [13, 35] on icon at bounding box center [10, 34] width 9 height 9
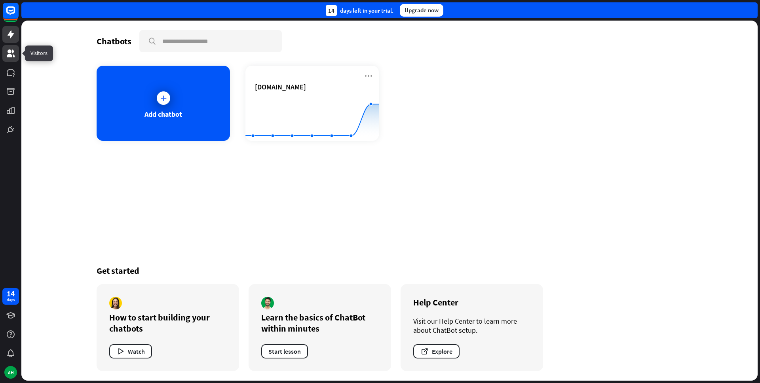
click at [11, 58] on icon at bounding box center [10, 53] width 9 height 9
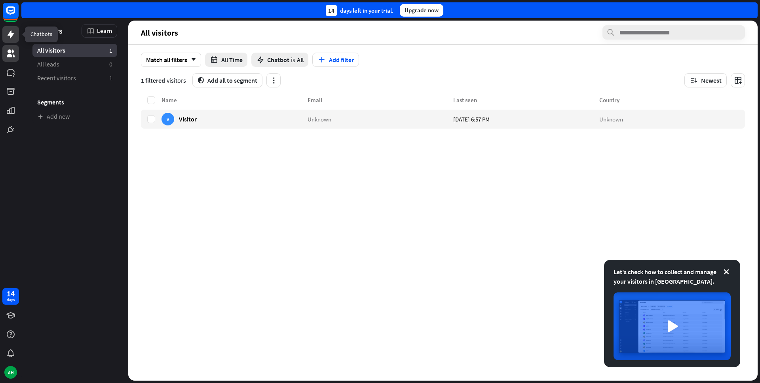
click at [13, 38] on icon at bounding box center [10, 34] width 9 height 9
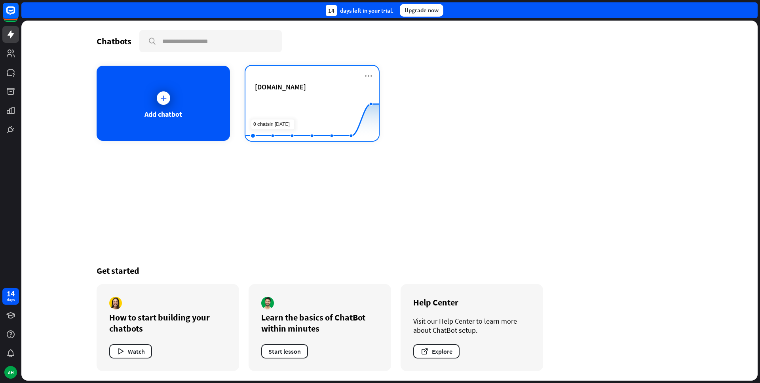
click at [271, 98] on rect at bounding box center [311, 121] width 133 height 49
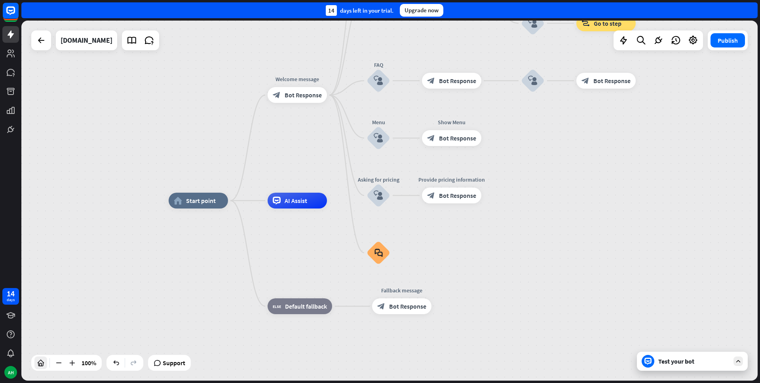
click at [44, 361] on icon at bounding box center [41, 363] width 8 height 8
click at [70, 360] on icon at bounding box center [72, 363] width 8 height 8
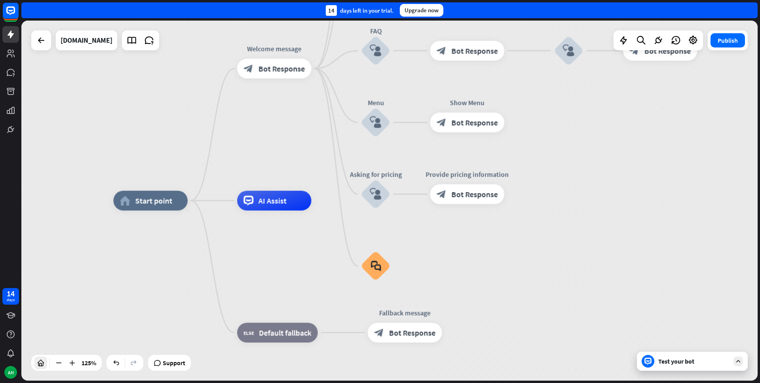
click at [43, 362] on icon at bounding box center [41, 363] width 8 height 8
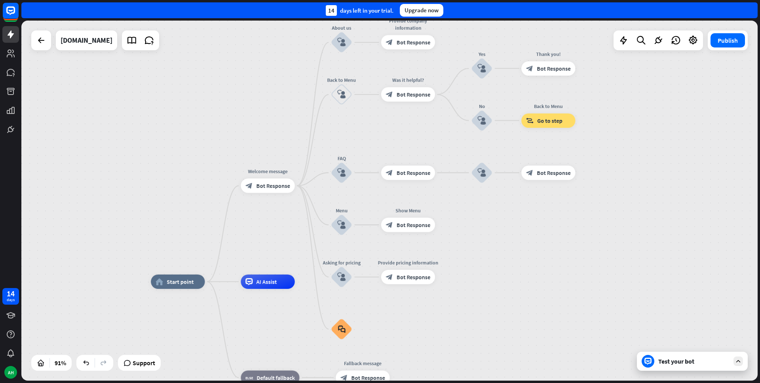
drag, startPoint x: 557, startPoint y: 161, endPoint x: 520, endPoint y: 239, distance: 85.9
click at [520, 239] on div "home_2 Start point Welcome message block_bot_response Bot Response About us blo…" at bounding box center [389, 201] width 736 height 360
click at [626, 41] on icon at bounding box center [623, 40] width 10 height 10
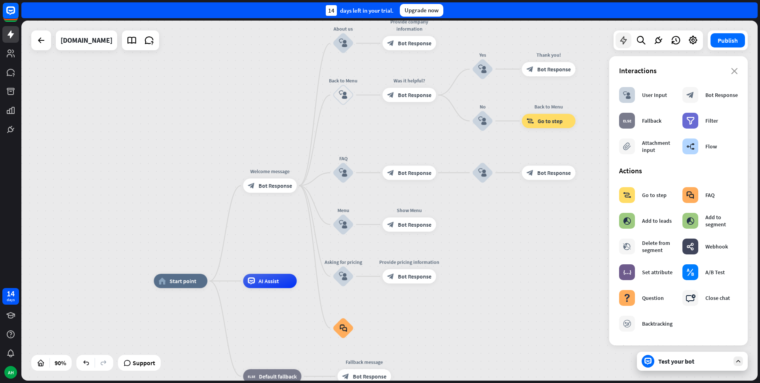
click at [626, 41] on icon at bounding box center [623, 40] width 10 height 10
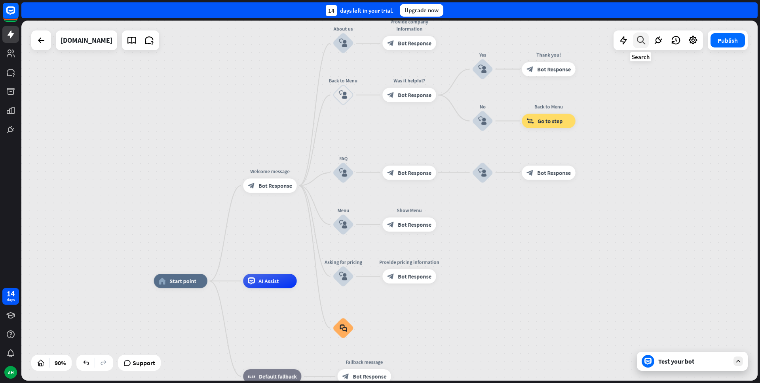
click at [639, 41] on icon at bounding box center [641, 40] width 11 height 10
click at [656, 42] on icon at bounding box center [658, 40] width 10 height 10
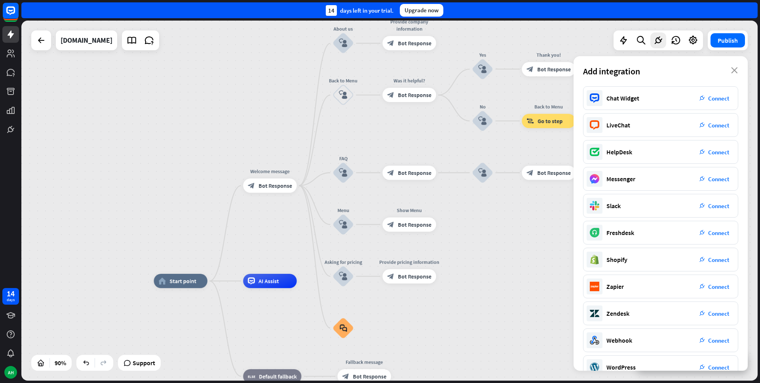
drag, startPoint x: 619, startPoint y: 101, endPoint x: 527, endPoint y: 229, distance: 157.5
click at [527, 229] on div "home_2 Start point Welcome message block_bot_response Bot Response About us blo…" at bounding box center [389, 201] width 736 height 360
click at [712, 335] on div "plug_integration Connect" at bounding box center [714, 340] width 40 height 14
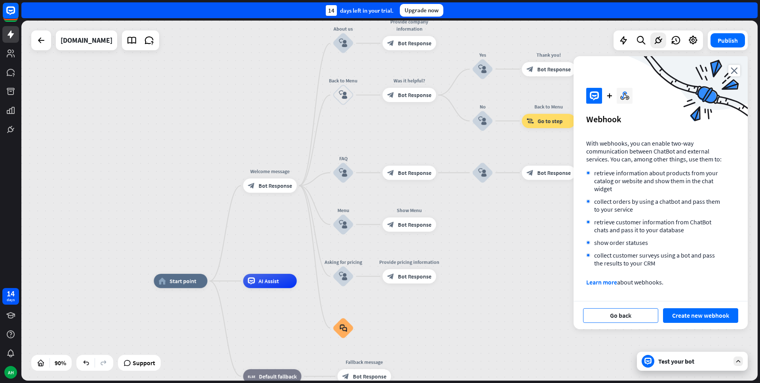
click at [627, 319] on button "Go back" at bounding box center [620, 315] width 75 height 15
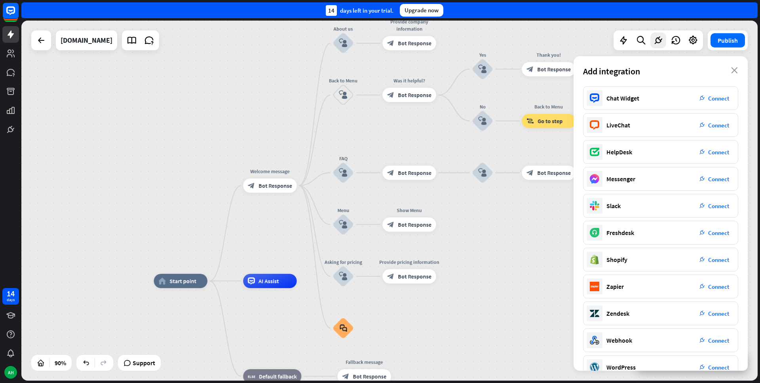
click at [736, 74] on div "Add integration close" at bounding box center [660, 71] width 174 height 30
click at [735, 72] on icon "close" at bounding box center [734, 70] width 7 height 6
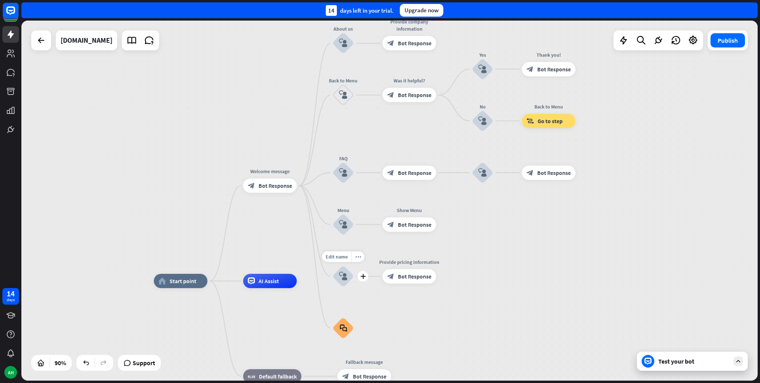
click at [351, 273] on div "block_user_input" at bounding box center [342, 276] width 21 height 21
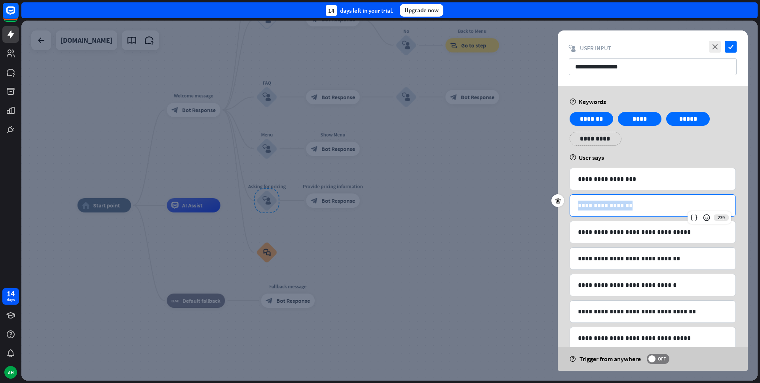
drag, startPoint x: 629, startPoint y: 205, endPoint x: 577, endPoint y: 203, distance: 51.9
click at [578, 203] on p "**********" at bounding box center [653, 206] width 150 height 10
copy p "**********"
click at [465, 213] on div at bounding box center [389, 201] width 736 height 360
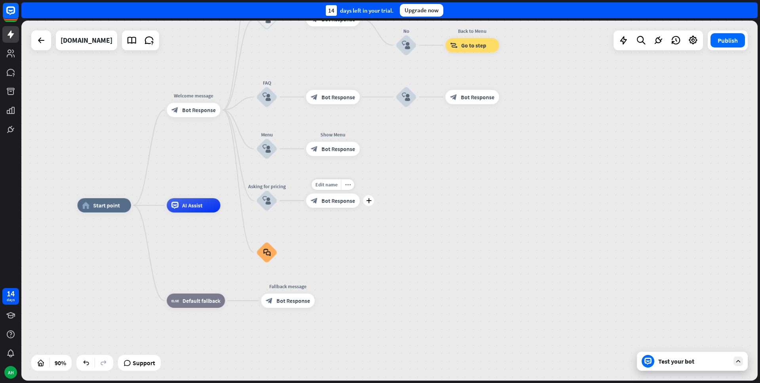
click at [334, 201] on span "Bot Response" at bounding box center [338, 200] width 34 height 7
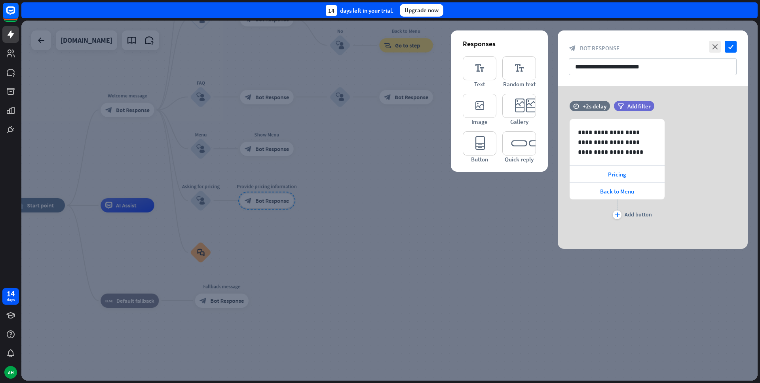
click at [445, 229] on div at bounding box center [389, 201] width 736 height 360
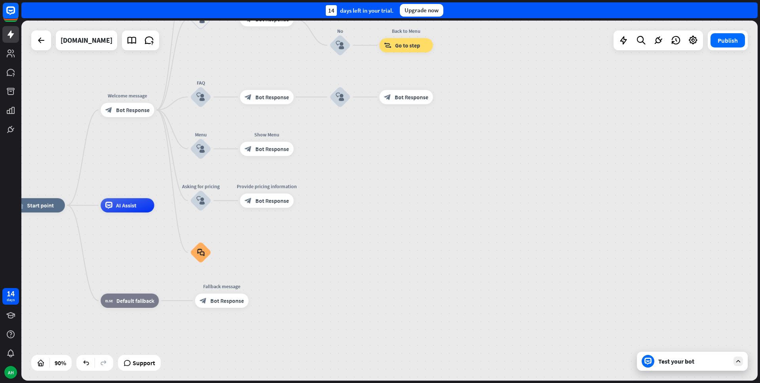
click at [657, 359] on div "Test your bot" at bounding box center [692, 361] width 111 height 19
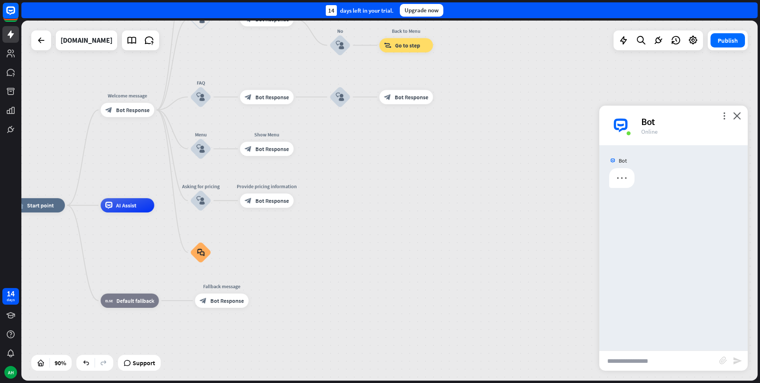
click at [643, 361] on input "text" at bounding box center [659, 361] width 120 height 20
paste input "**********"
type input "**********"
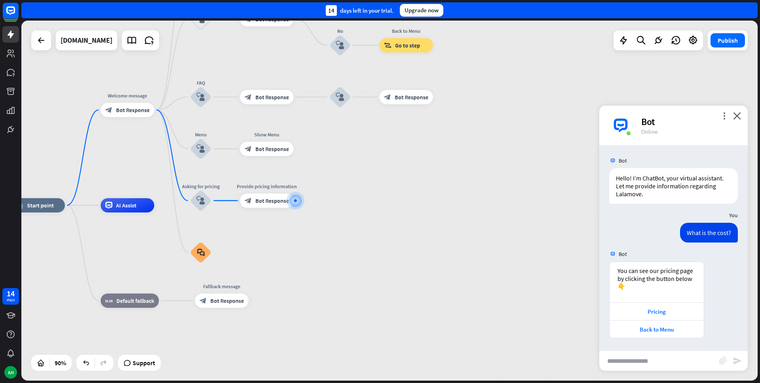
click at [634, 363] on input "text" at bounding box center [659, 361] width 120 height 20
paste input "**********"
type input "**********"
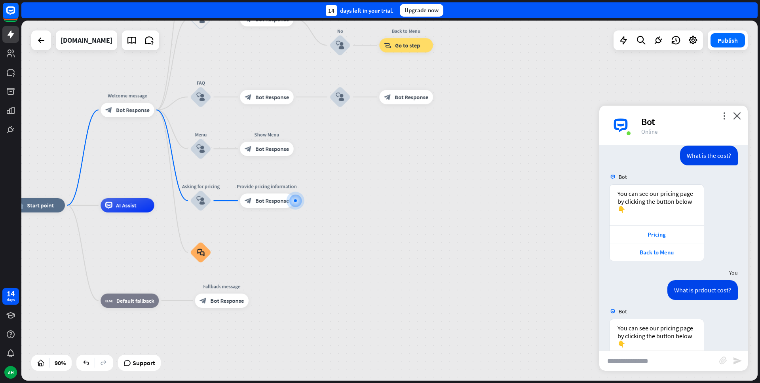
scroll to position [134, 0]
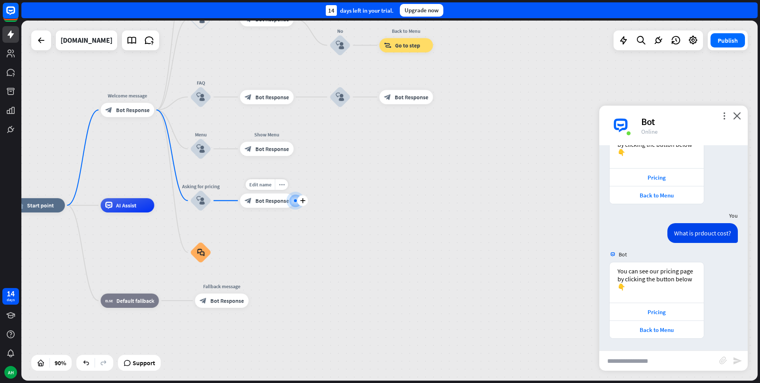
click at [279, 205] on div "block_bot_response Bot Response" at bounding box center [266, 201] width 53 height 14
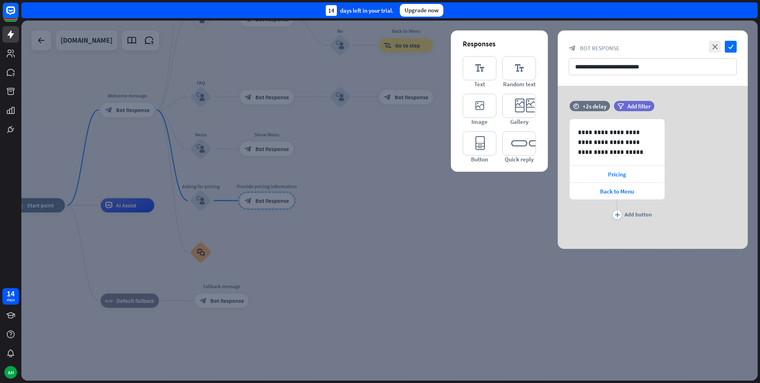
click at [368, 237] on div at bounding box center [389, 201] width 736 height 360
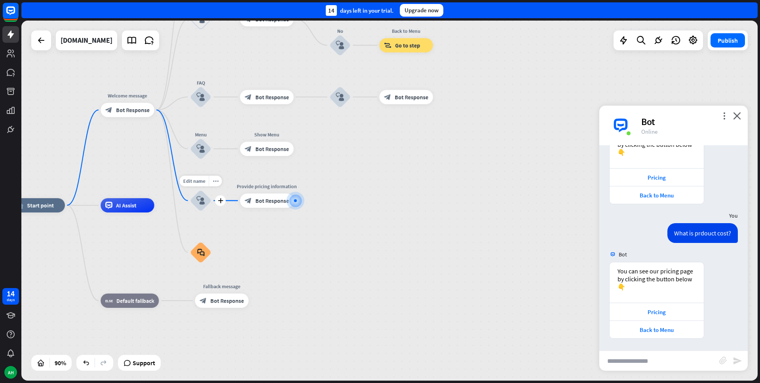
click at [202, 199] on icon "block_user_input" at bounding box center [200, 200] width 9 height 9
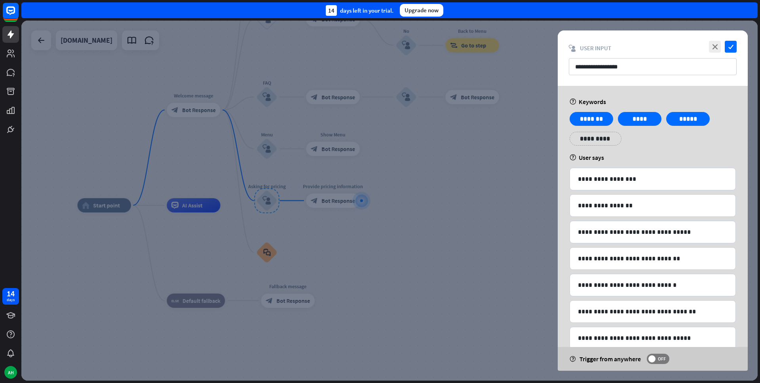
click at [444, 269] on div at bounding box center [389, 201] width 736 height 360
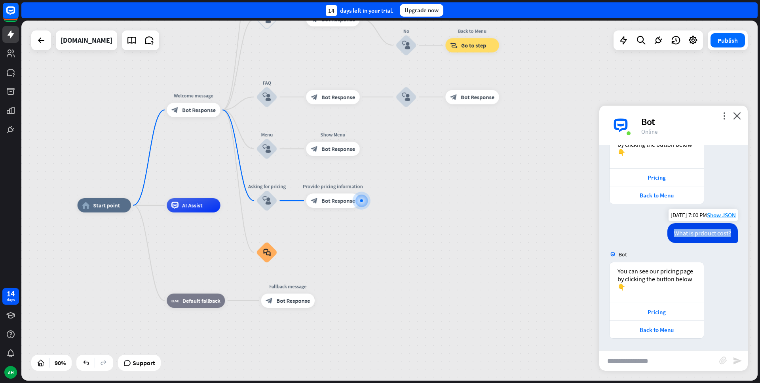
drag, startPoint x: 670, startPoint y: 233, endPoint x: 727, endPoint y: 235, distance: 57.0
click at [727, 235] on div "What is prdouct cost?" at bounding box center [702, 233] width 70 height 20
click at [637, 356] on input "text" at bounding box center [659, 361] width 120 height 20
paste input "**********"
click at [615, 361] on input "**********" at bounding box center [659, 361] width 120 height 20
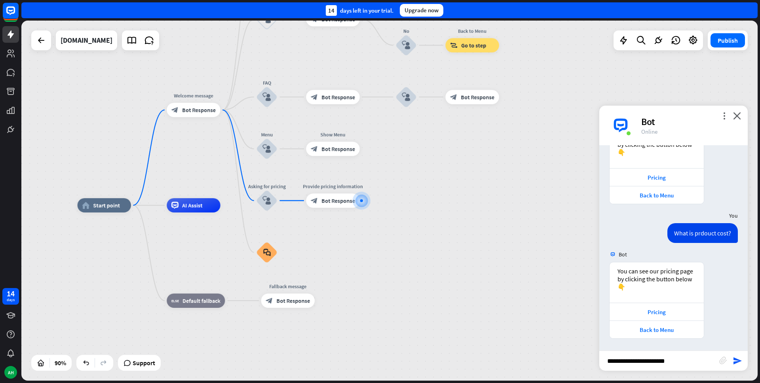
type input "**********"
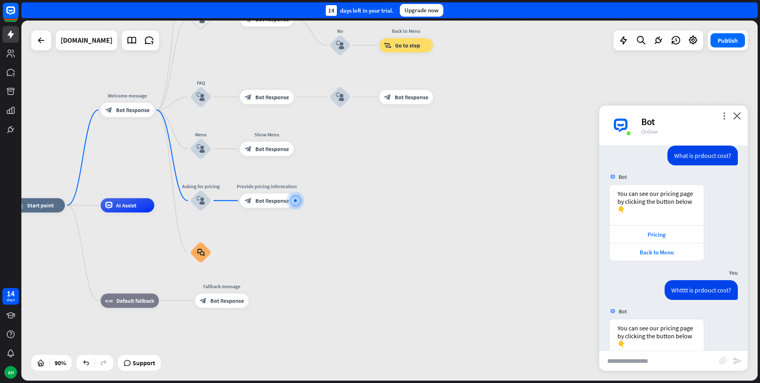
scroll to position [269, 0]
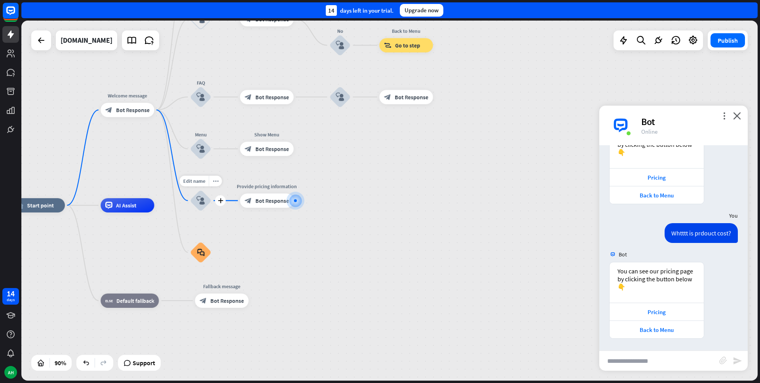
click at [197, 205] on div "block_user_input" at bounding box center [200, 200] width 21 height 21
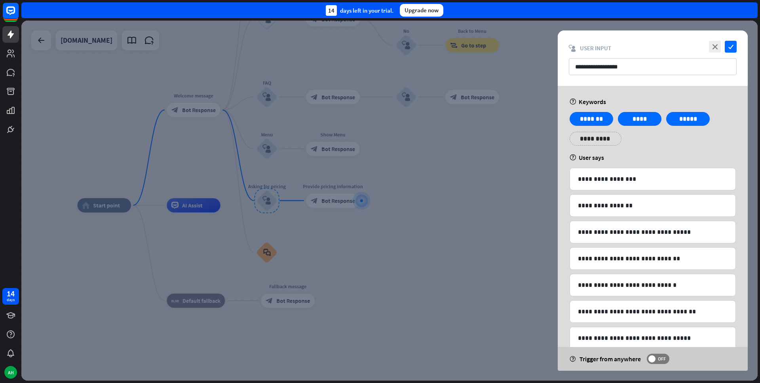
click at [464, 223] on div at bounding box center [389, 201] width 736 height 360
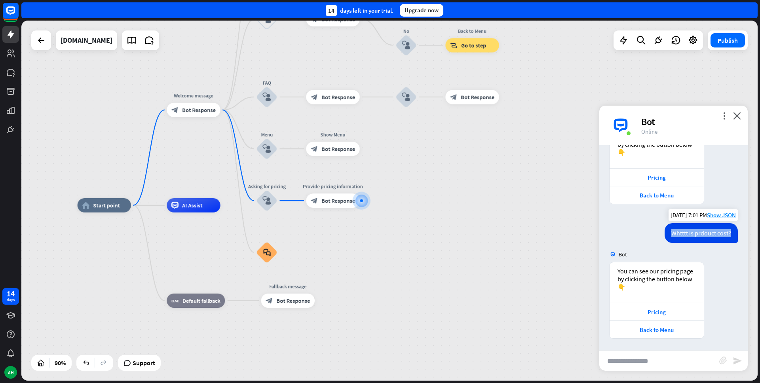
drag, startPoint x: 667, startPoint y: 234, endPoint x: 723, endPoint y: 237, distance: 55.9
click at [723, 237] on div "Whtttt is prdouct cost?" at bounding box center [700, 233] width 73 height 20
click at [643, 362] on input "text" at bounding box center [659, 361] width 120 height 20
paste input "**********"
click at [651, 362] on input "**********" at bounding box center [659, 361] width 120 height 20
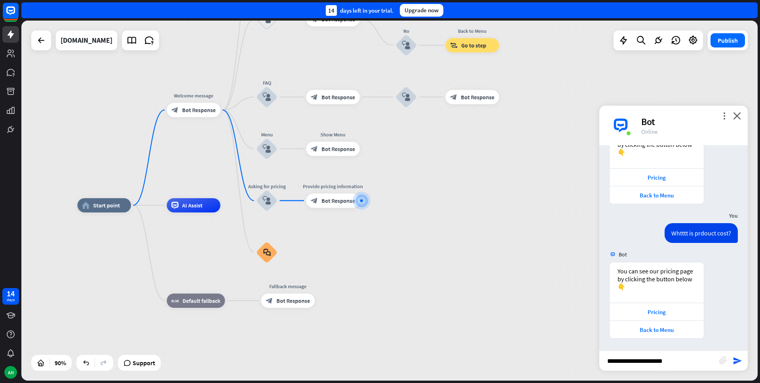
click at [657, 362] on input "**********" at bounding box center [659, 361] width 120 height 20
type input "**********"
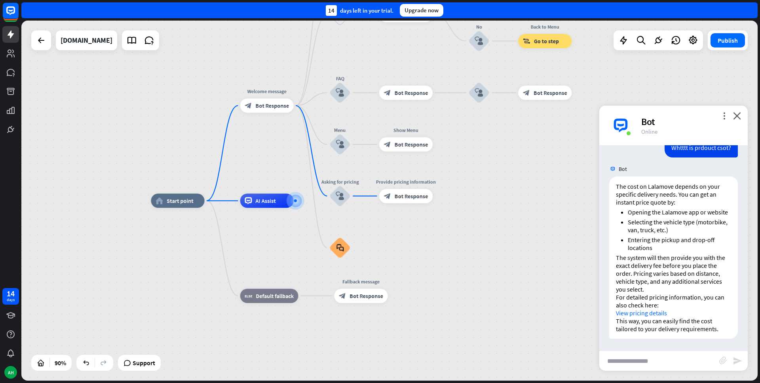
scroll to position [489, 0]
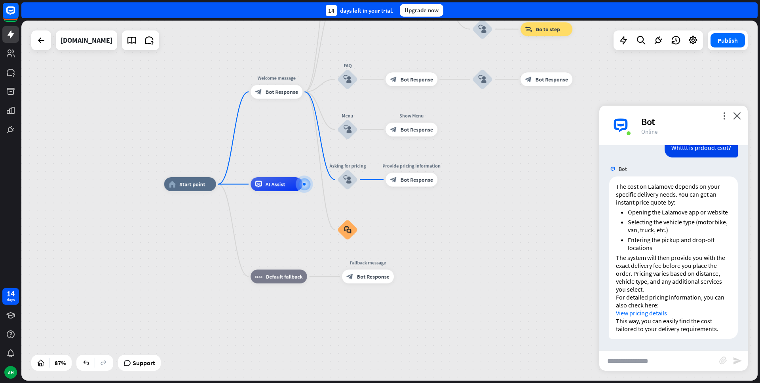
drag, startPoint x: 454, startPoint y: 239, endPoint x: 458, endPoint y: 223, distance: 16.3
click at [458, 223] on div "home_2 Start point Welcome message block_bot_response Bot Response About us blo…" at bounding box center [485, 341] width 643 height 315
